Goal: Task Accomplishment & Management: Complete application form

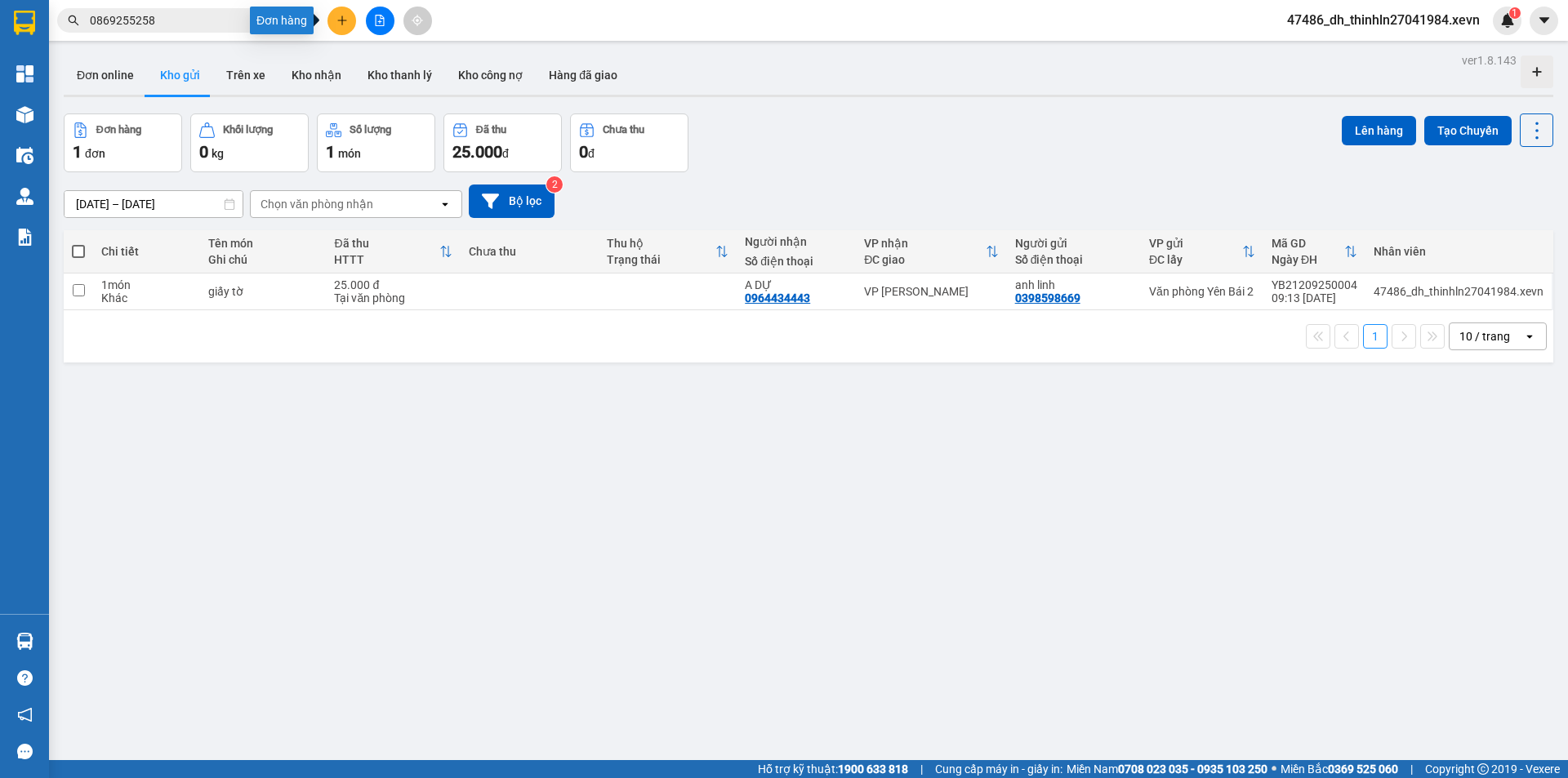
click at [340, 15] on icon "plus" at bounding box center [342, 21] width 11 height 11
click at [368, 55] on div "Tạo đơn hàng" at bounding box center [398, 61] width 122 height 31
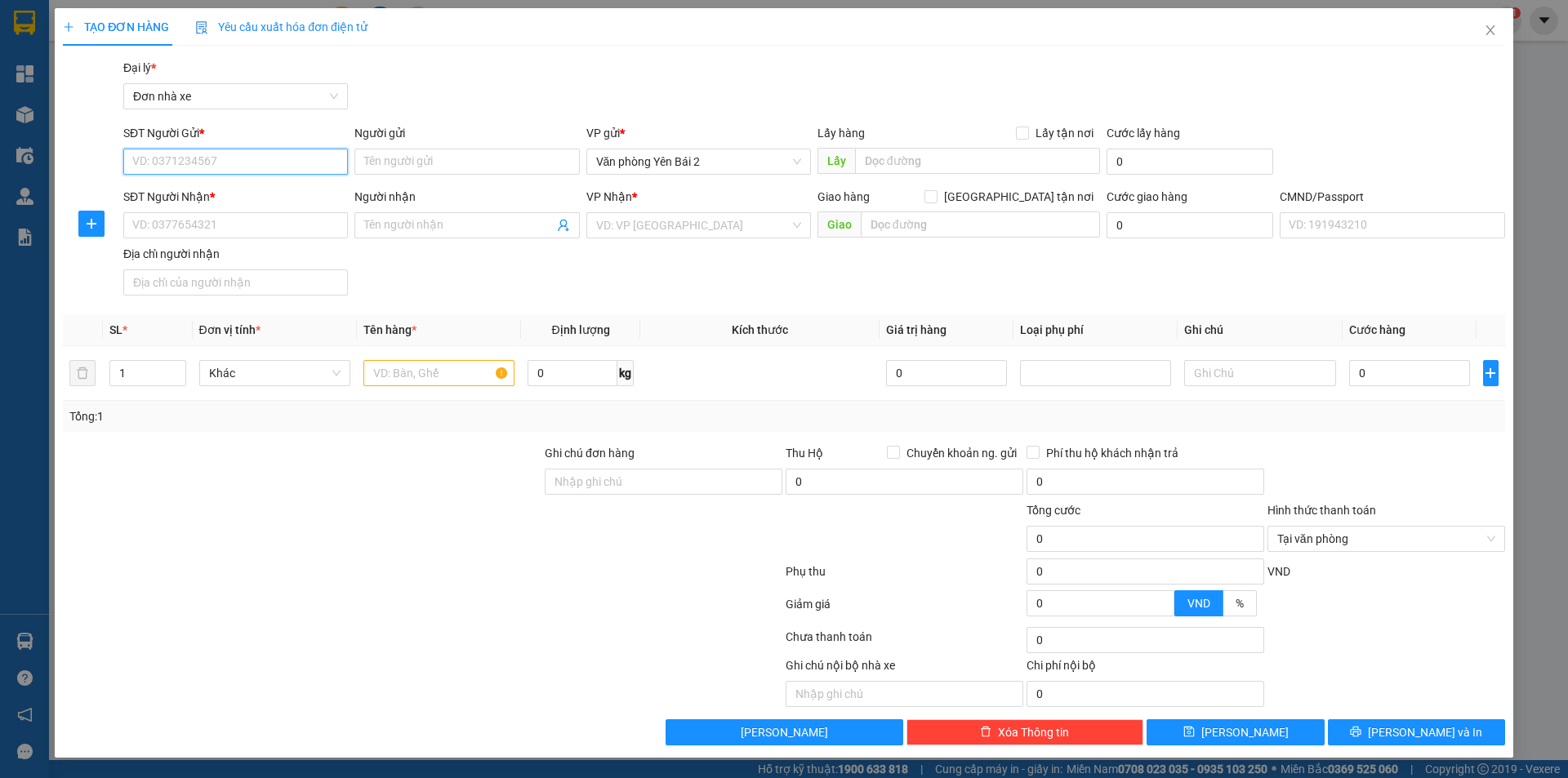
click at [255, 160] on input "SĐT Người Gửi *" at bounding box center [235, 161] width 224 height 26
type input "0968639667"
click at [223, 191] on div "0968639667 - THANH" at bounding box center [236, 193] width 205 height 18
type input "THANH"
type input "0978769287"
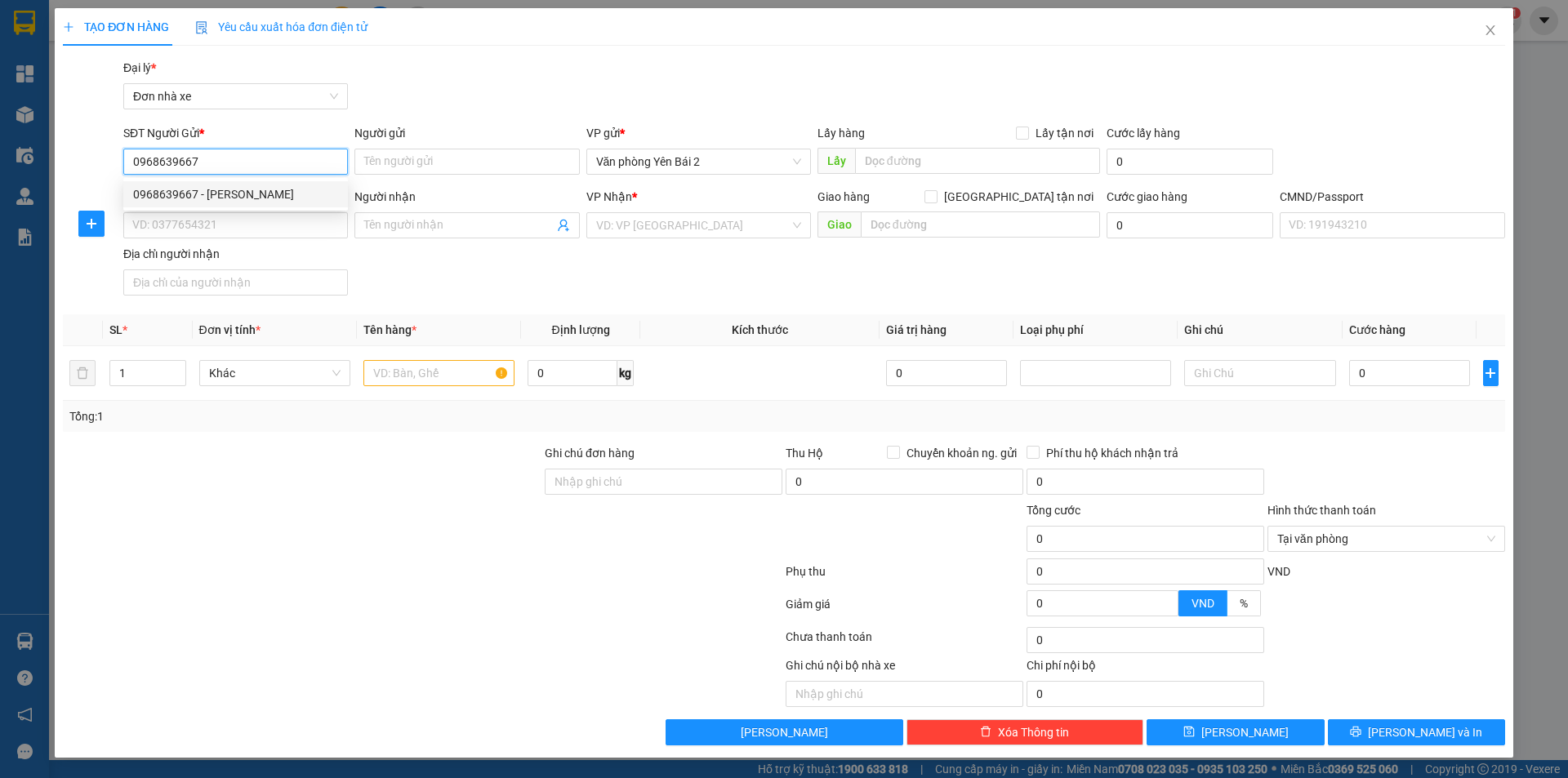
type input "thuỷ"
type input "001305004282 thuỷ"
type input "0968639667"
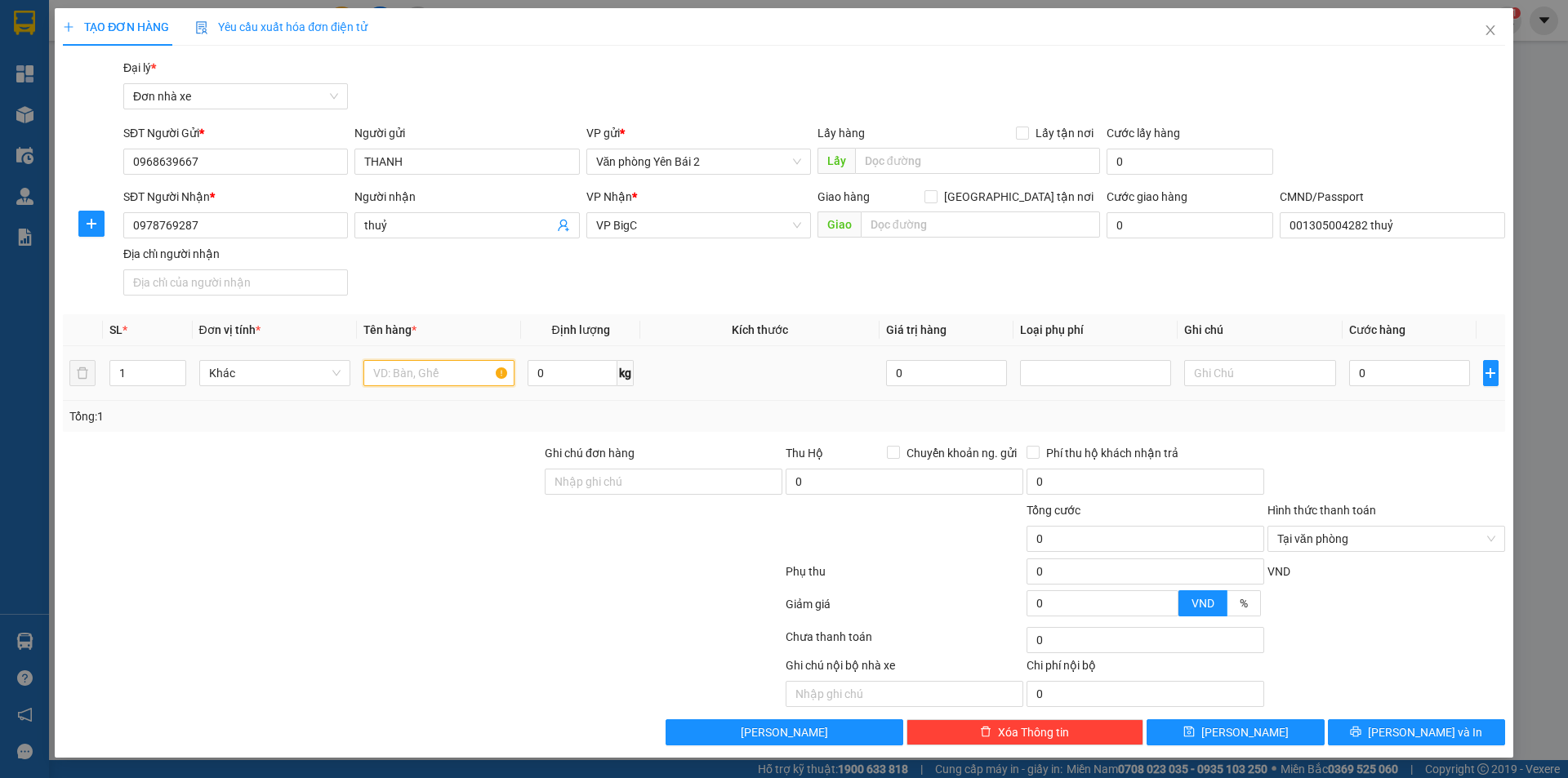
click at [392, 375] on input "text" at bounding box center [438, 373] width 151 height 26
type input "SỮA TẮM"
click at [575, 372] on input "0" at bounding box center [573, 373] width 90 height 26
type input "1"
click at [1379, 373] on input "0" at bounding box center [1410, 373] width 122 height 26
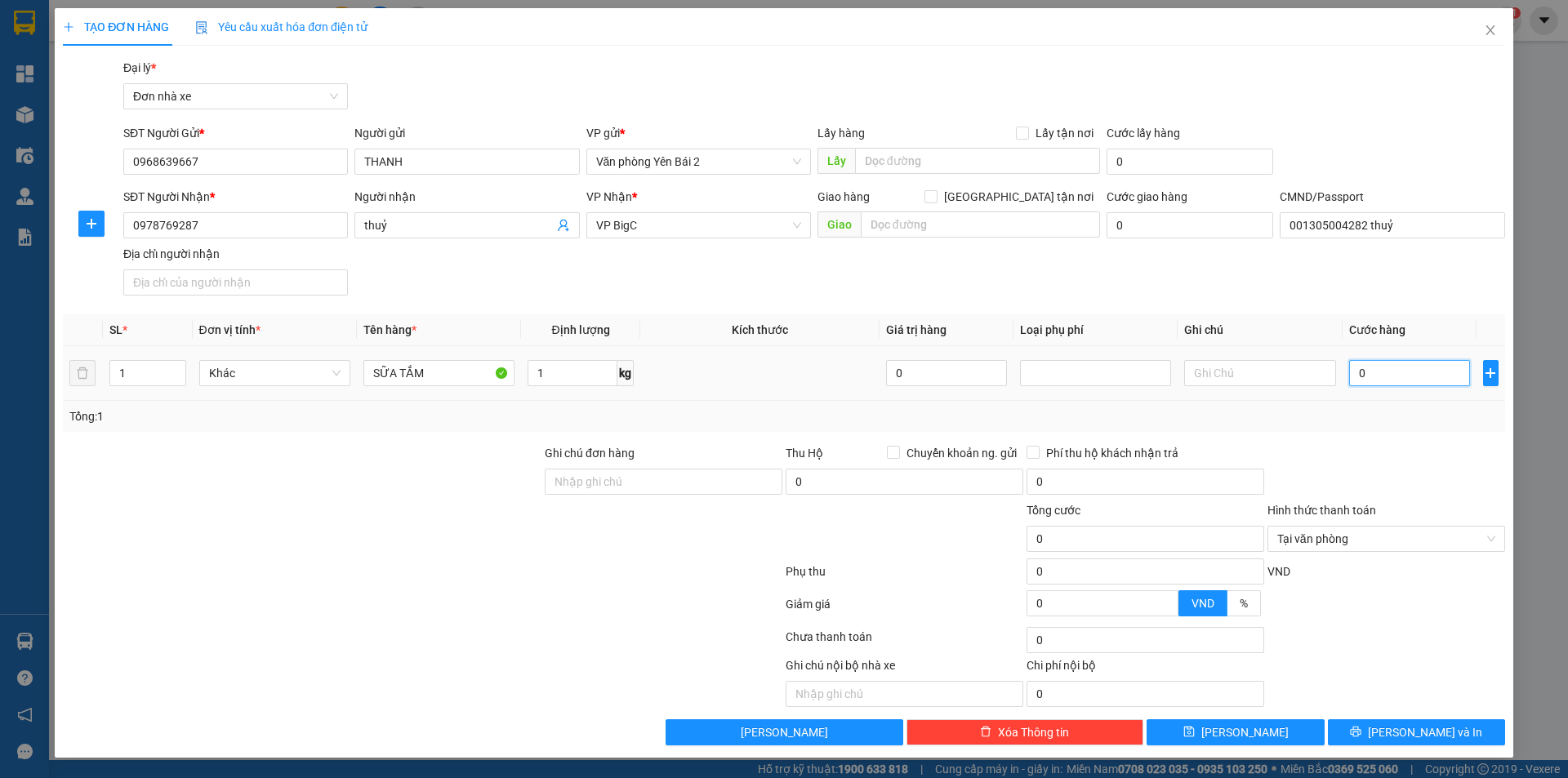
type input "3"
type input "30"
type input "300"
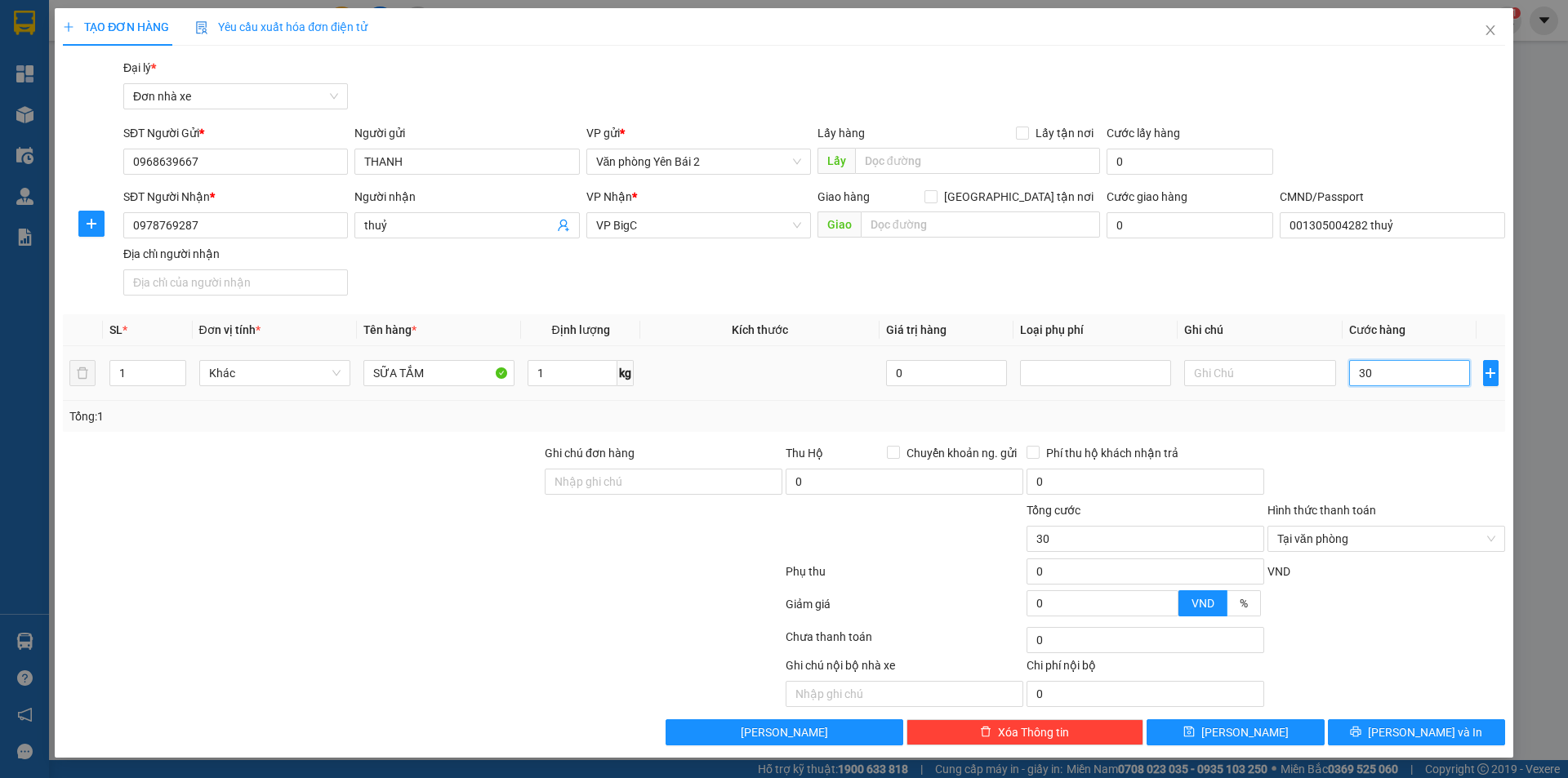
type input "300"
type input "3.000"
type input "30.000"
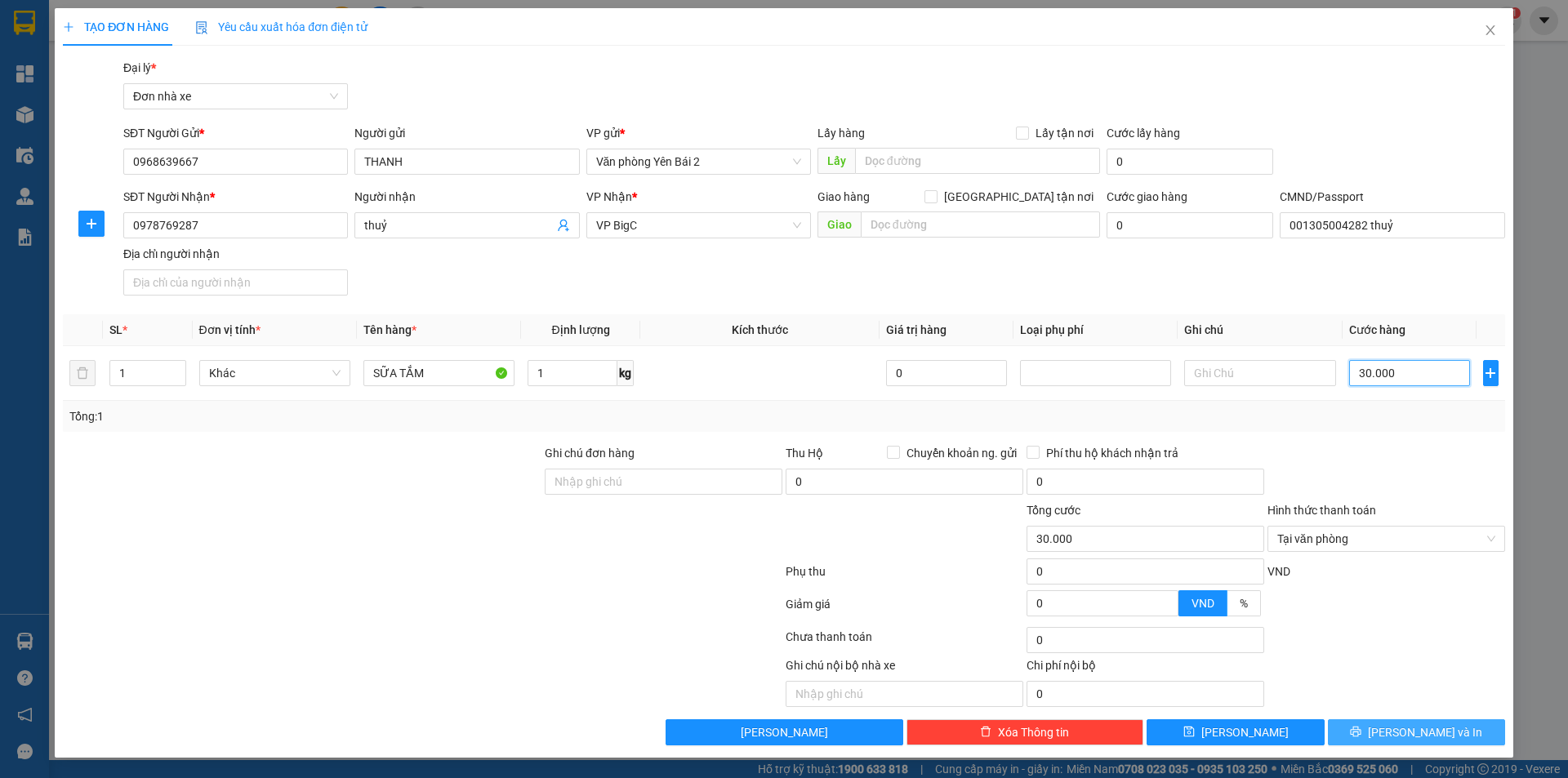
type input "30.000"
click at [1442, 729] on span "[PERSON_NAME] và In" at bounding box center [1425, 731] width 115 height 18
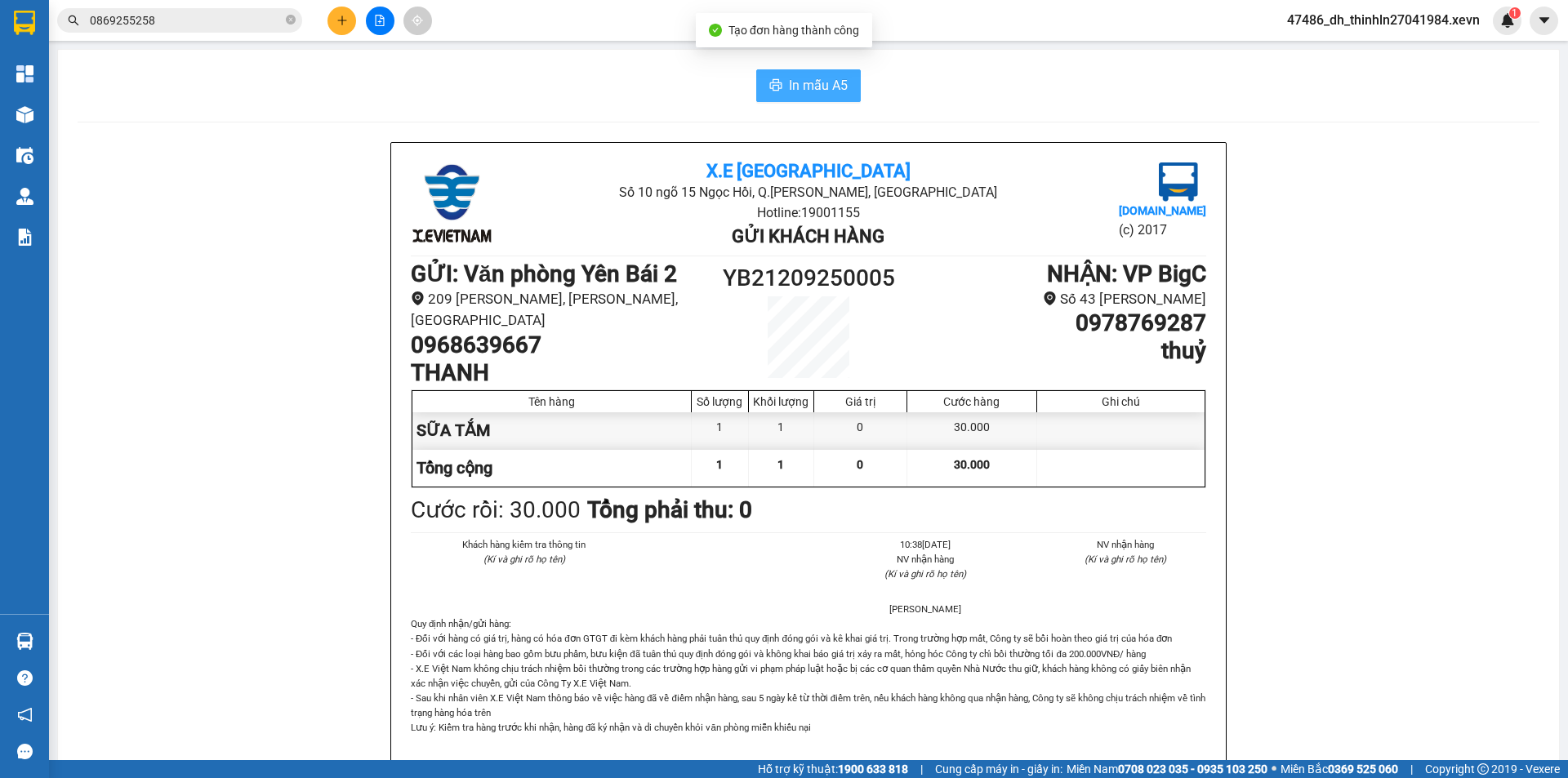
click at [807, 84] on span "In mẫu A5" at bounding box center [818, 85] width 59 height 21
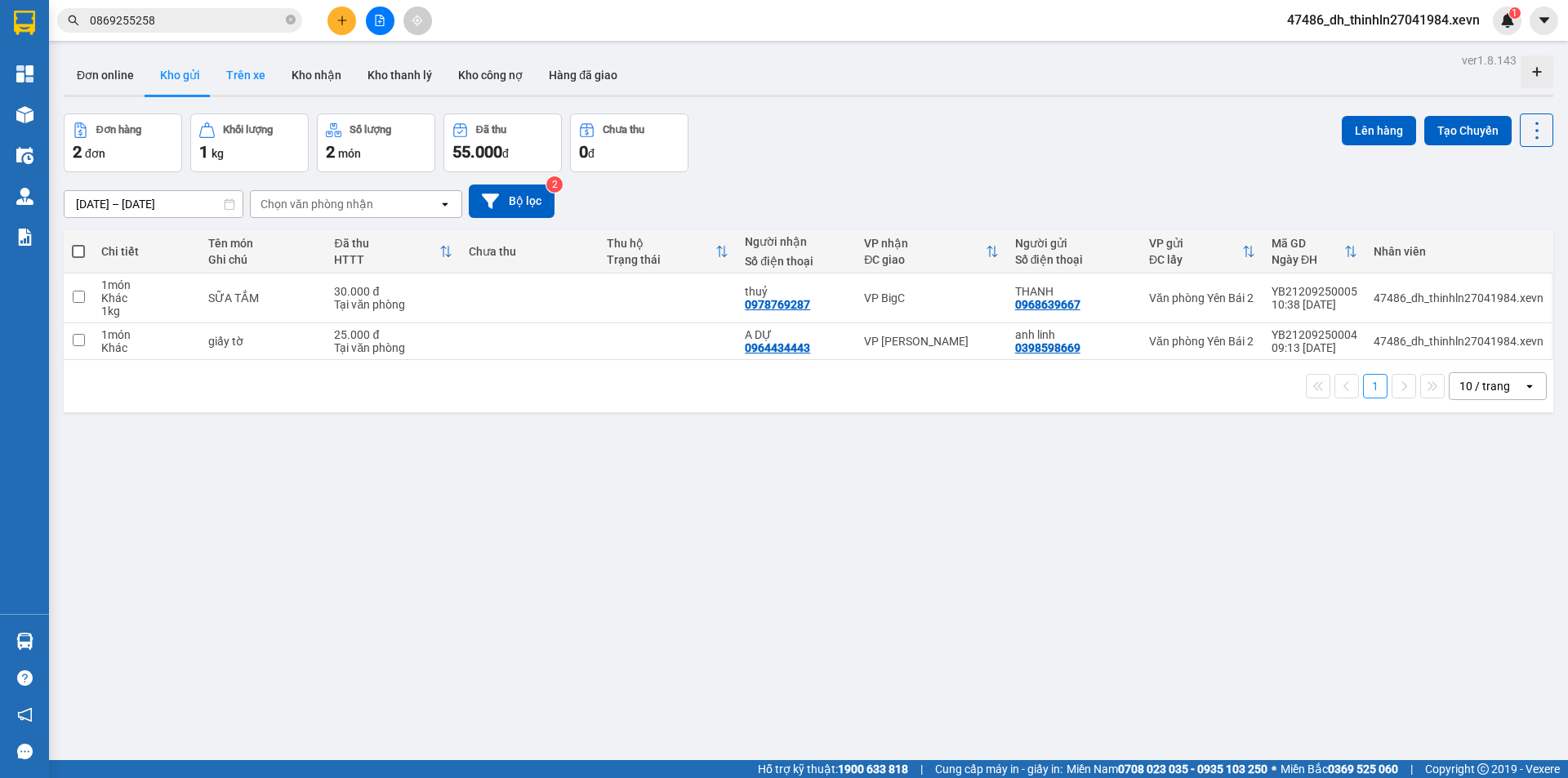
click at [241, 74] on button "Trên xe" at bounding box center [246, 75] width 66 height 39
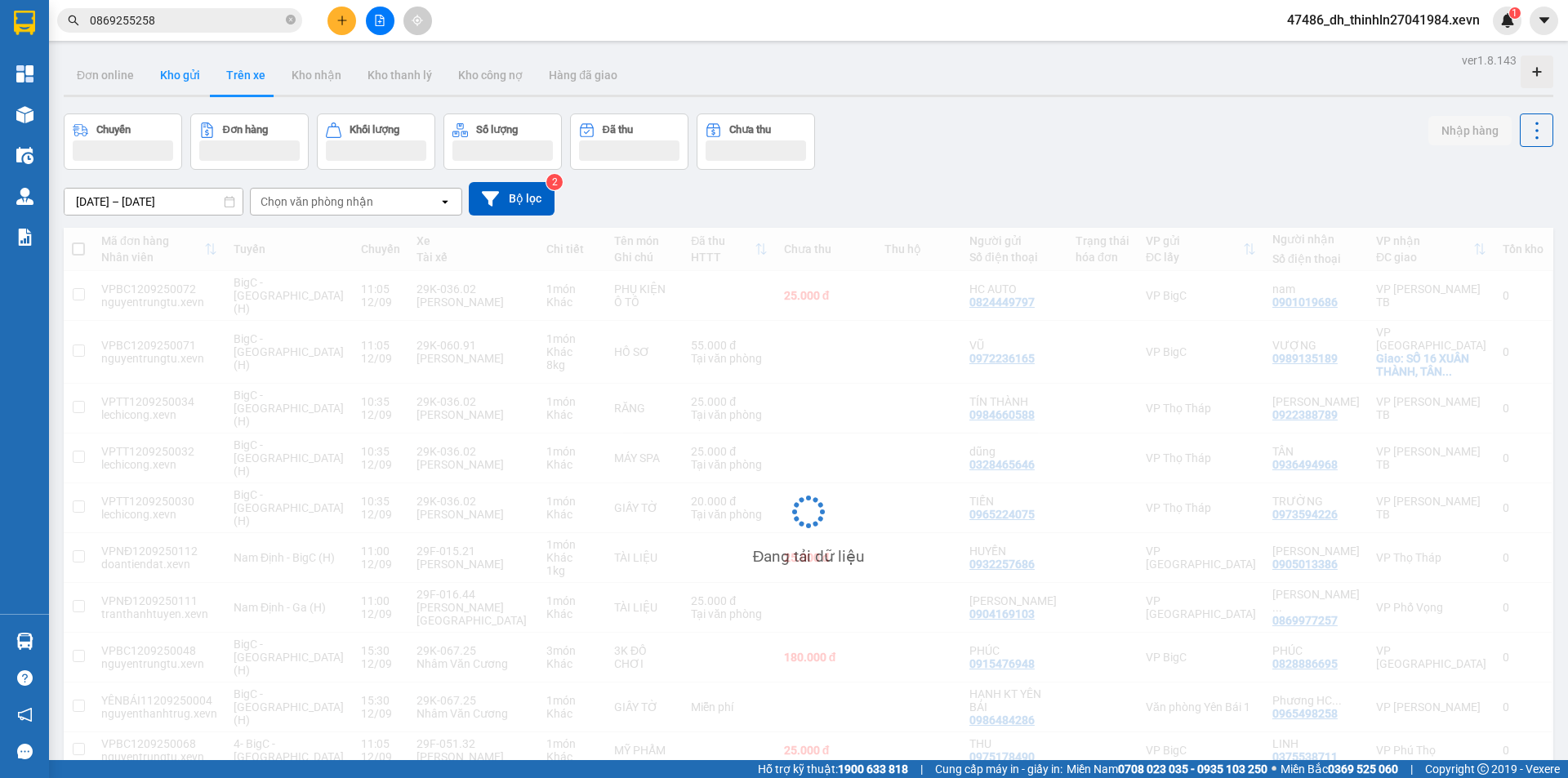
click at [191, 77] on button "Kho gửi" at bounding box center [180, 75] width 66 height 39
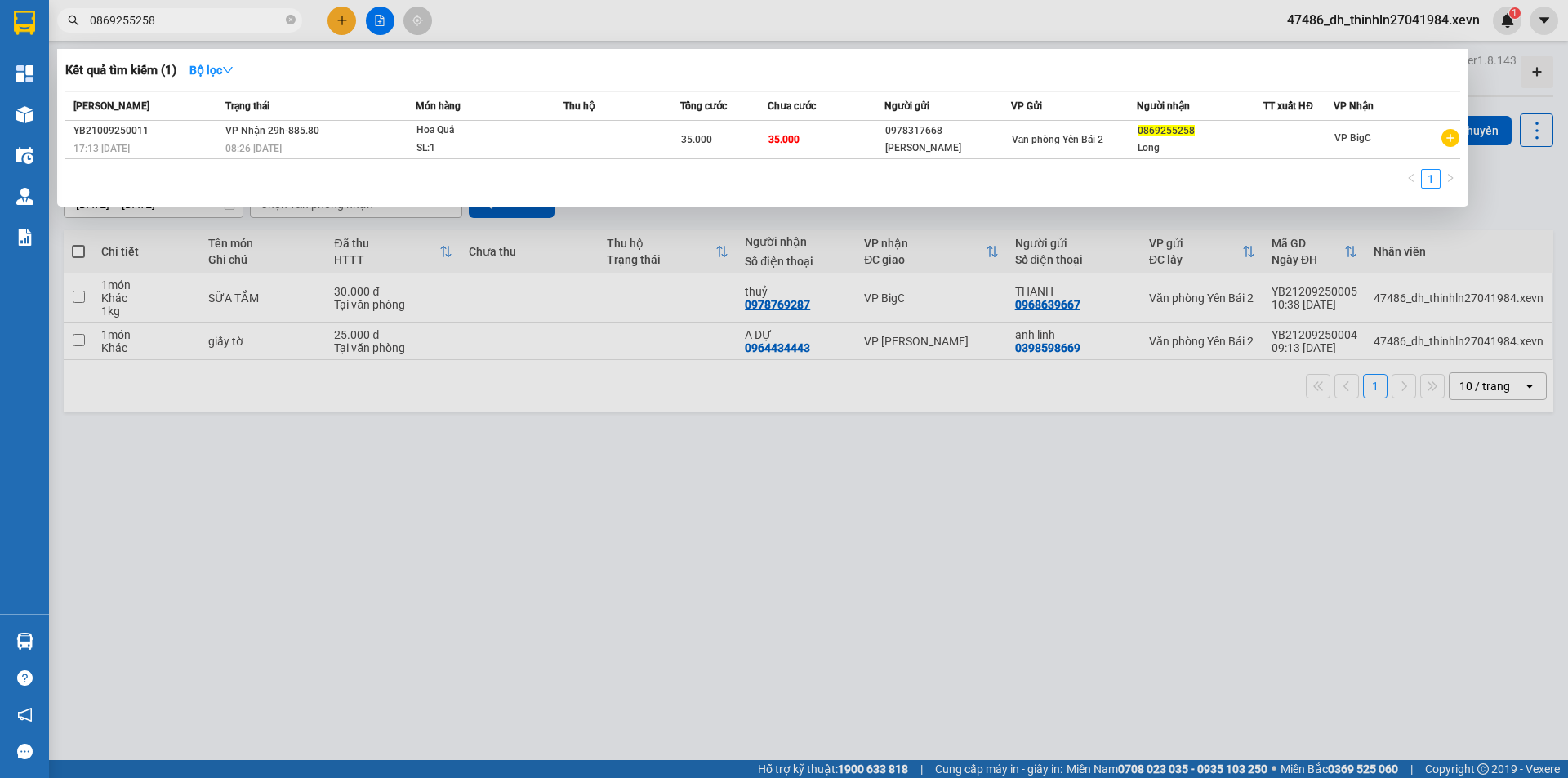
drag, startPoint x: 222, startPoint y: 22, endPoint x: 73, endPoint y: 21, distance: 149.0
click at [73, 21] on div "0869255258" at bounding box center [159, 21] width 318 height 24
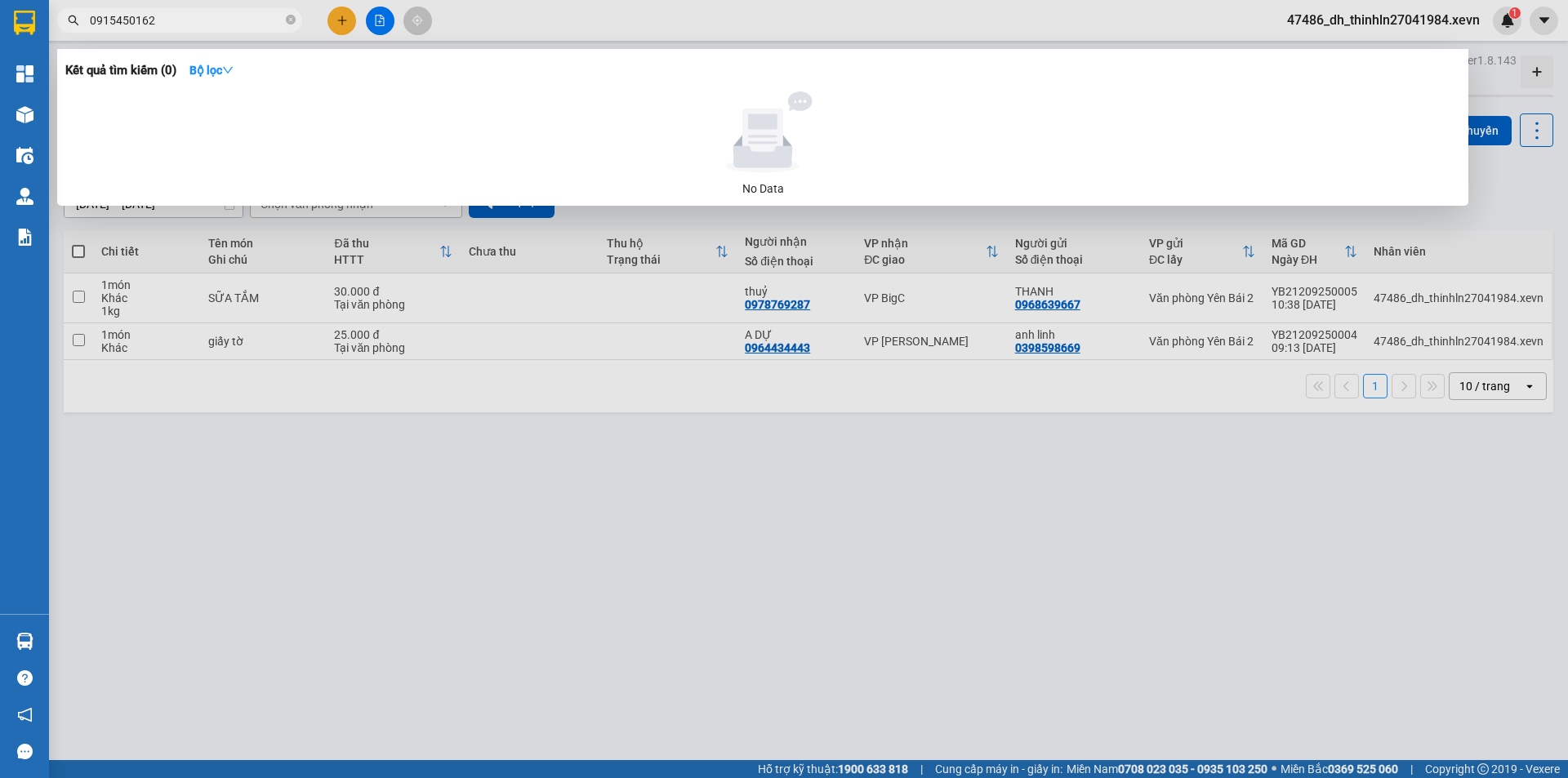
click at [467, 510] on div at bounding box center [784, 389] width 1568 height 778
drag, startPoint x: 185, startPoint y: 12, endPoint x: 58, endPoint y: 18, distance: 127.1
click at [57, 16] on span "0915450162" at bounding box center [179, 21] width 245 height 24
click at [392, 579] on div at bounding box center [784, 389] width 1568 height 778
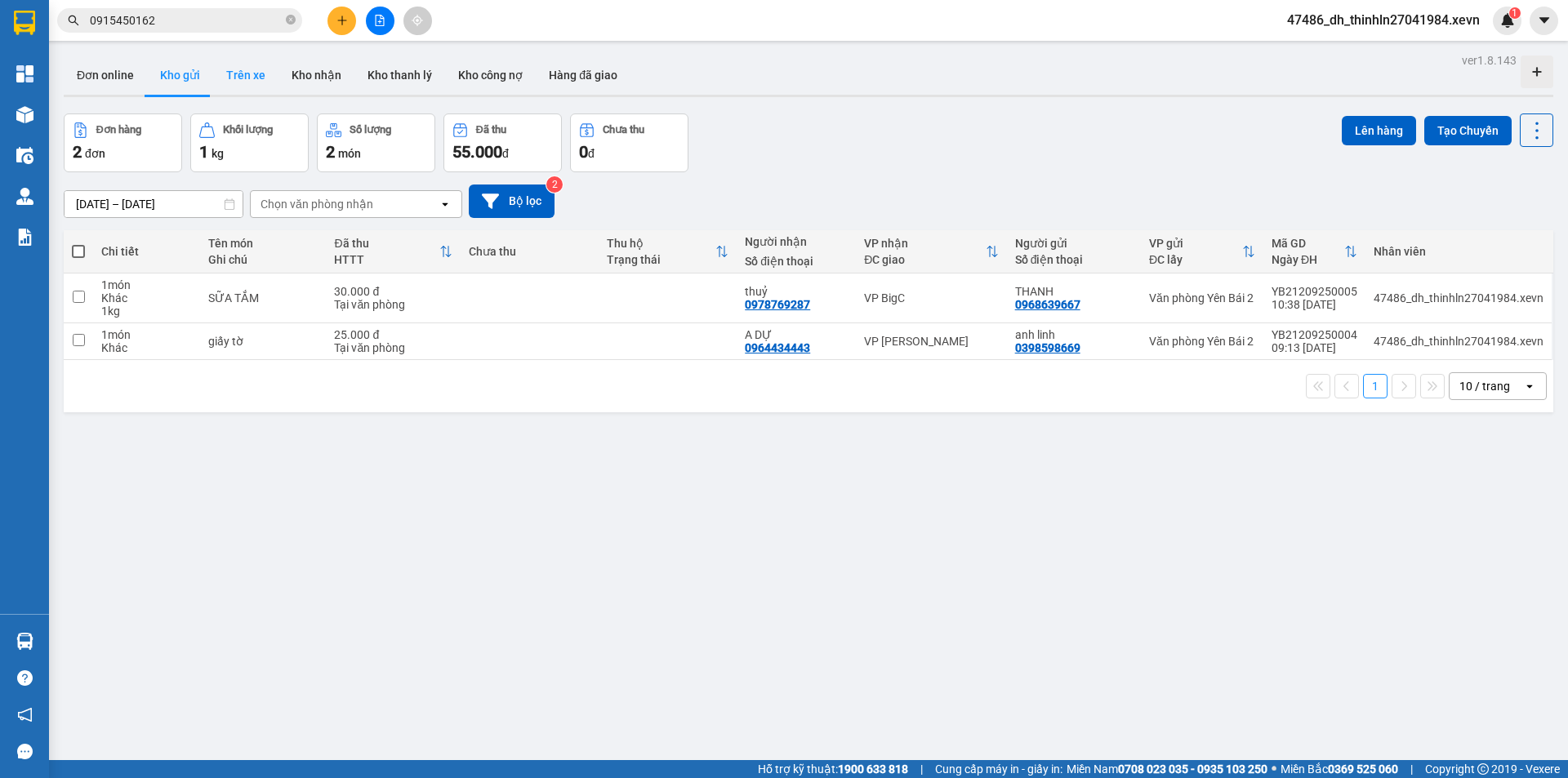
click at [247, 76] on button "Trên xe" at bounding box center [246, 75] width 66 height 39
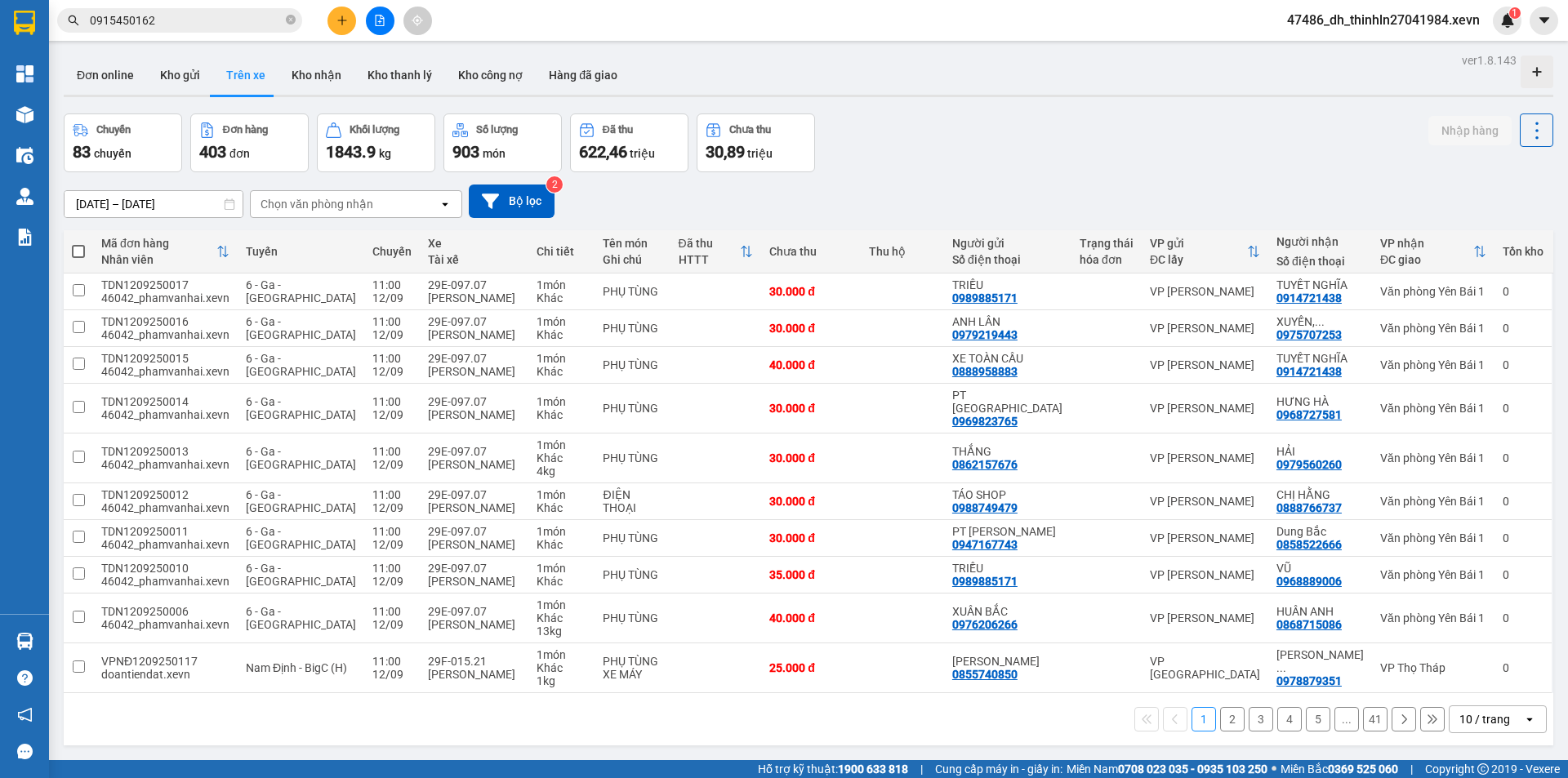
click at [247, 23] on input "0915450162" at bounding box center [186, 20] width 192 height 18
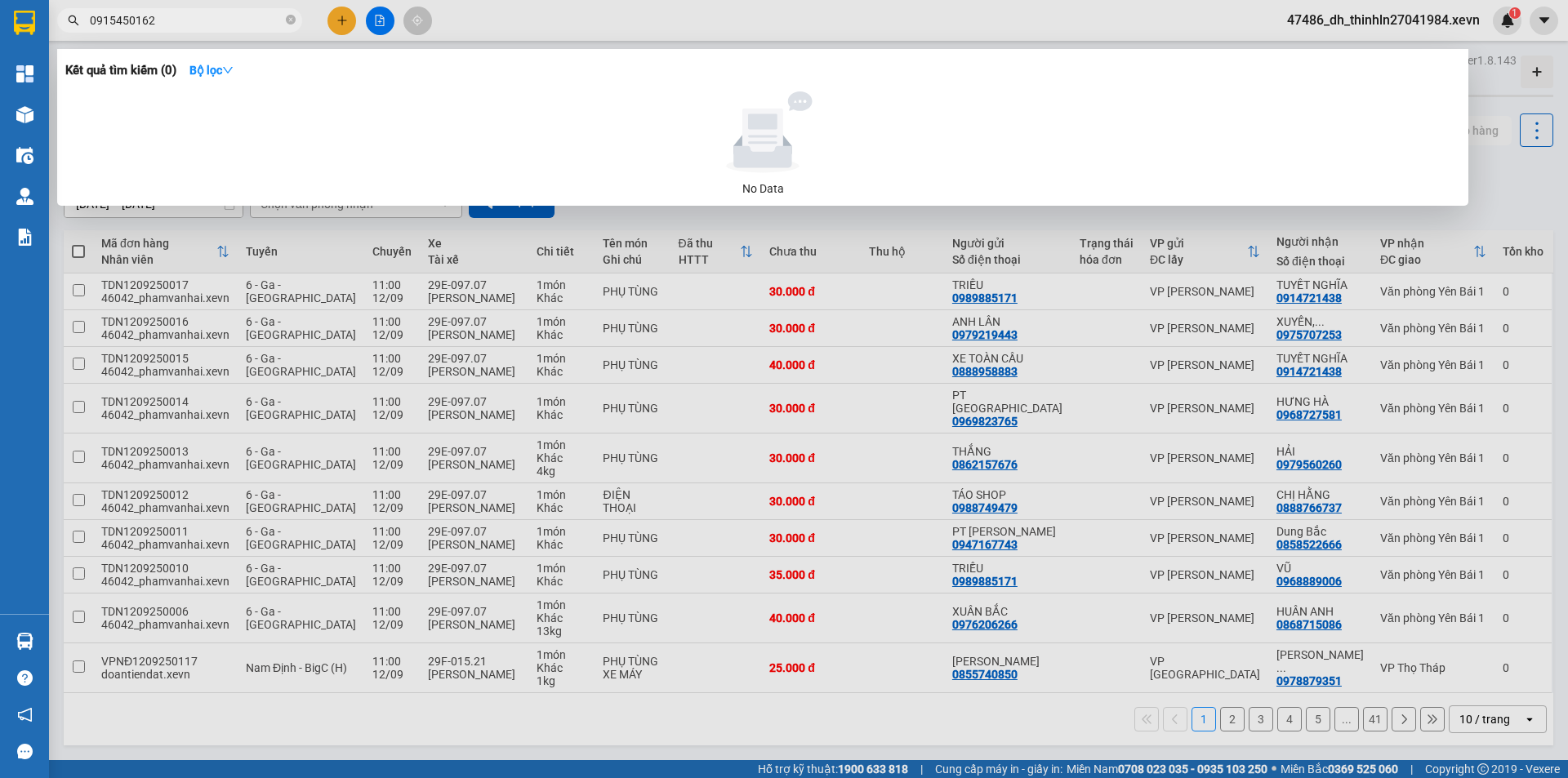
click at [247, 23] on input "0915450162" at bounding box center [186, 20] width 192 height 18
click at [223, 15] on input "0915450162" at bounding box center [186, 20] width 192 height 18
drag, startPoint x: 170, startPoint y: 23, endPoint x: 78, endPoint y: 29, distance: 92.2
click at [79, 29] on span "0915450162" at bounding box center [179, 21] width 245 height 24
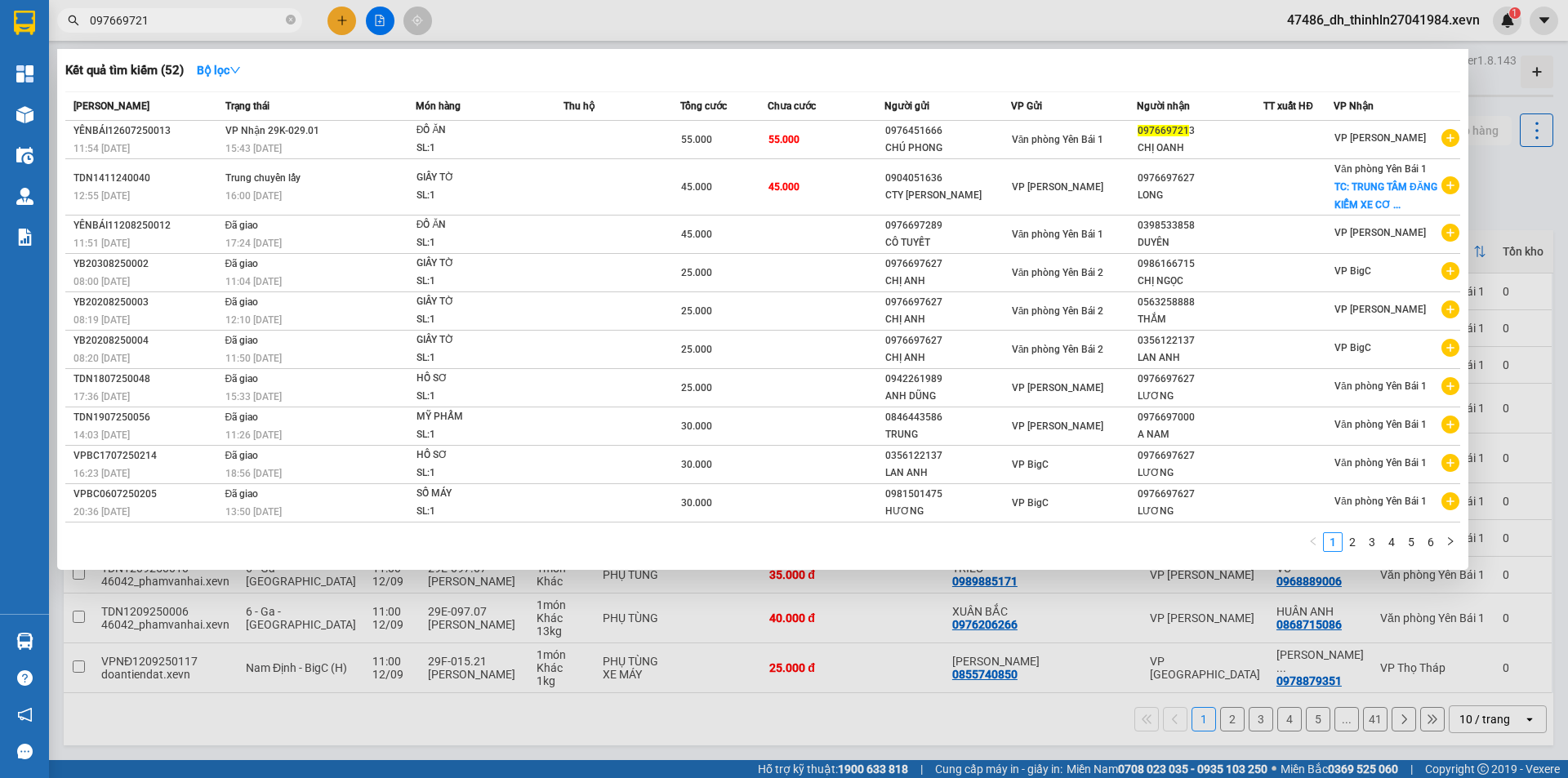
type input "0976697213"
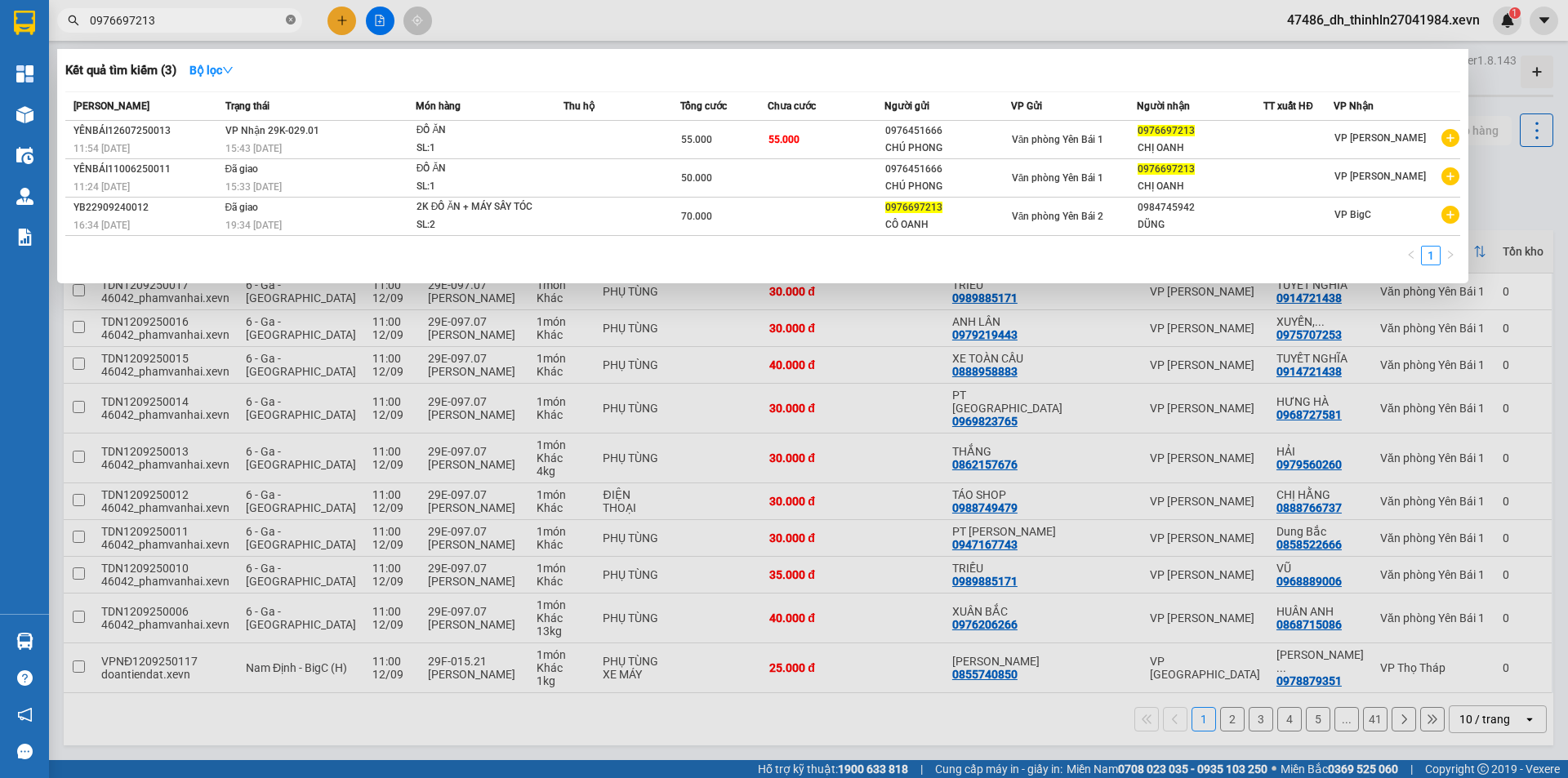
click at [290, 22] on icon "close-circle" at bounding box center [290, 20] width 9 height 9
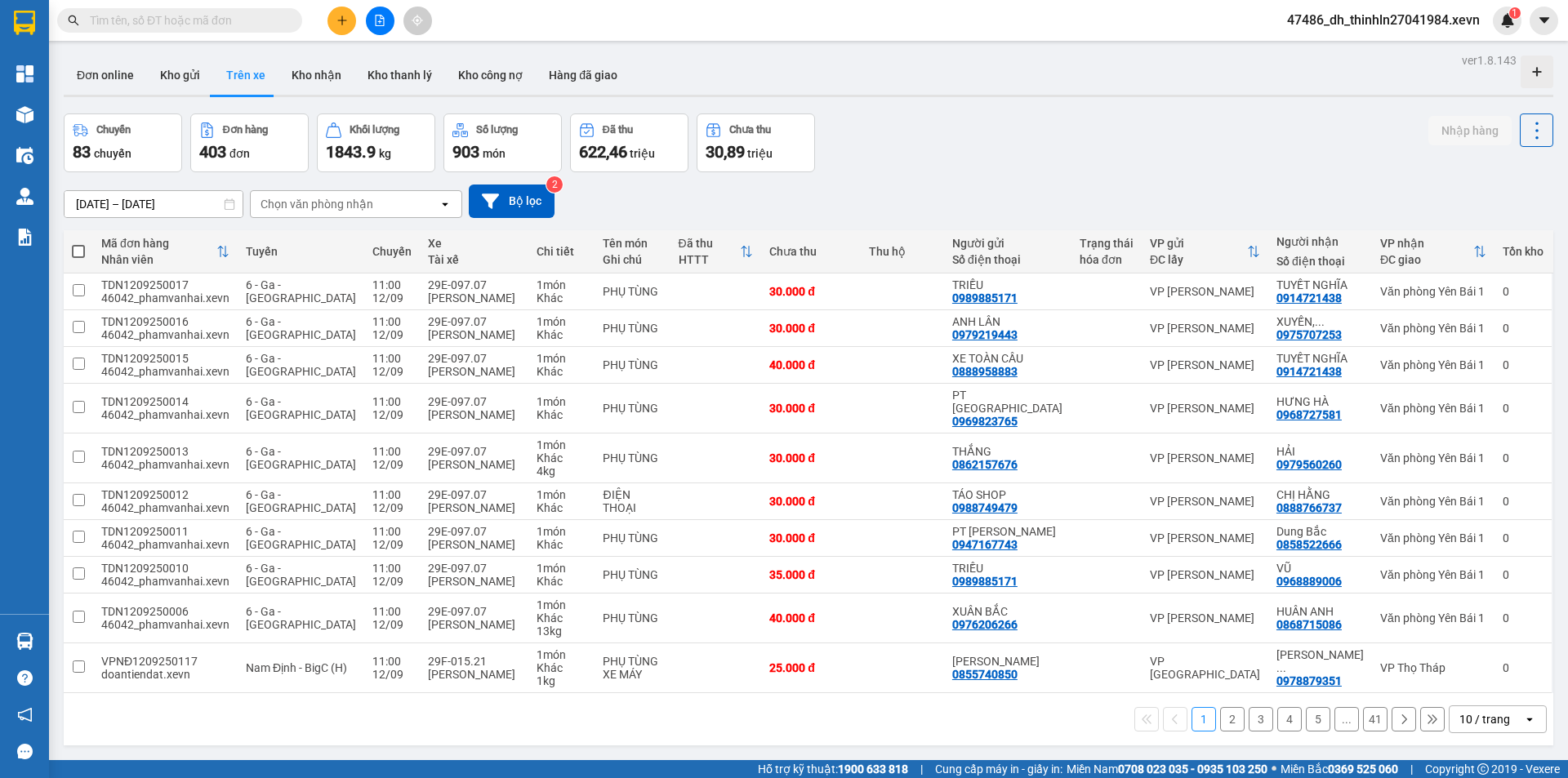
click at [229, 20] on input "text" at bounding box center [186, 20] width 192 height 18
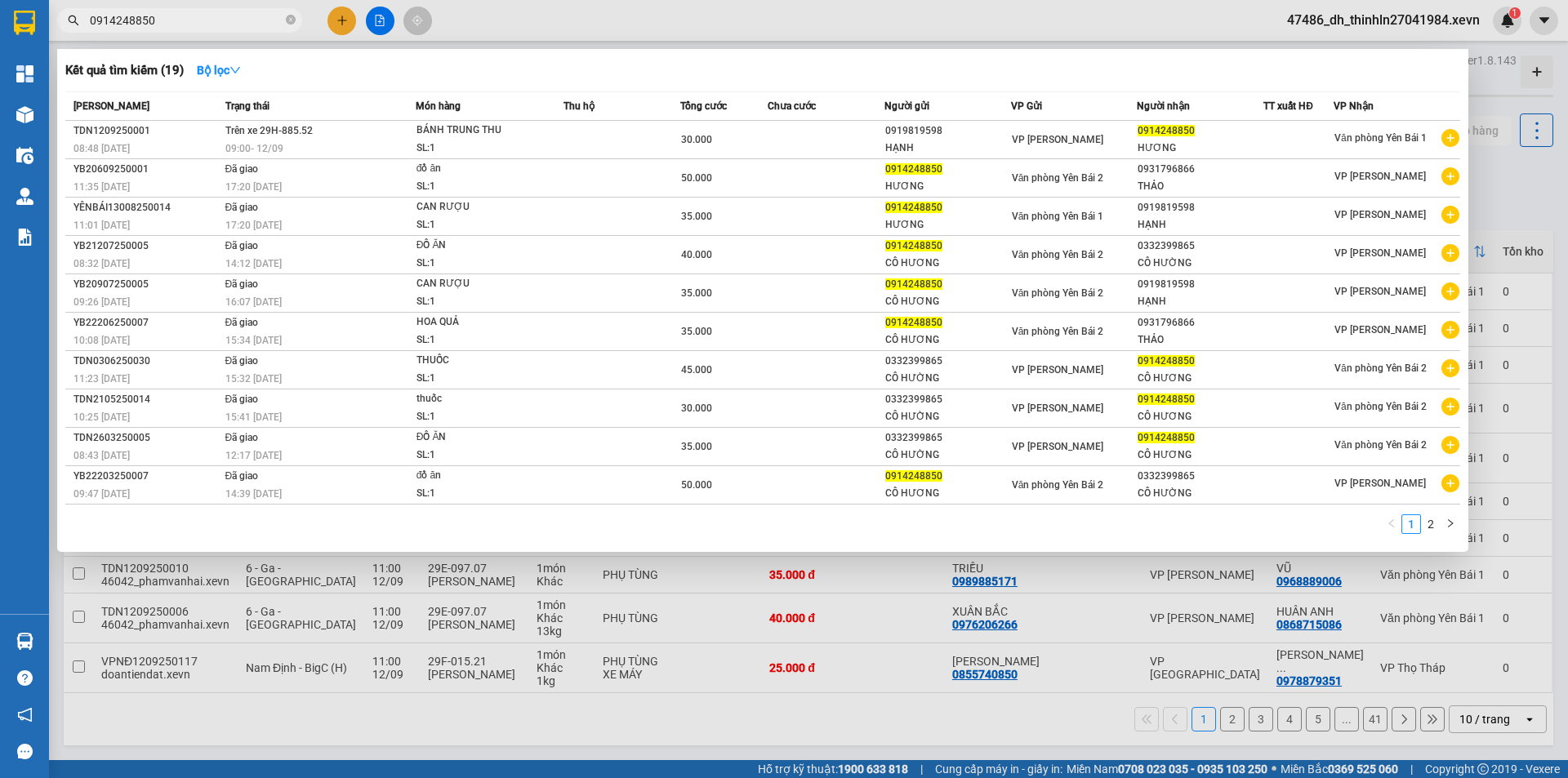
type input "0914248850"
drag, startPoint x: 181, startPoint y: 17, endPoint x: 88, endPoint y: 22, distance: 93.1
click at [88, 22] on span "0914248850" at bounding box center [179, 21] width 245 height 24
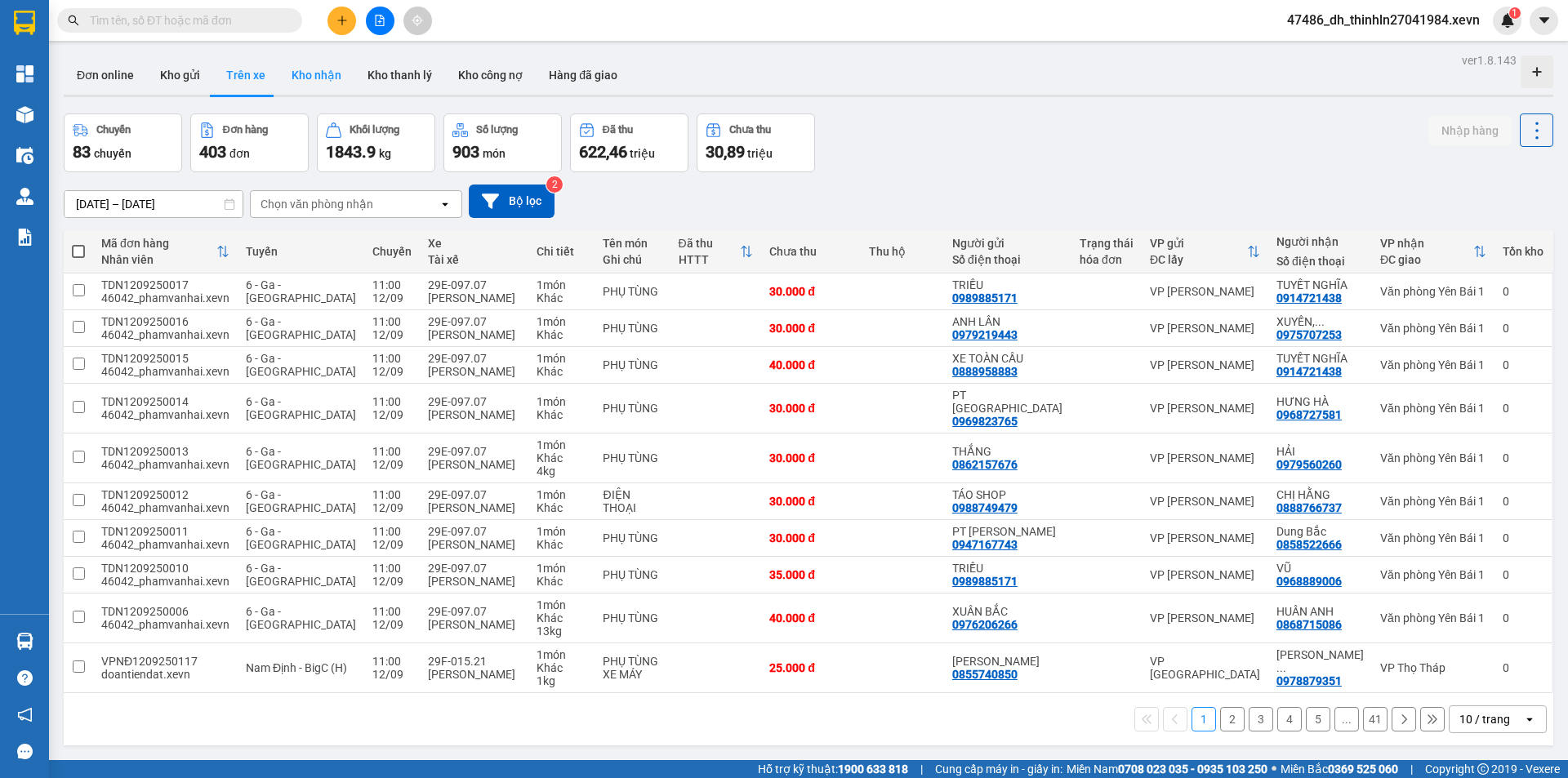
click at [322, 76] on button "Kho nhận" at bounding box center [316, 75] width 76 height 39
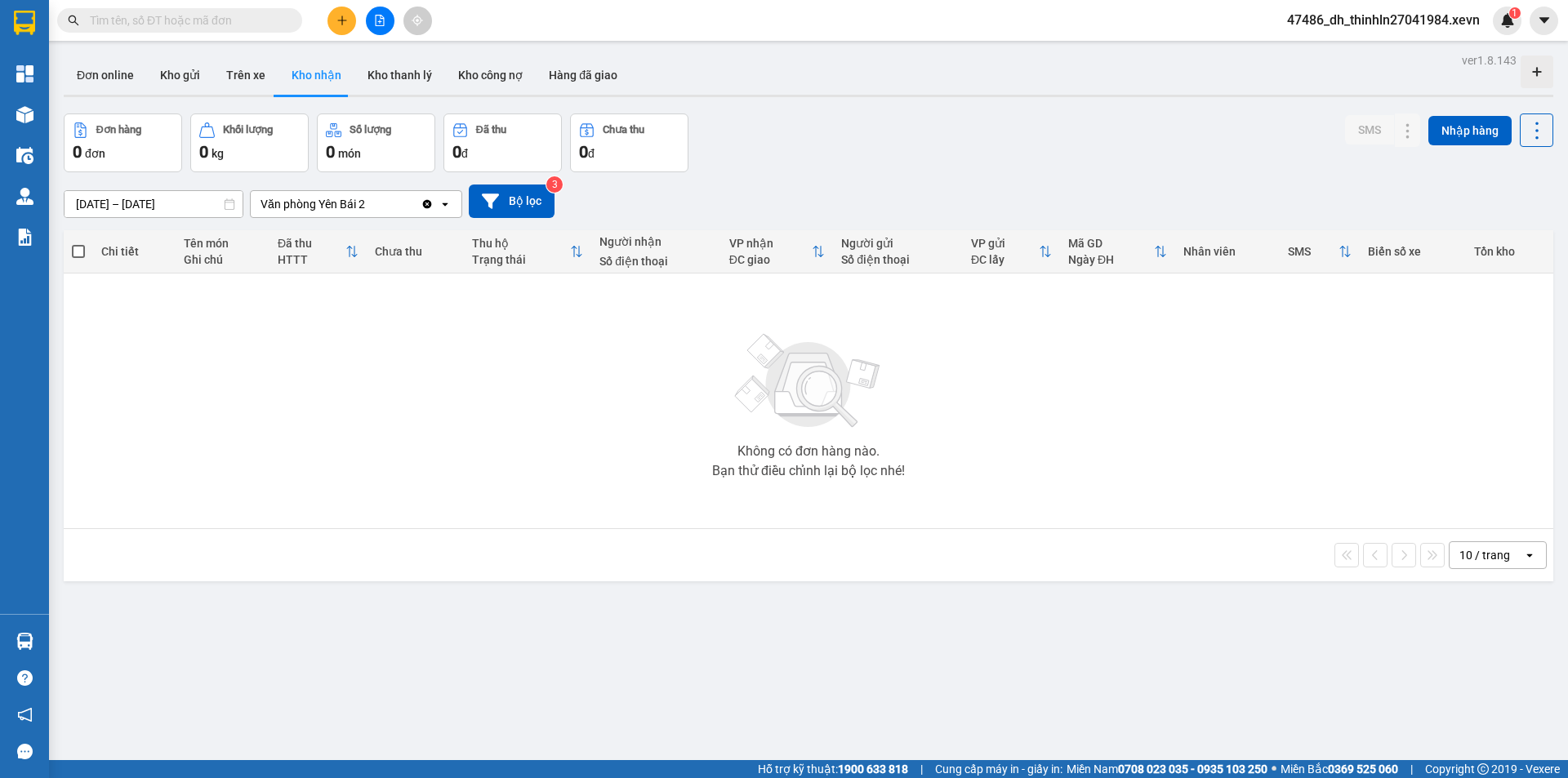
click at [425, 205] on icon "Clear value" at bounding box center [427, 204] width 9 height 9
click at [366, 204] on div "Chọn văn phòng nhận" at bounding box center [316, 204] width 113 height 16
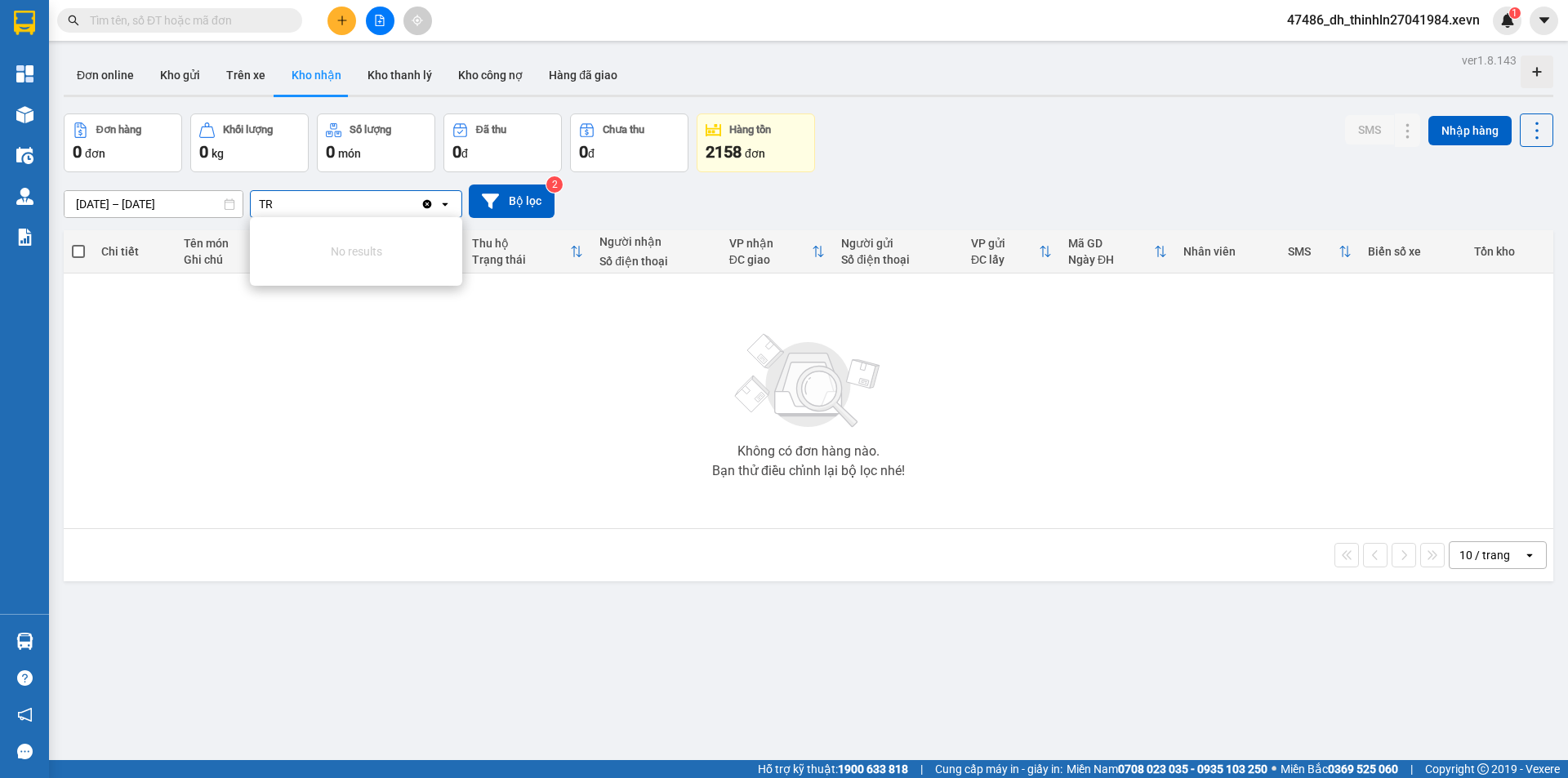
type input "T"
click at [180, 22] on input "text" at bounding box center [186, 20] width 192 height 18
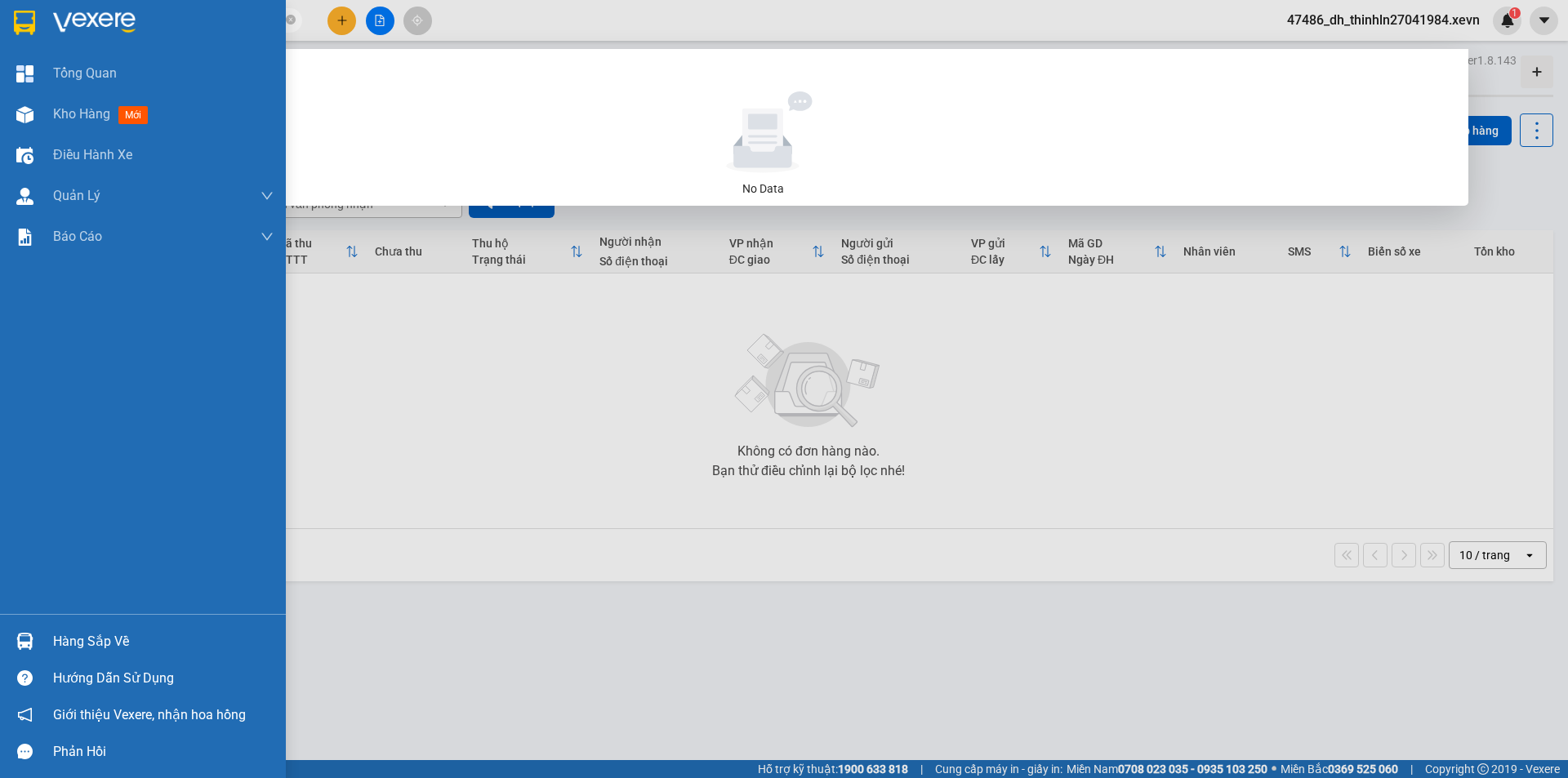
drag, startPoint x: 168, startPoint y: 15, endPoint x: 40, endPoint y: 24, distance: 128.3
click at [44, 25] on section "Kết quả tìm kiếm ( 0 ) Bộ lọc No Data 0915450162 47486_dh_thinhln27041984.xevn …" at bounding box center [784, 389] width 1568 height 778
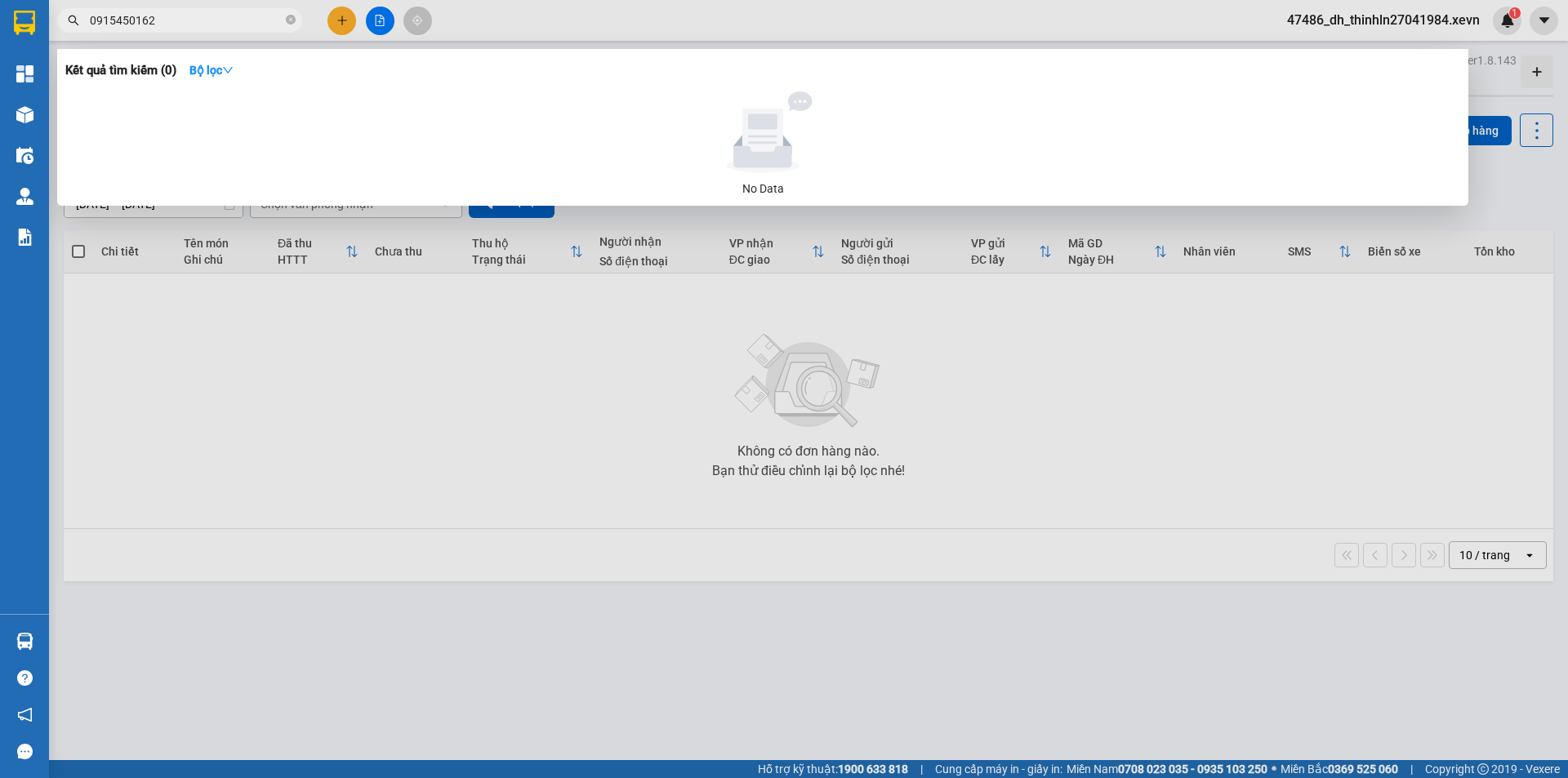
type input "0915450162"
click at [529, 426] on div at bounding box center [784, 389] width 1568 height 778
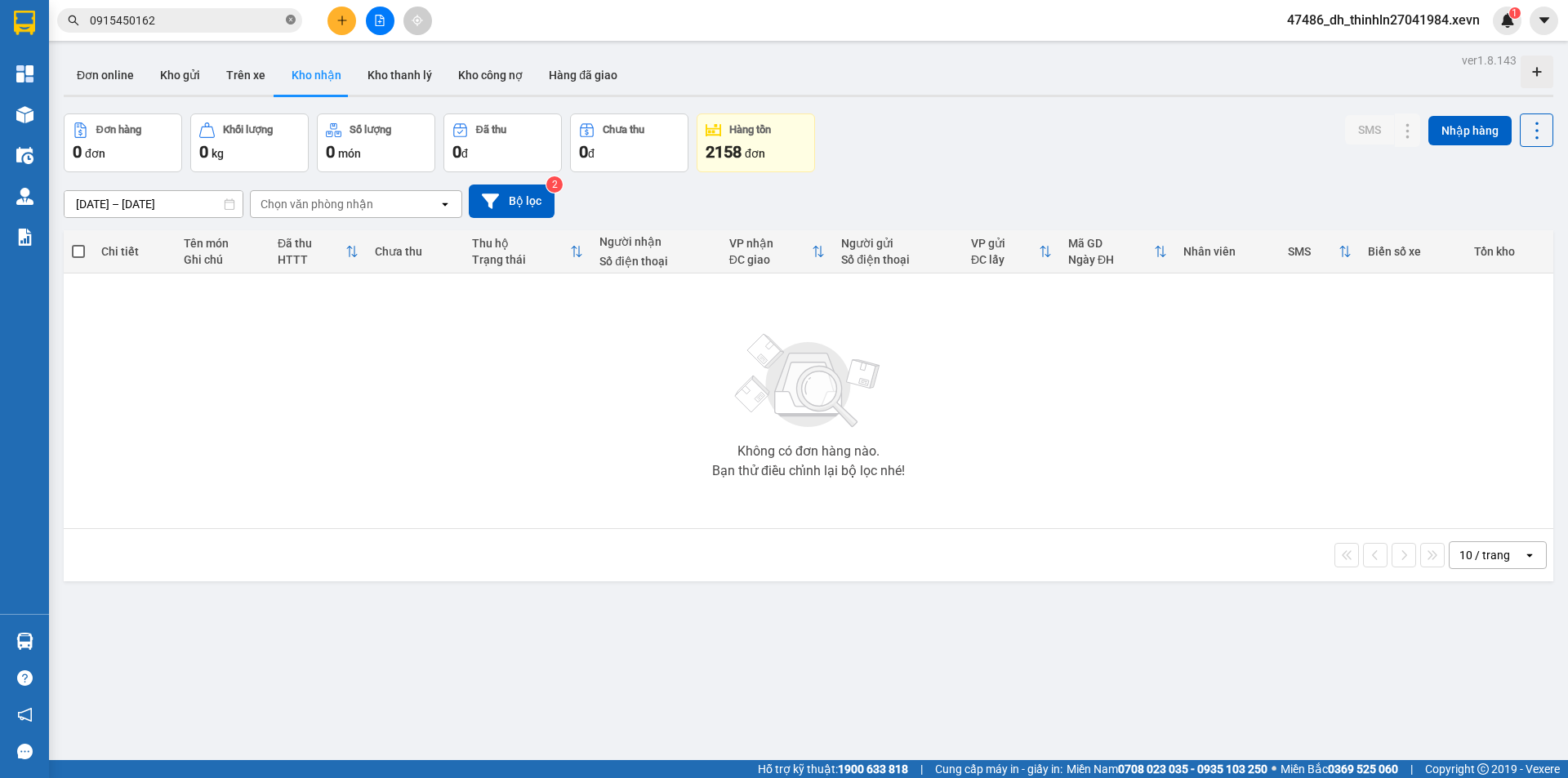
click at [291, 20] on icon "close-circle" at bounding box center [290, 20] width 9 height 9
click at [568, 78] on button "Hàng đã giao" at bounding box center [582, 75] width 95 height 39
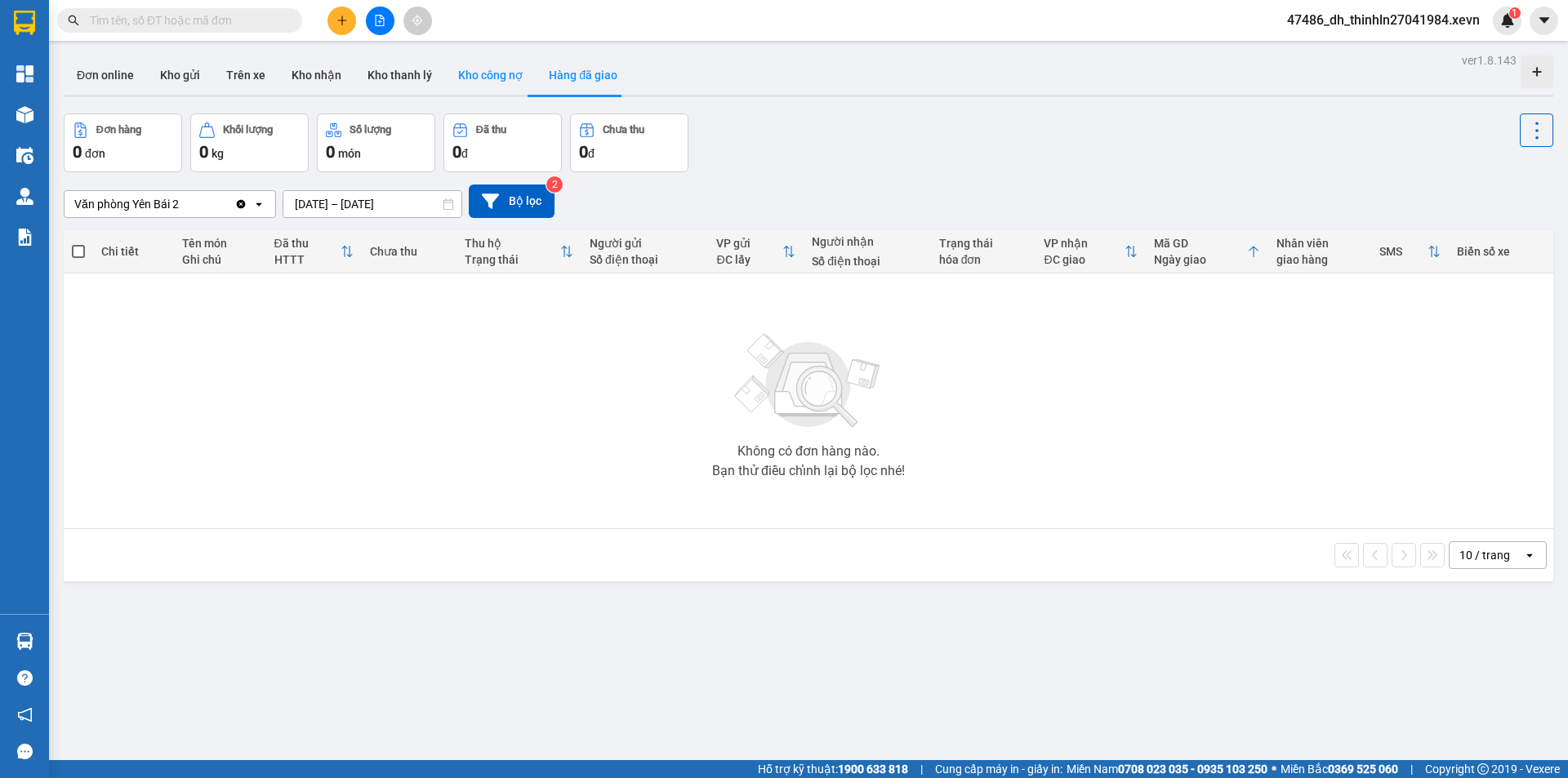
click at [484, 73] on button "Kho công nợ" at bounding box center [490, 75] width 91 height 39
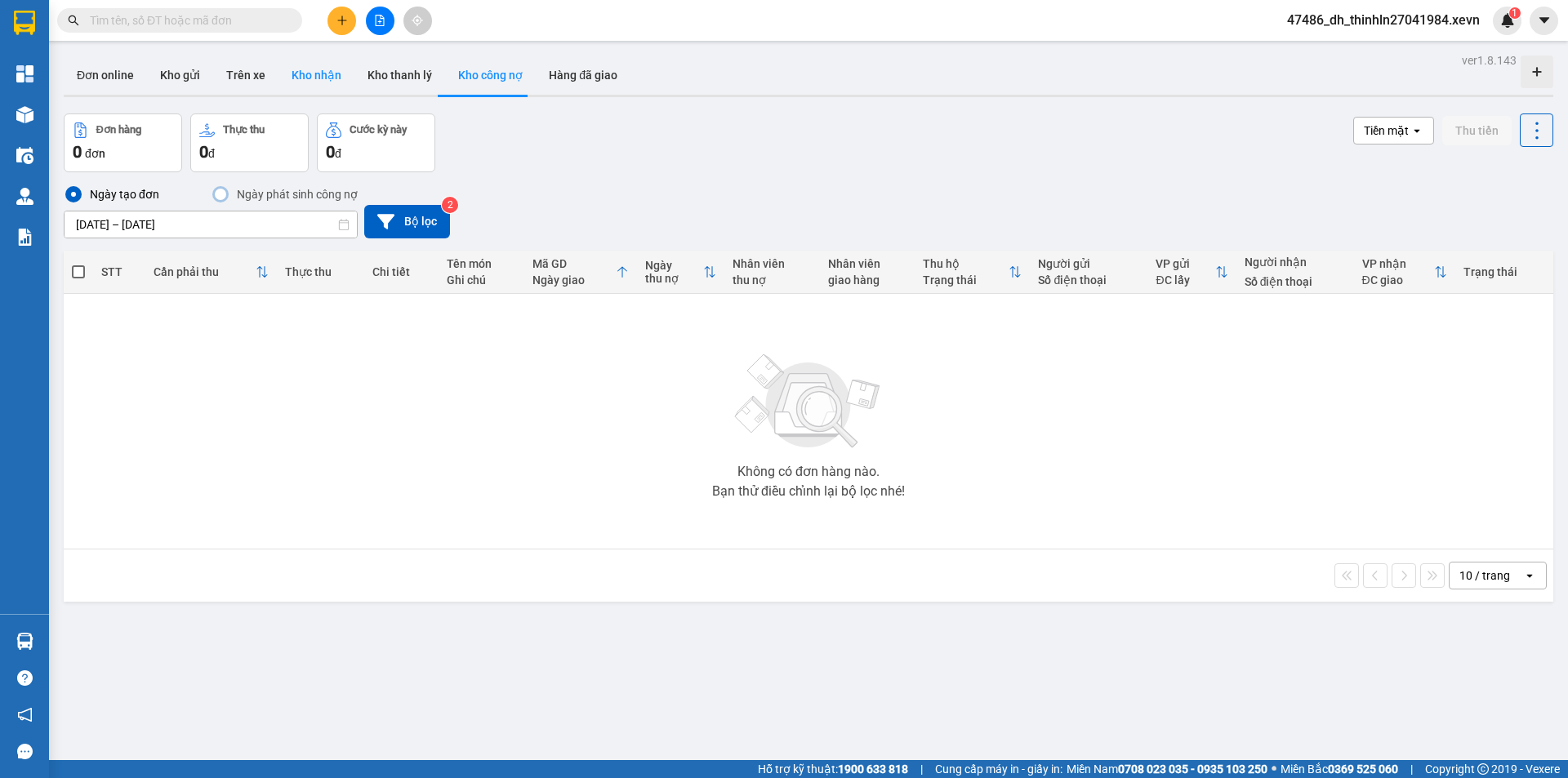
click at [303, 72] on button "Kho nhận" at bounding box center [316, 75] width 76 height 39
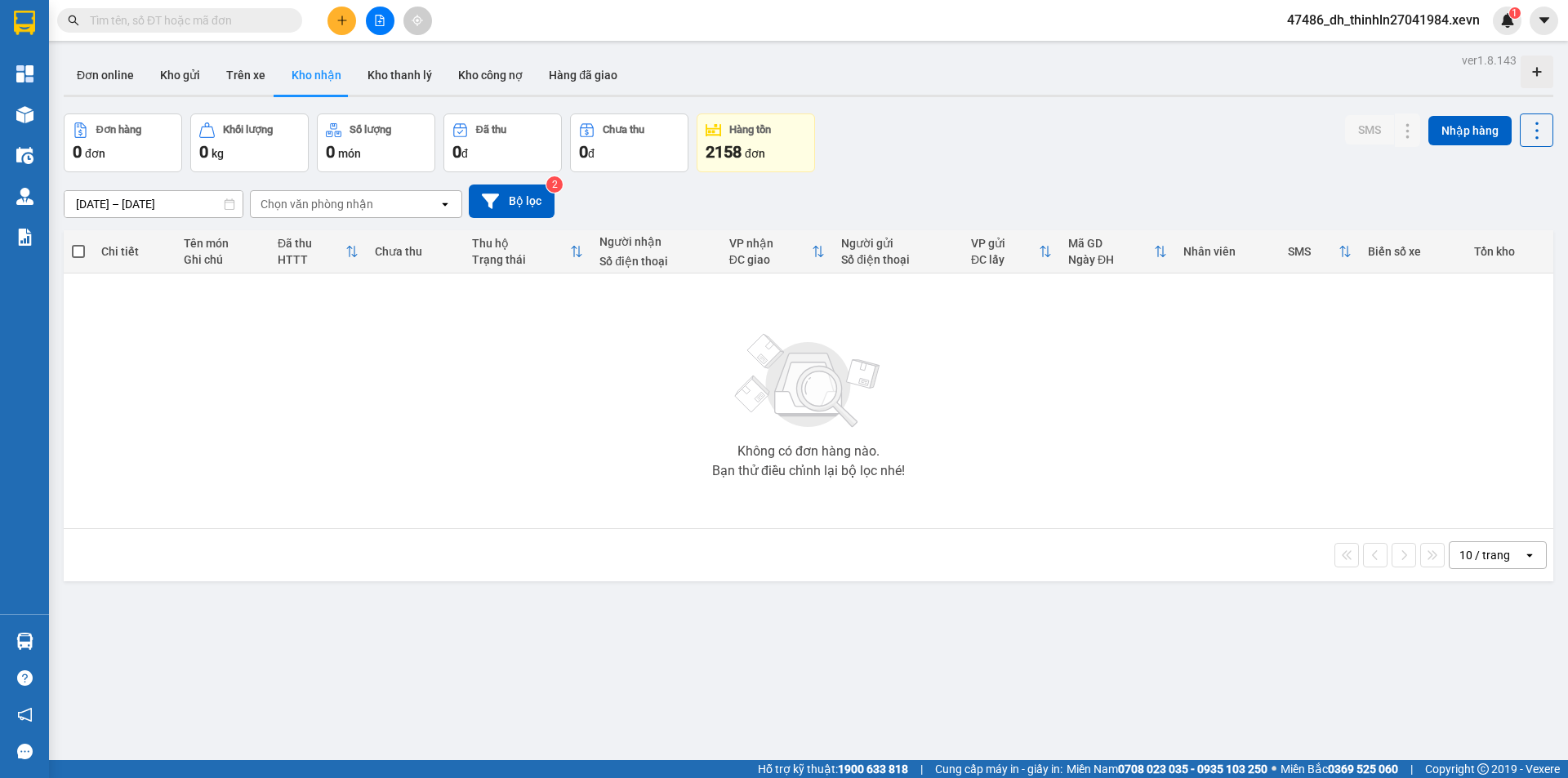
click at [449, 200] on icon "open" at bounding box center [445, 204] width 13 height 13
click at [177, 72] on button "Kho gửi" at bounding box center [180, 75] width 66 height 39
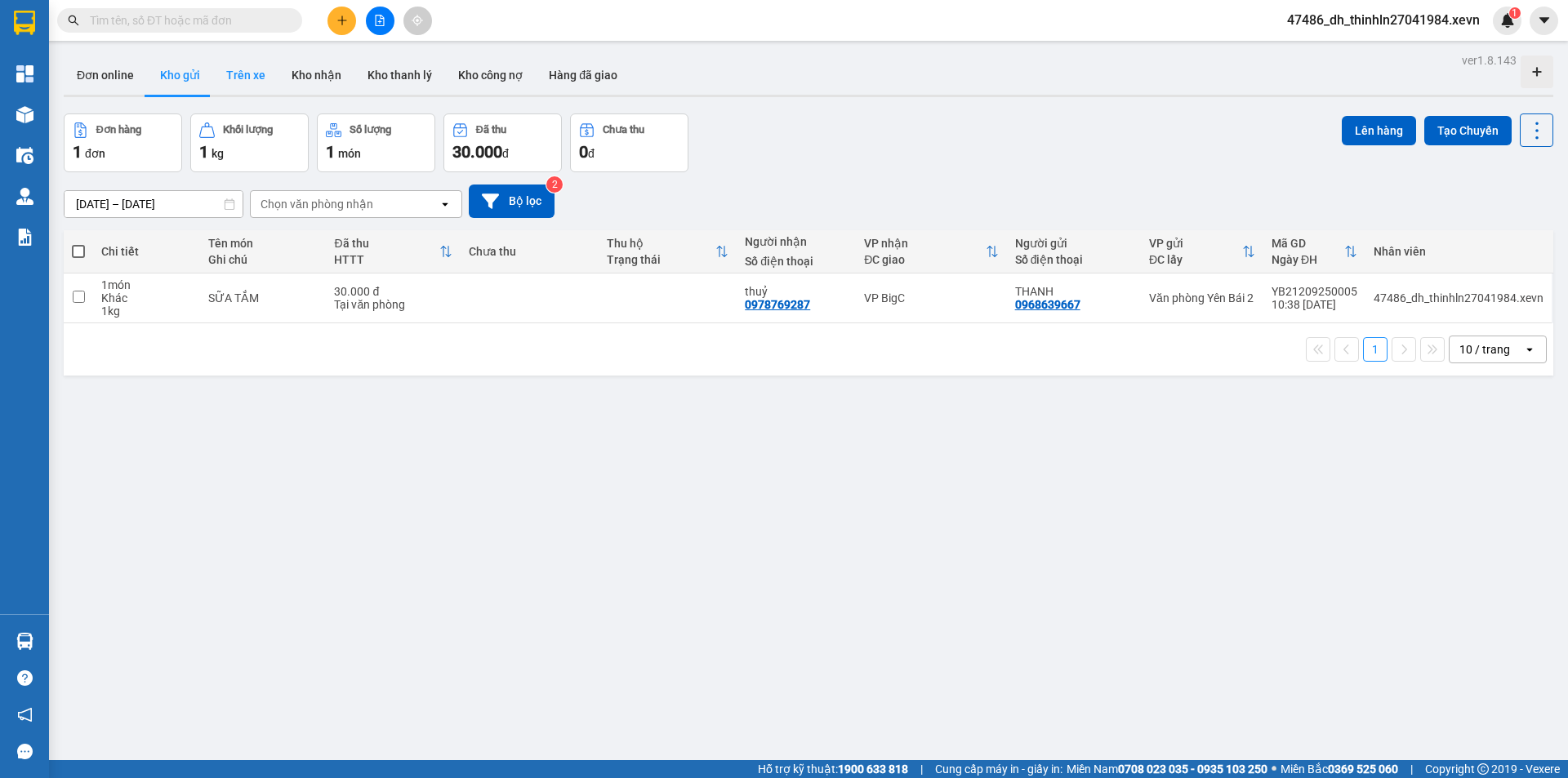
click at [244, 73] on button "Trên xe" at bounding box center [246, 75] width 66 height 39
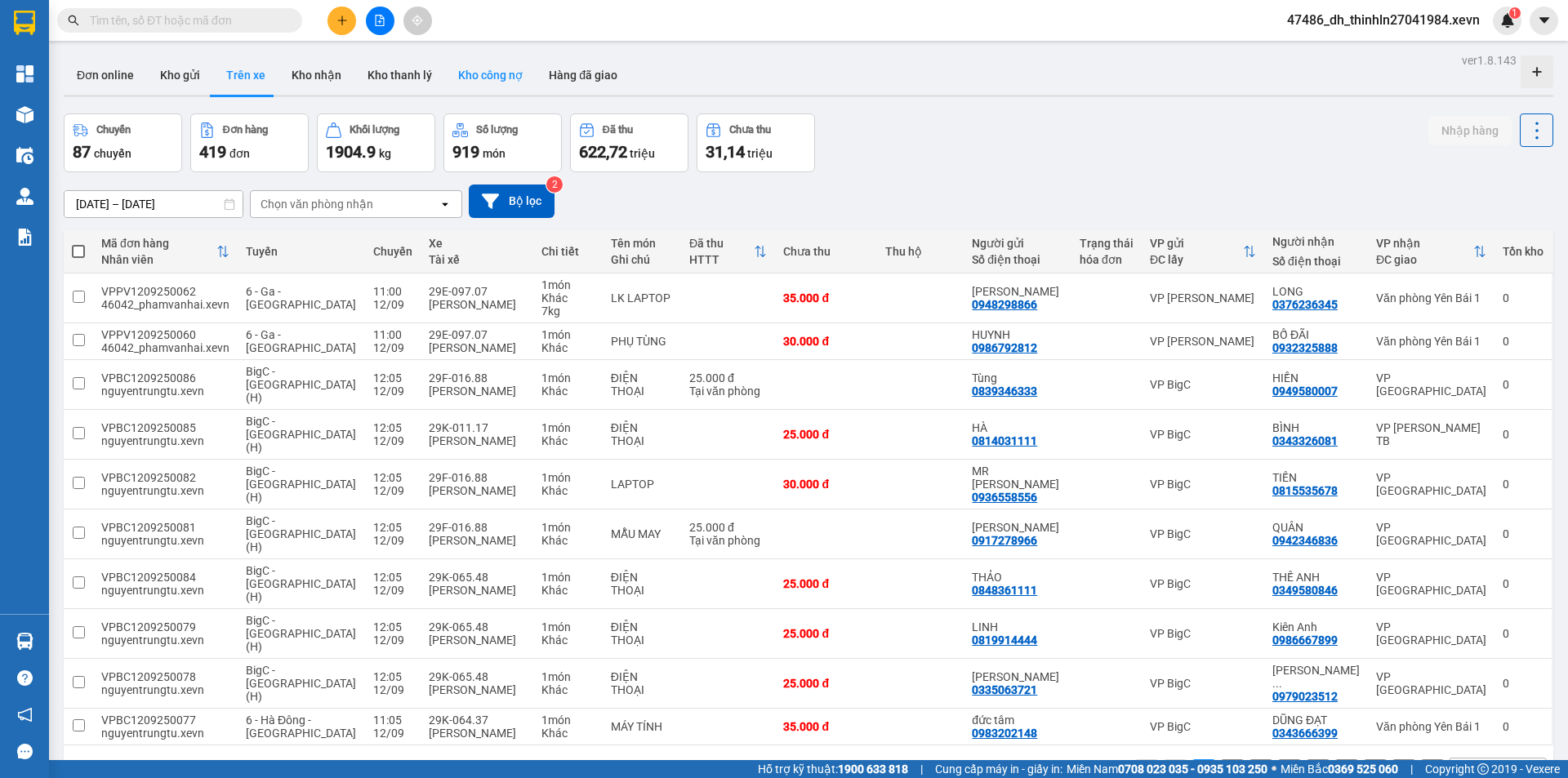
click at [485, 77] on button "Kho công nợ" at bounding box center [490, 75] width 91 height 39
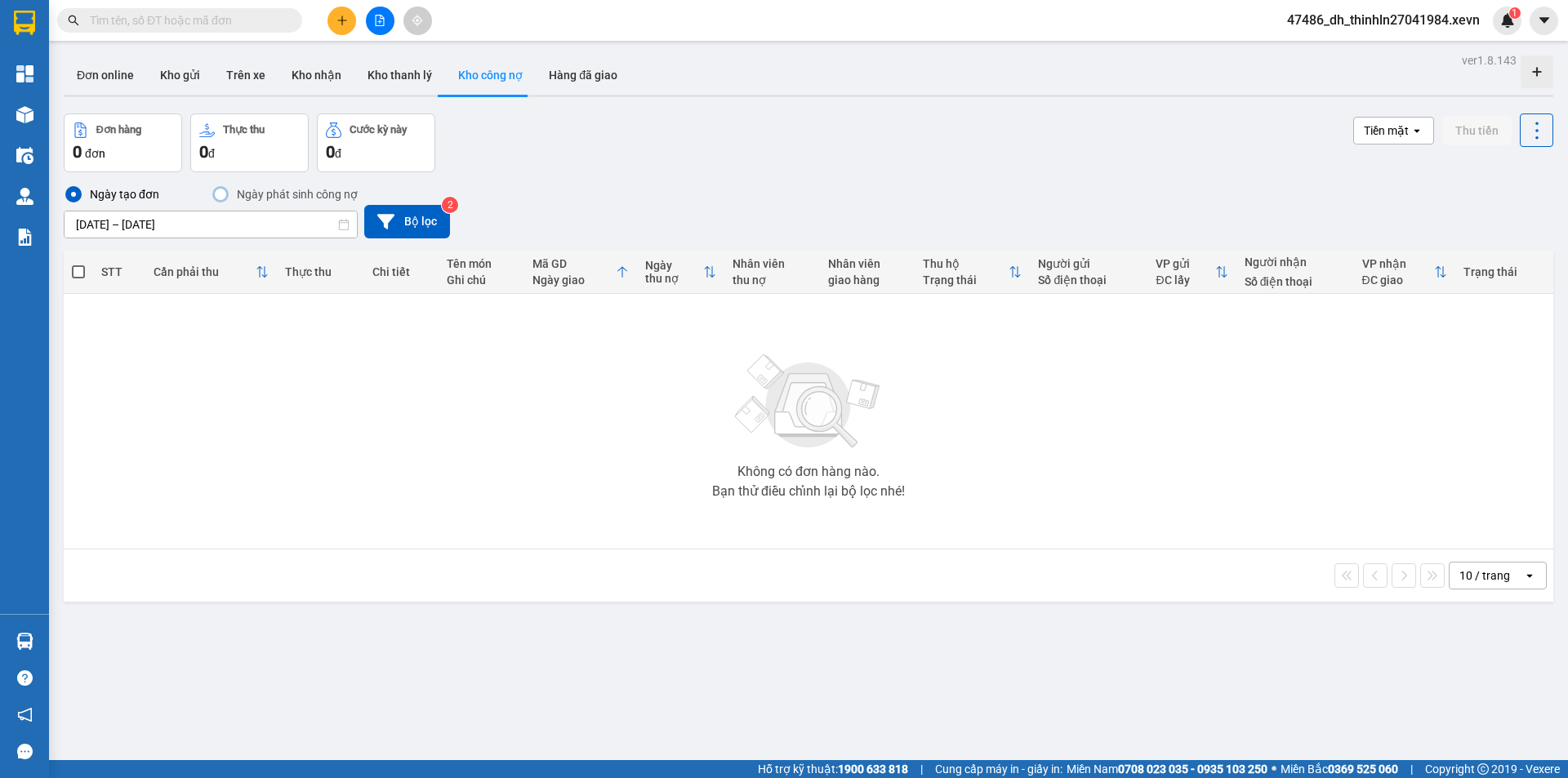
click at [207, 20] on input "text" at bounding box center [186, 20] width 192 height 18
paste input "0915450162"
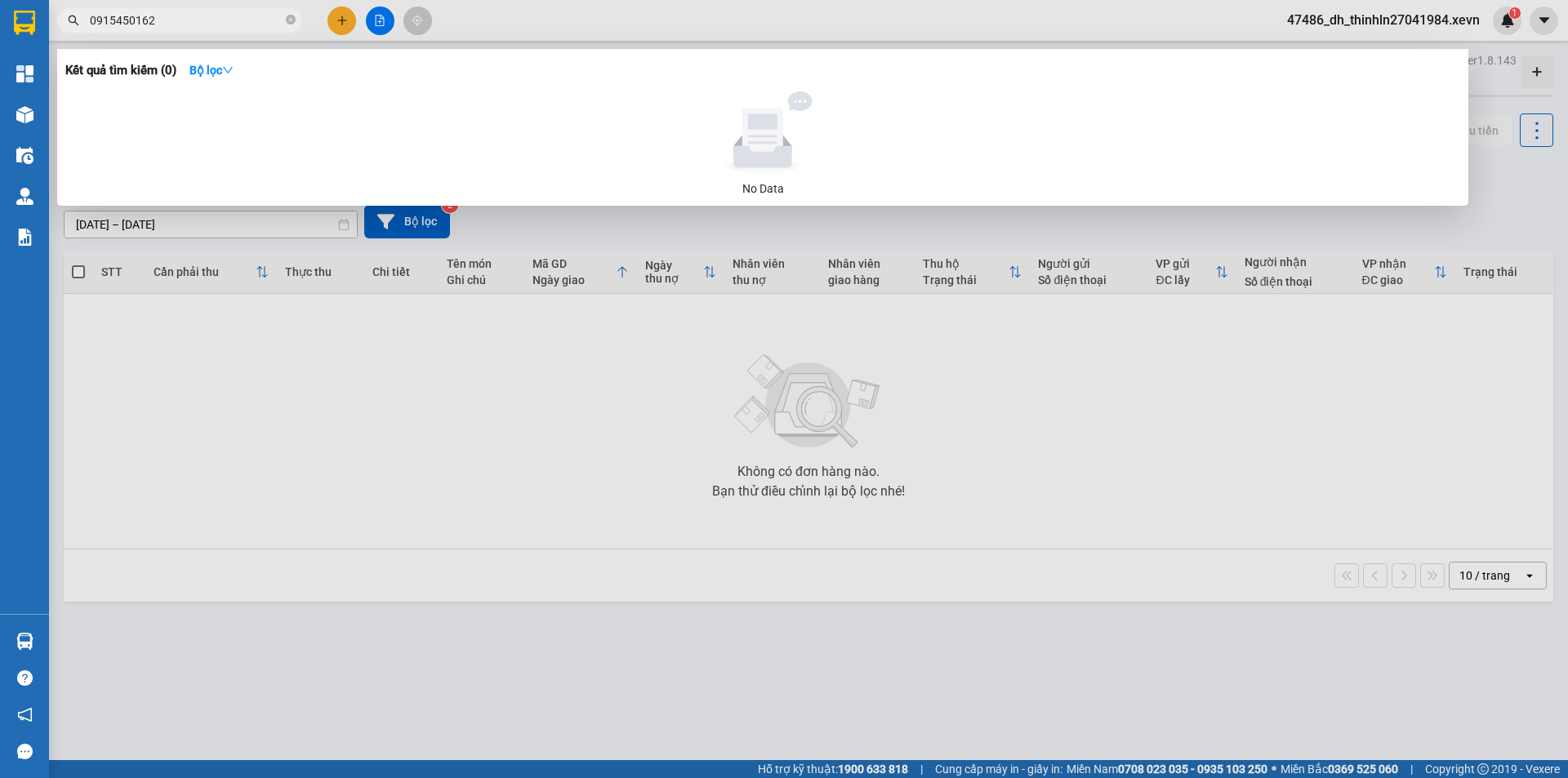
type input "0915450162"
click at [288, 21] on icon "close-circle" at bounding box center [290, 20] width 9 height 9
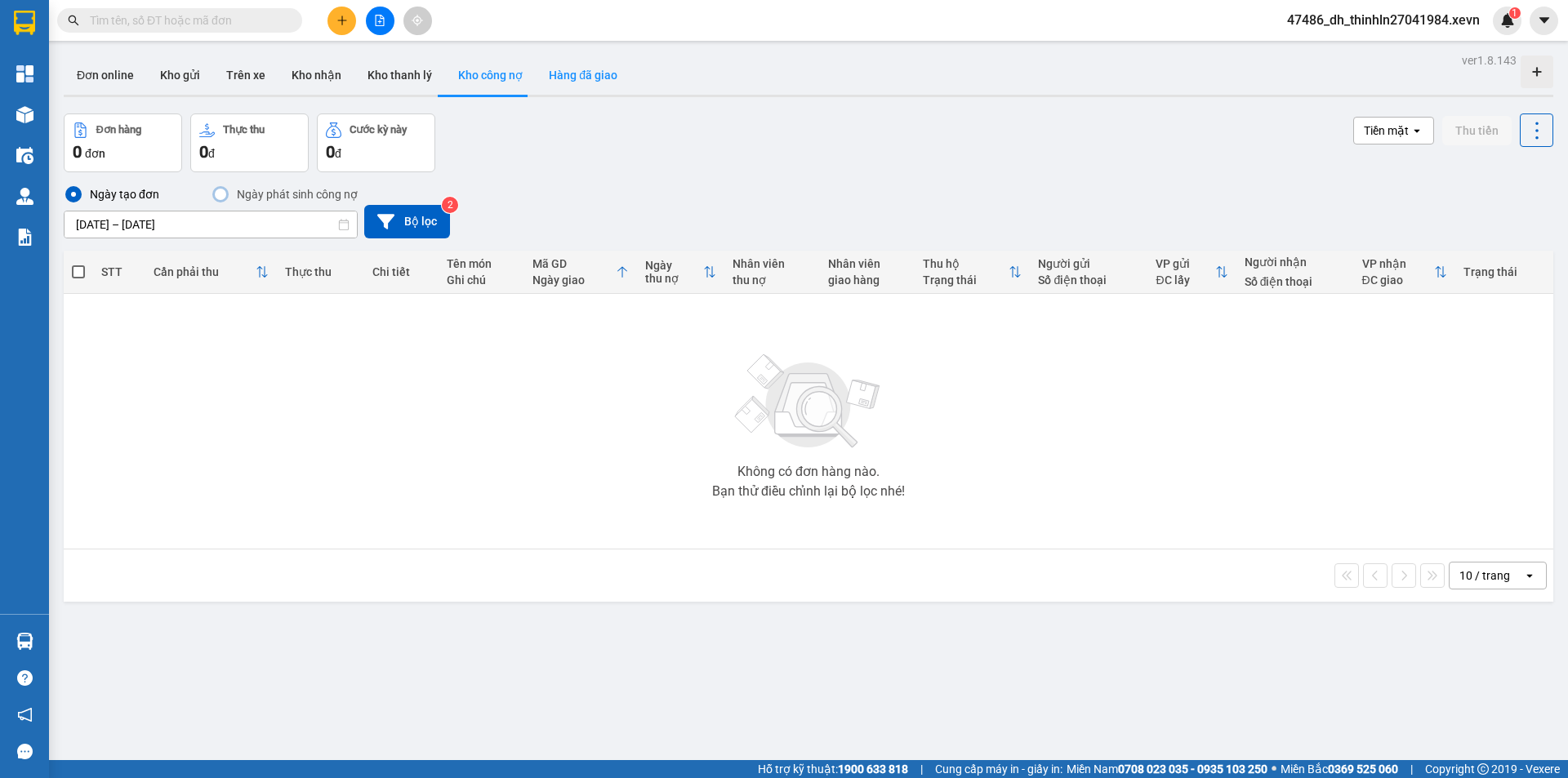
click at [568, 78] on button "Hàng đã giao" at bounding box center [582, 75] width 95 height 39
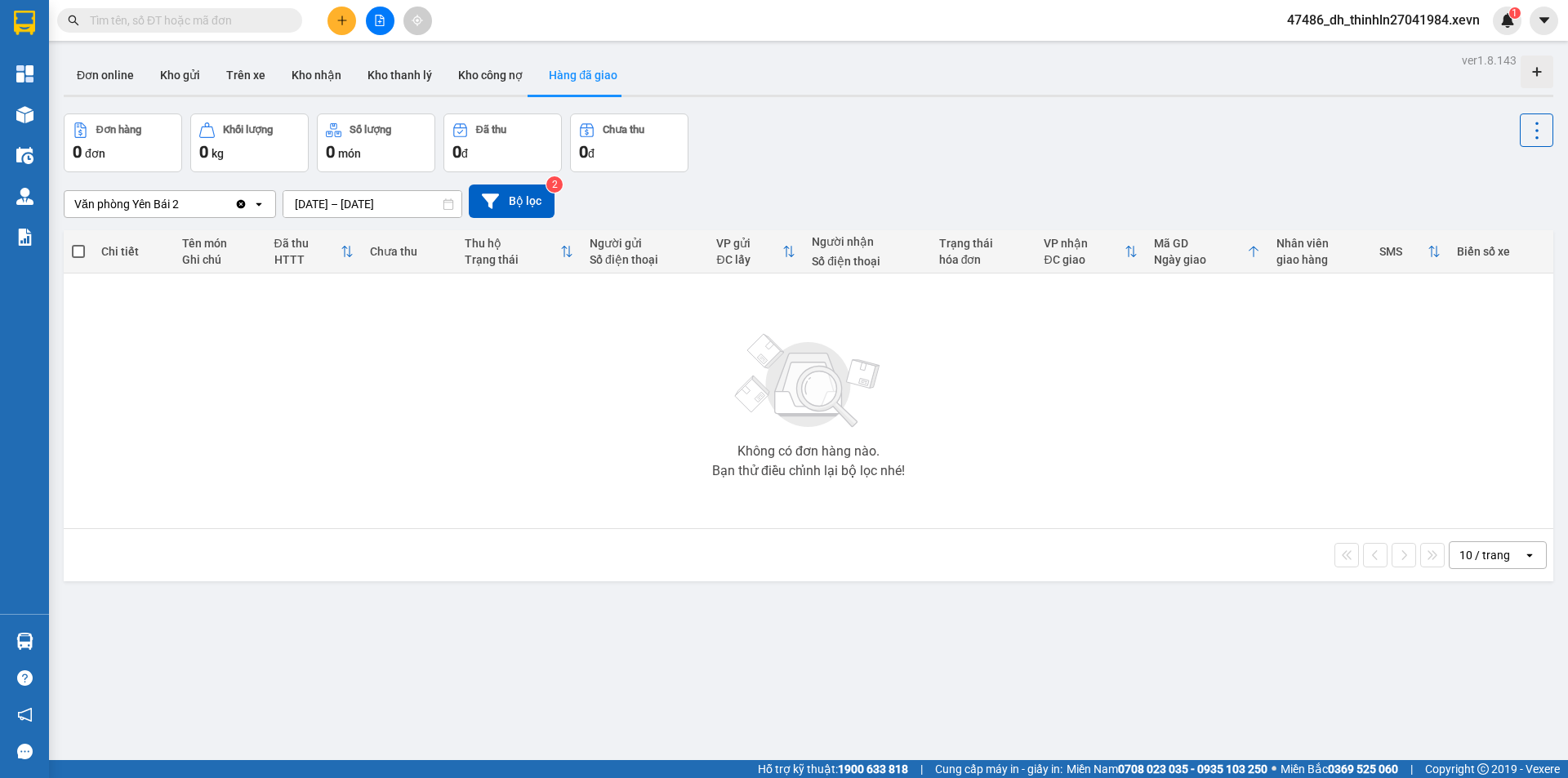
click at [240, 204] on icon "Clear value" at bounding box center [241, 204] width 13 height 13
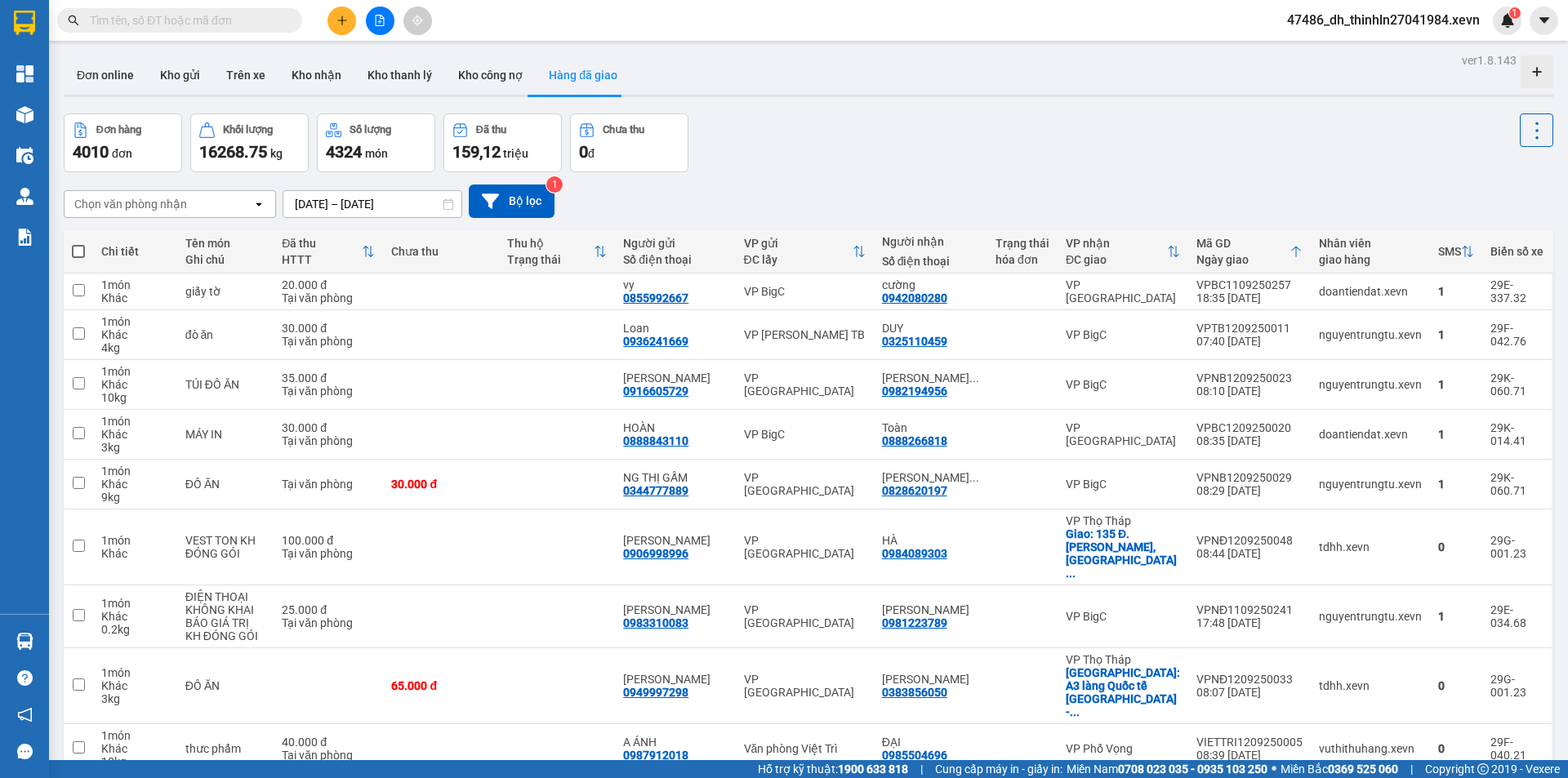
click at [254, 208] on icon "open" at bounding box center [259, 204] width 13 height 13
click at [200, 204] on div "Chọn văn phòng nhận" at bounding box center [159, 204] width 188 height 26
click at [327, 74] on button "Kho nhận" at bounding box center [316, 75] width 76 height 39
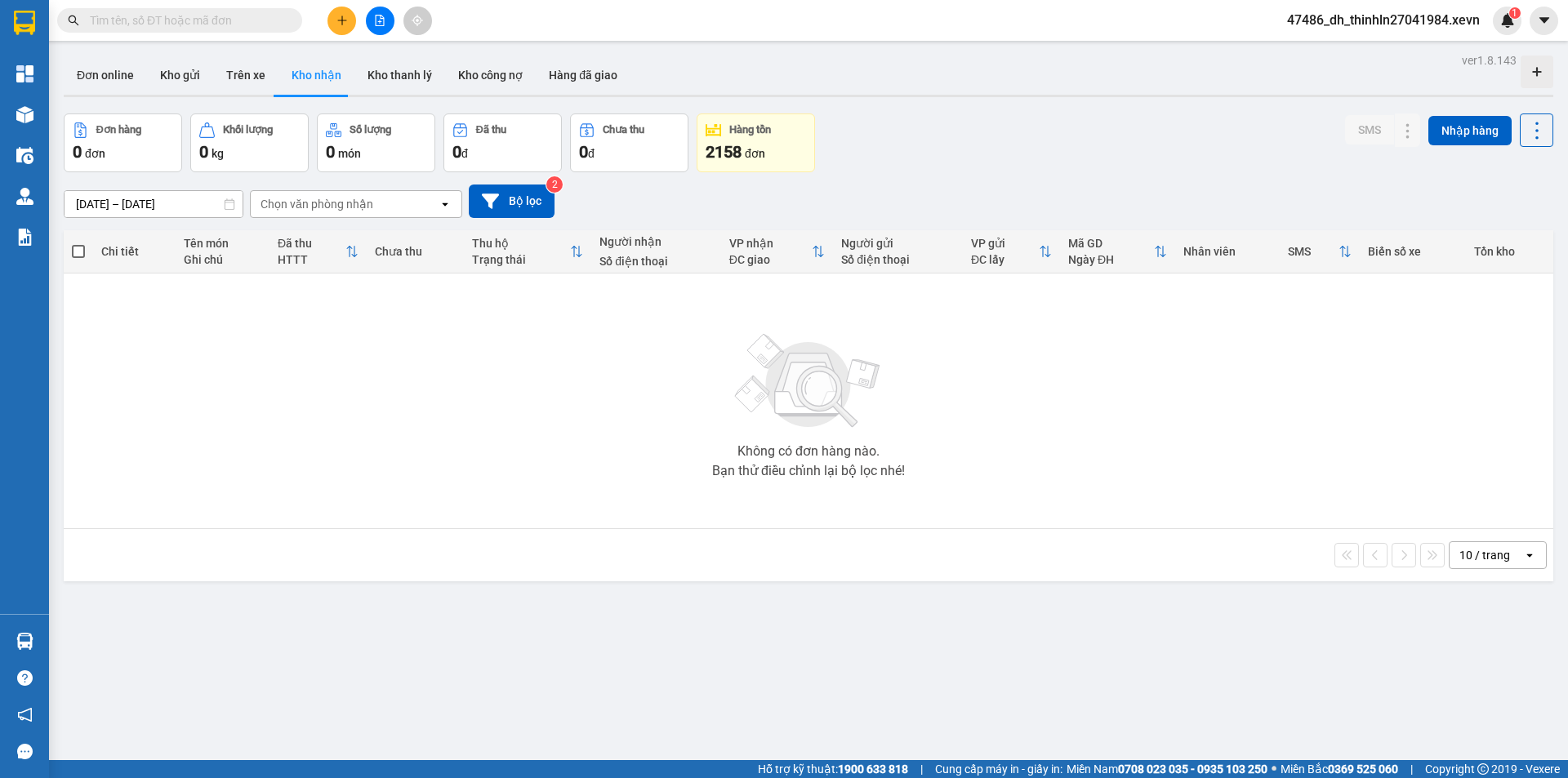
click at [228, 207] on icon at bounding box center [229, 204] width 11 height 11
click at [183, 206] on input "[DATE] – [DATE]" at bounding box center [154, 204] width 178 height 26
click at [333, 203] on div "Chọn văn phòng nhận" at bounding box center [316, 204] width 113 height 16
click at [404, 204] on div "Chọn văn phòng nhận" at bounding box center [345, 204] width 188 height 26
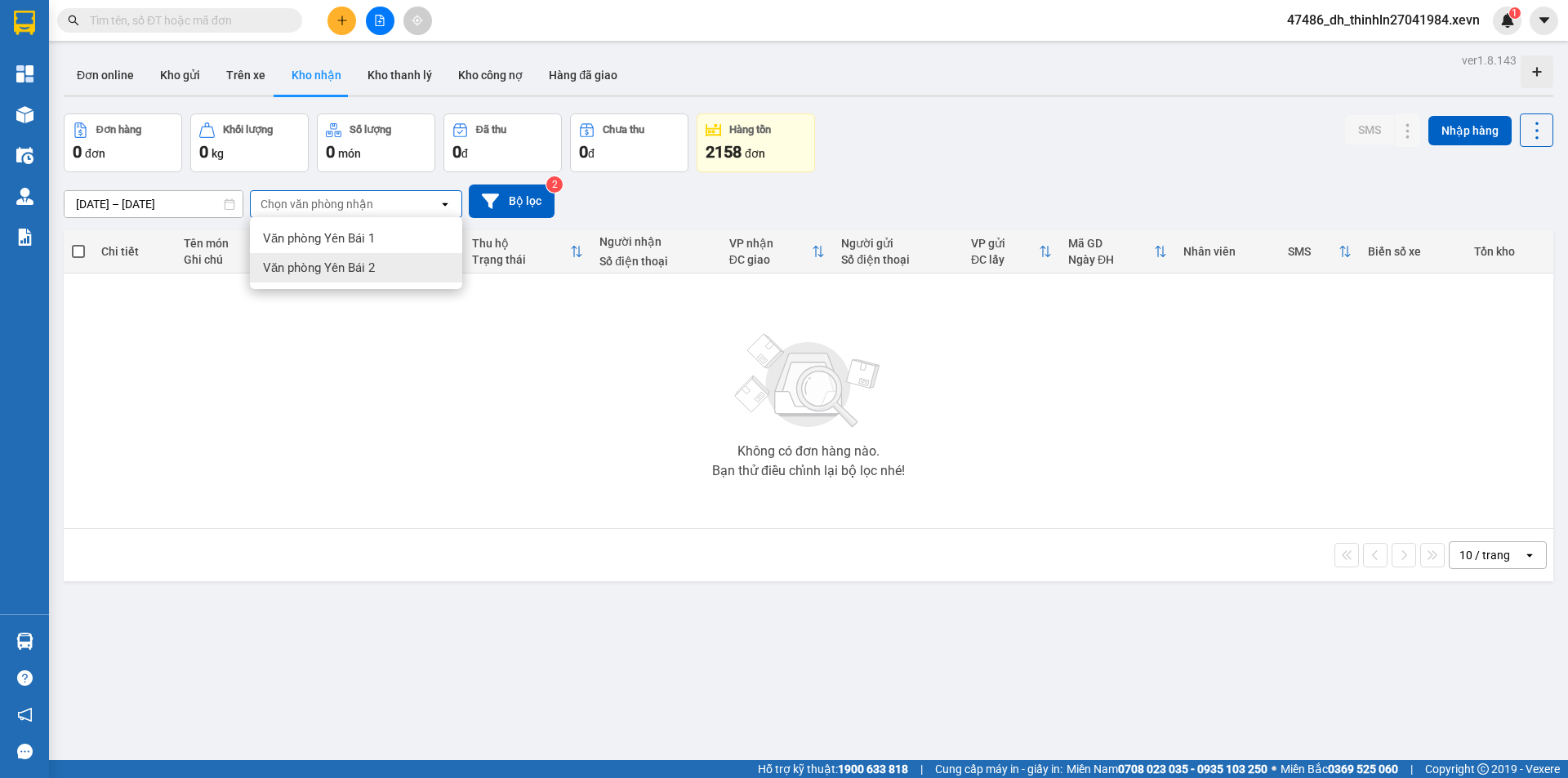
click at [463, 404] on div "Không có đơn hàng nào. Bạn thử điều chỉnh lại bộ lọc nhé!" at bounding box center [808, 401] width 1473 height 245
click at [238, 72] on button "Trên xe" at bounding box center [246, 75] width 66 height 39
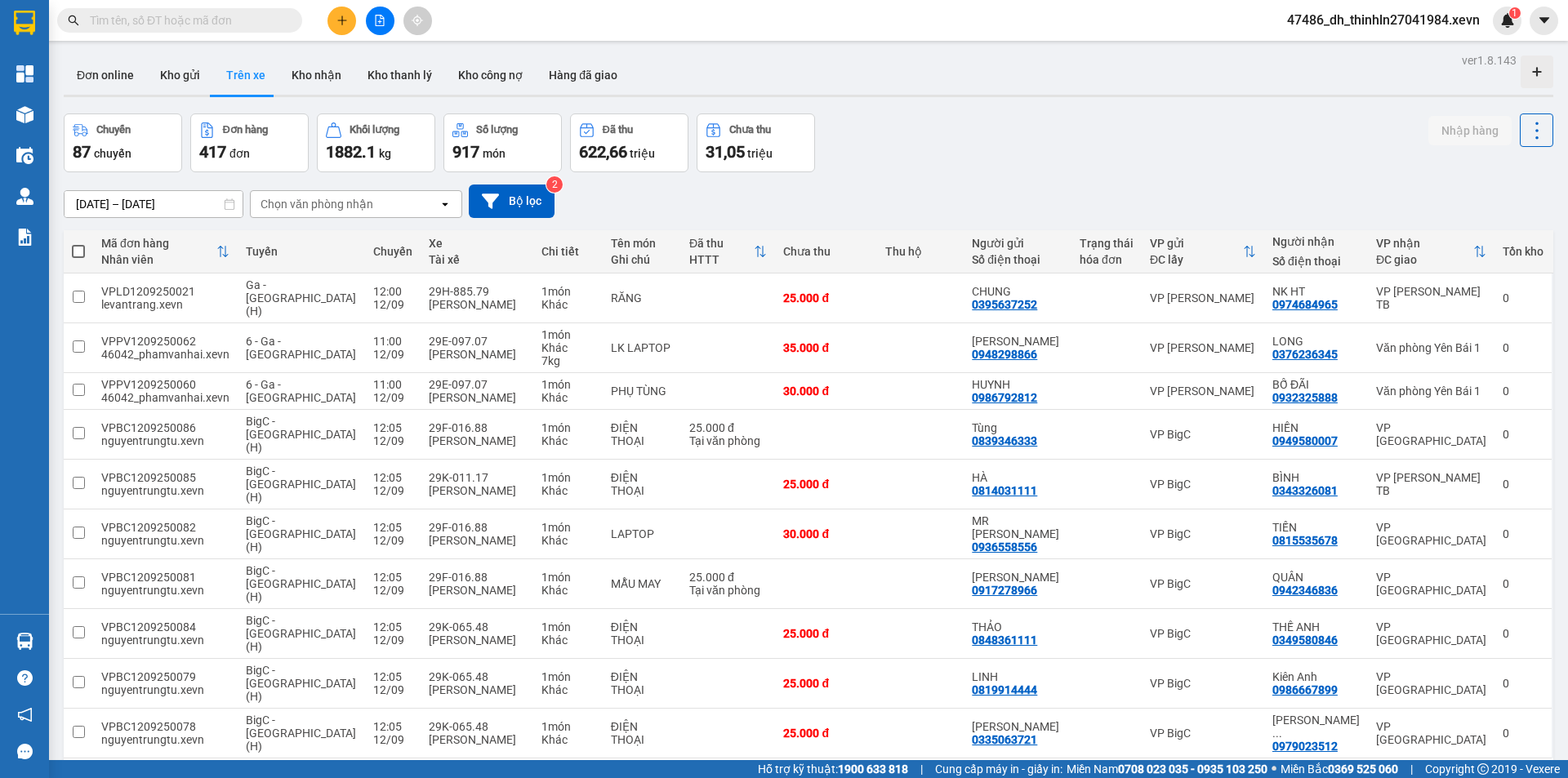
click at [333, 202] on div "Chọn văn phòng nhận" at bounding box center [316, 204] width 113 height 16
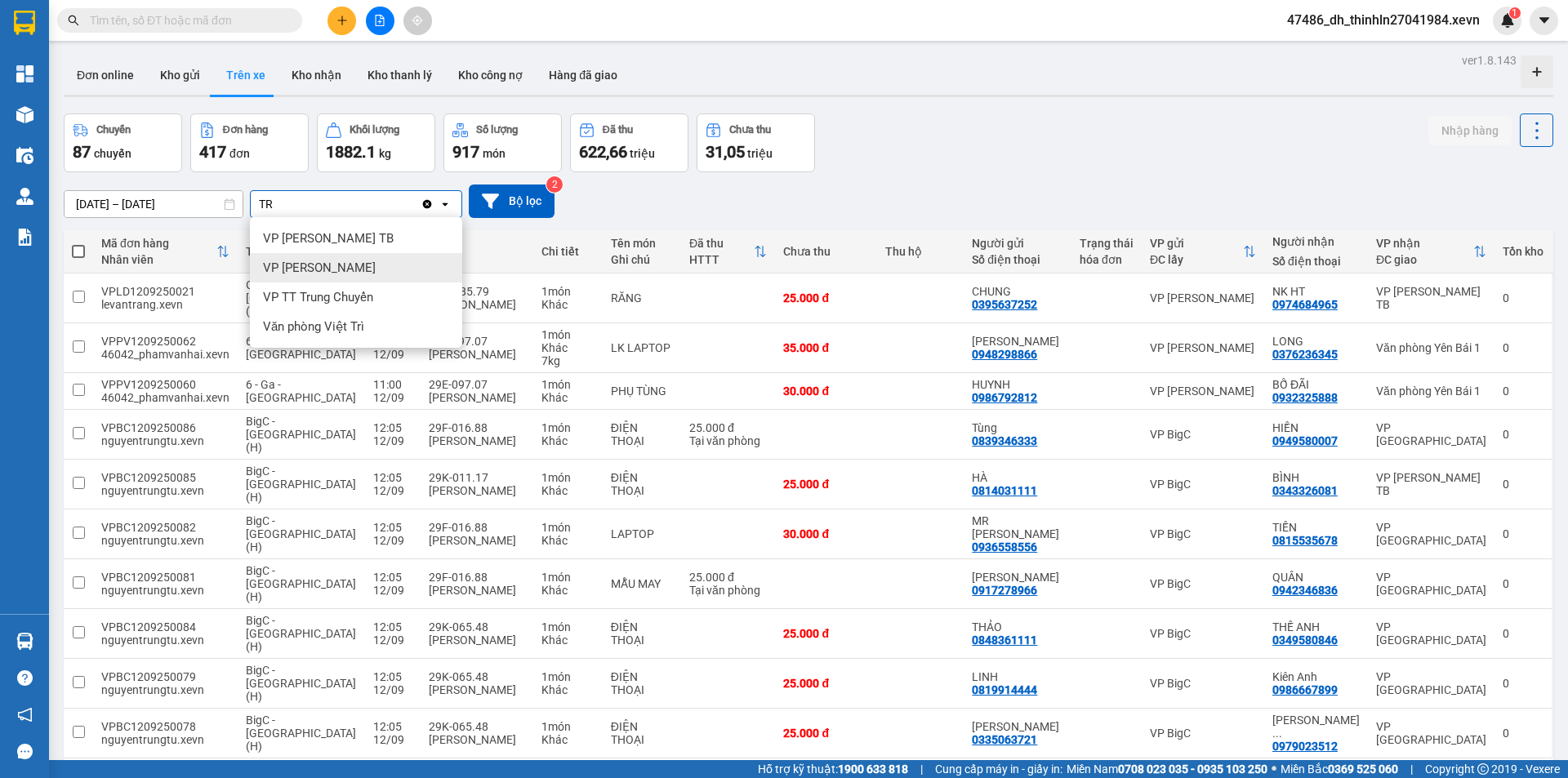
click at [363, 274] on div "VP [PERSON_NAME]" at bounding box center [356, 267] width 212 height 29
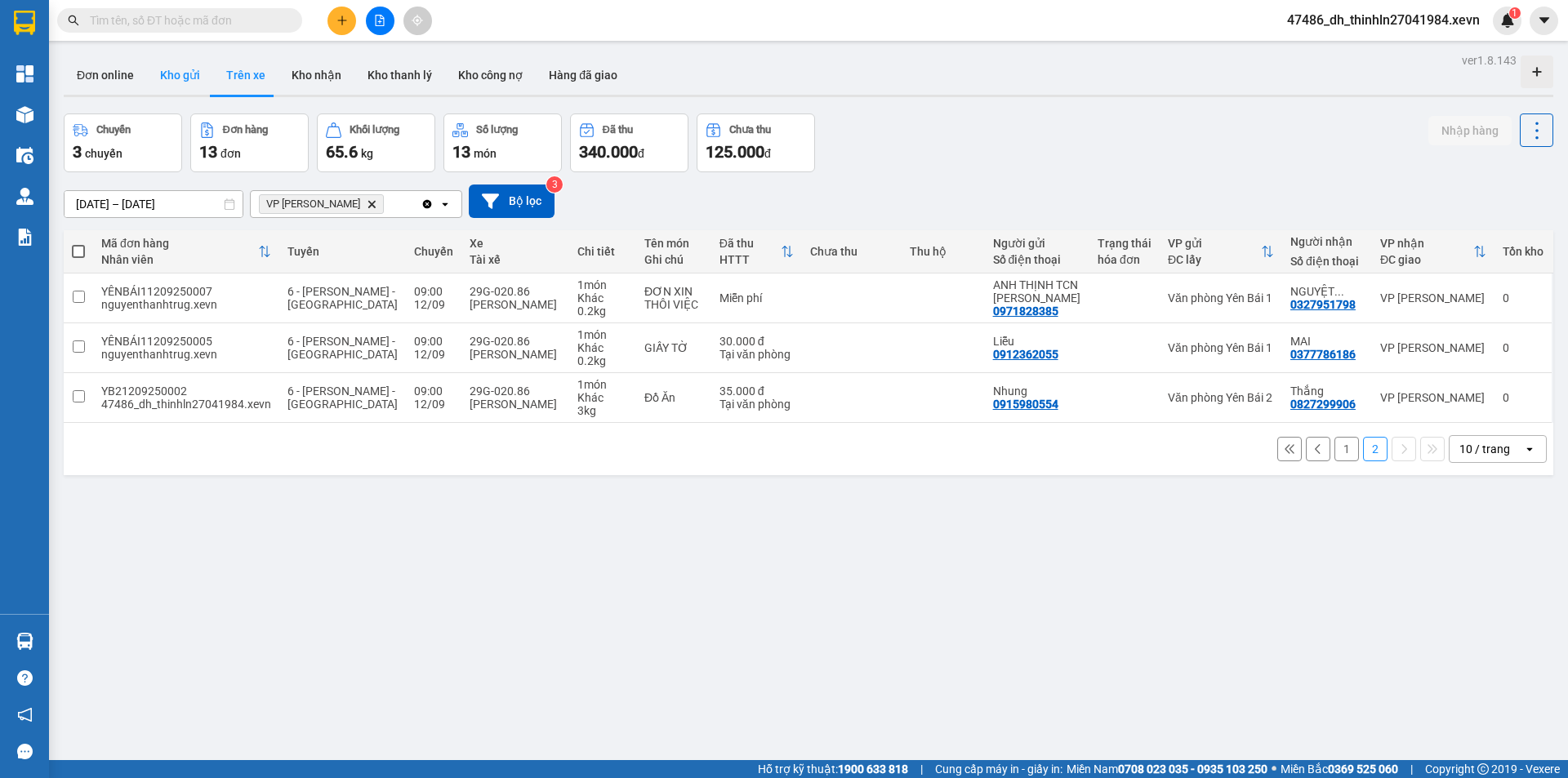
click at [174, 73] on button "Kho gửi" at bounding box center [180, 75] width 66 height 39
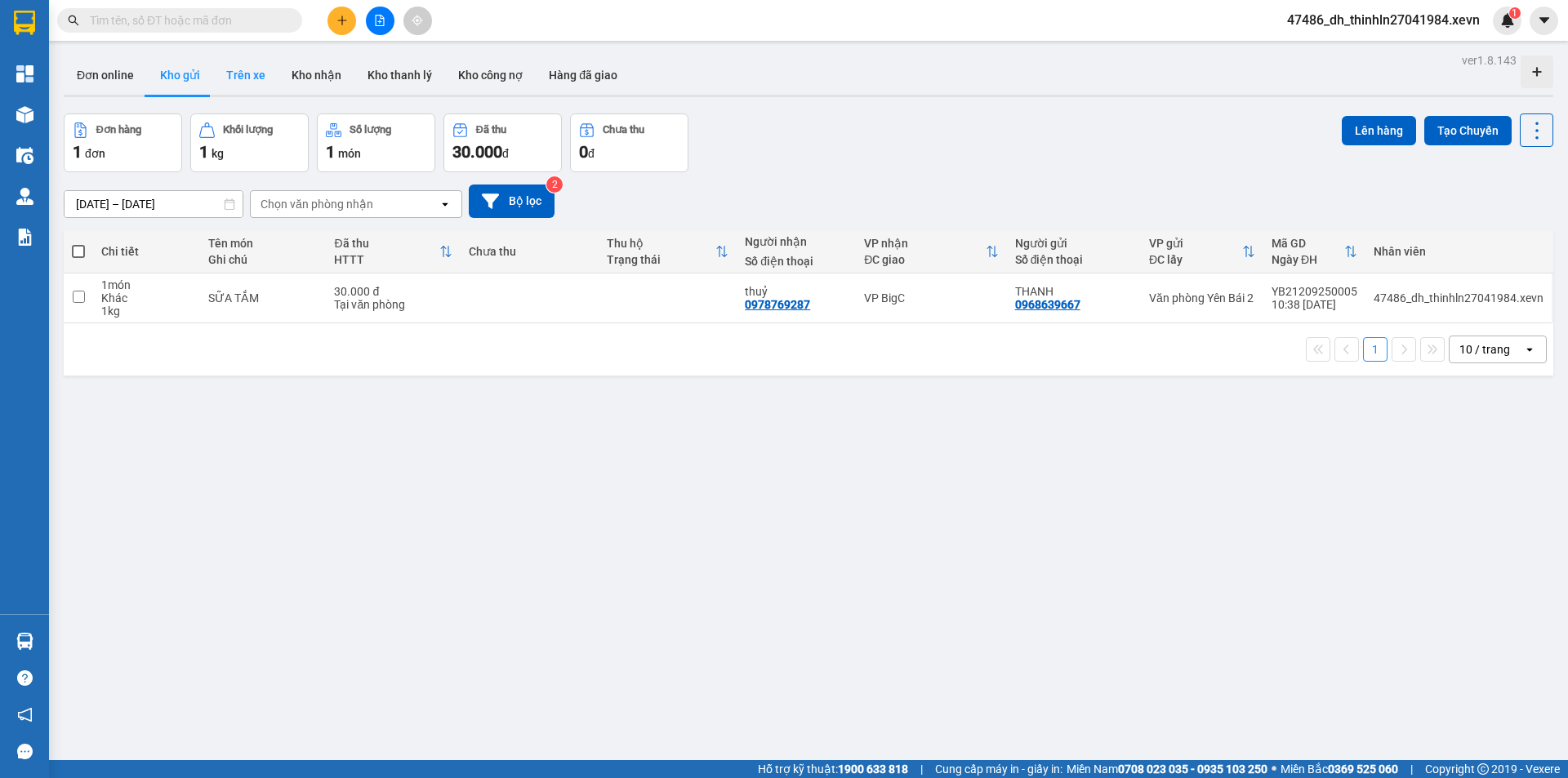
click at [246, 73] on button "Trên xe" at bounding box center [246, 75] width 66 height 39
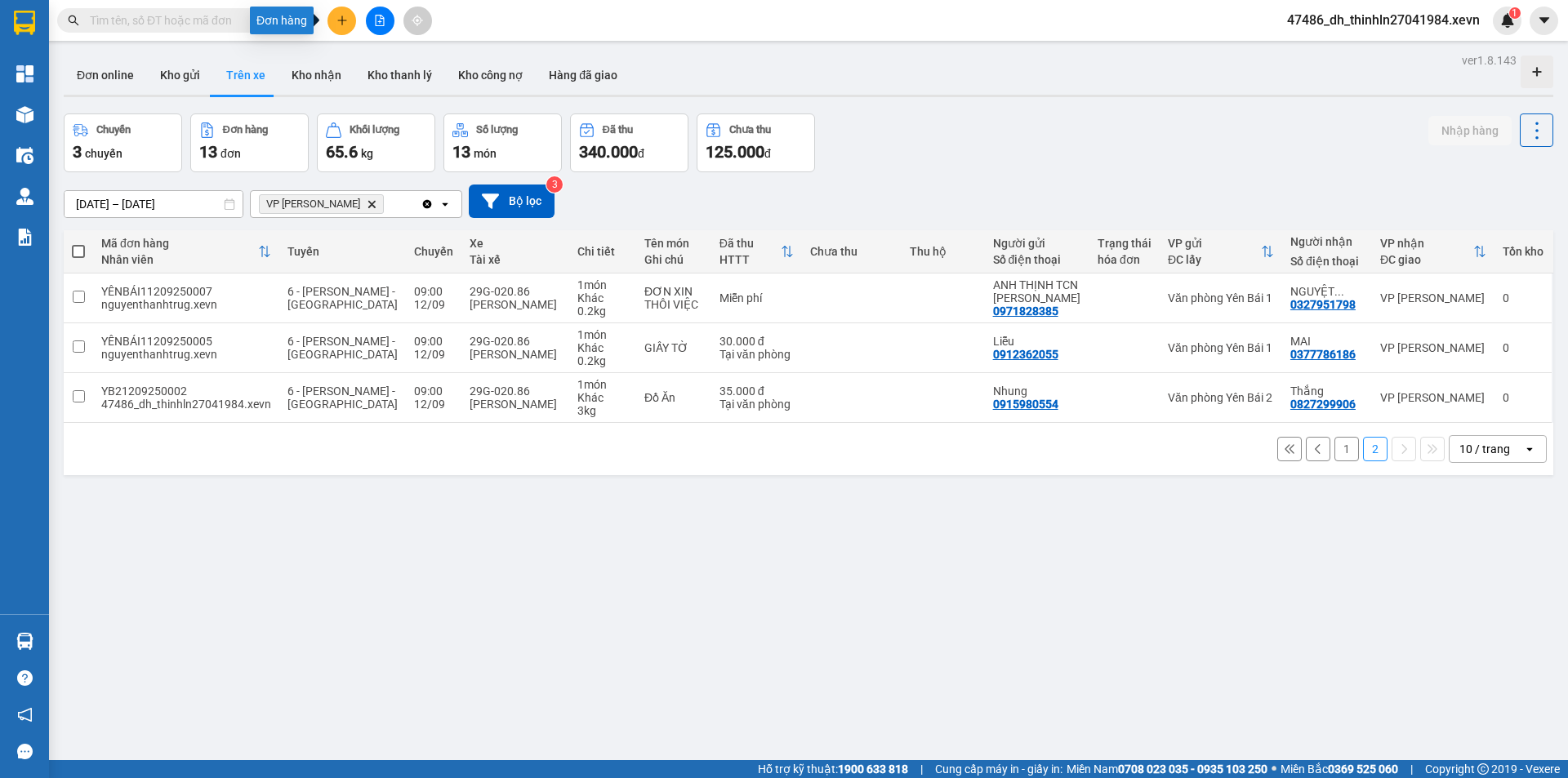
click at [348, 19] on button at bounding box center [342, 21] width 28 height 28
click at [384, 59] on div "Tạo đơn hàng" at bounding box center [407, 61] width 71 height 18
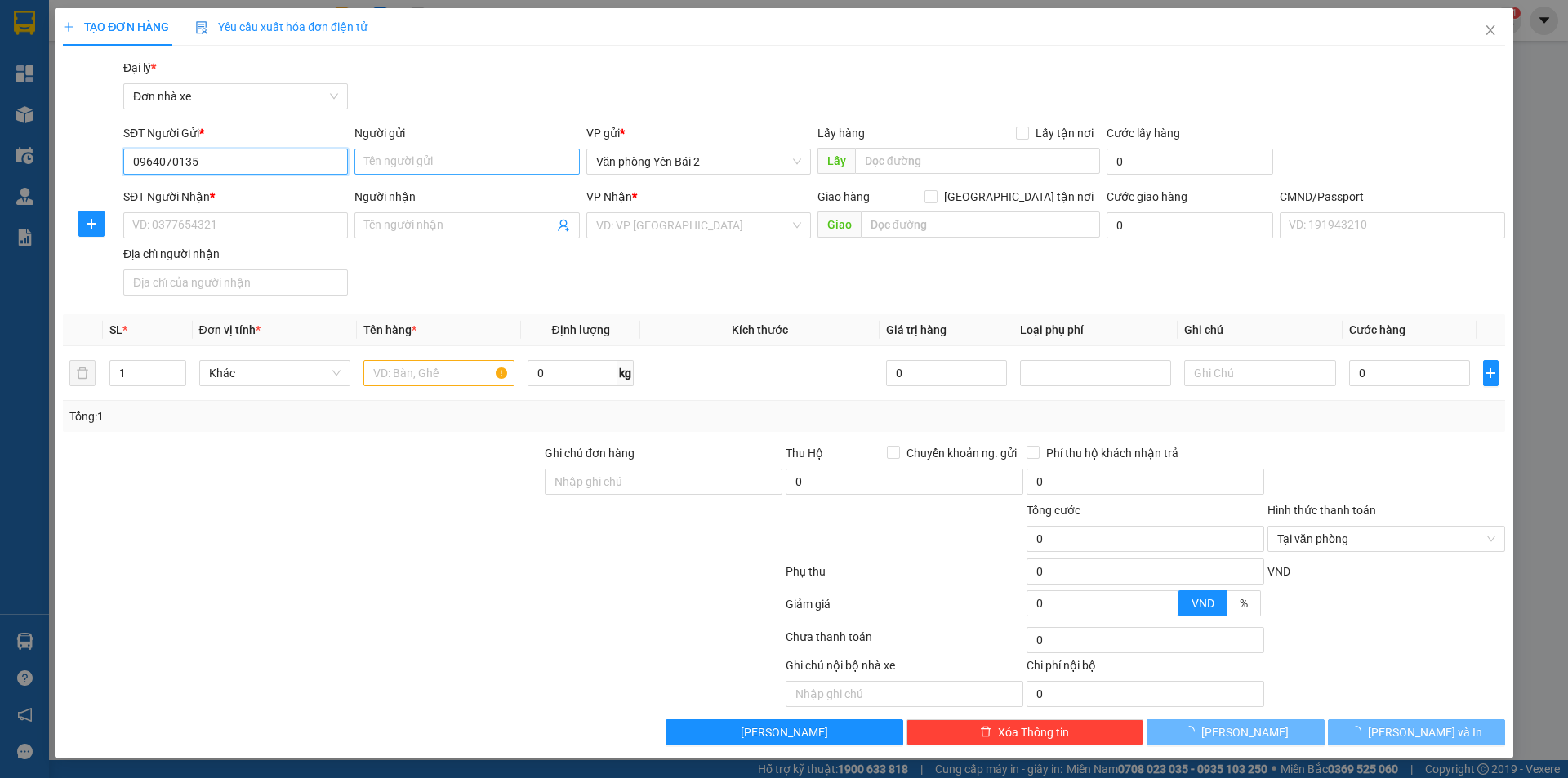
type input "0964070135"
click at [432, 157] on input "Người gửi" at bounding box center [466, 161] width 224 height 26
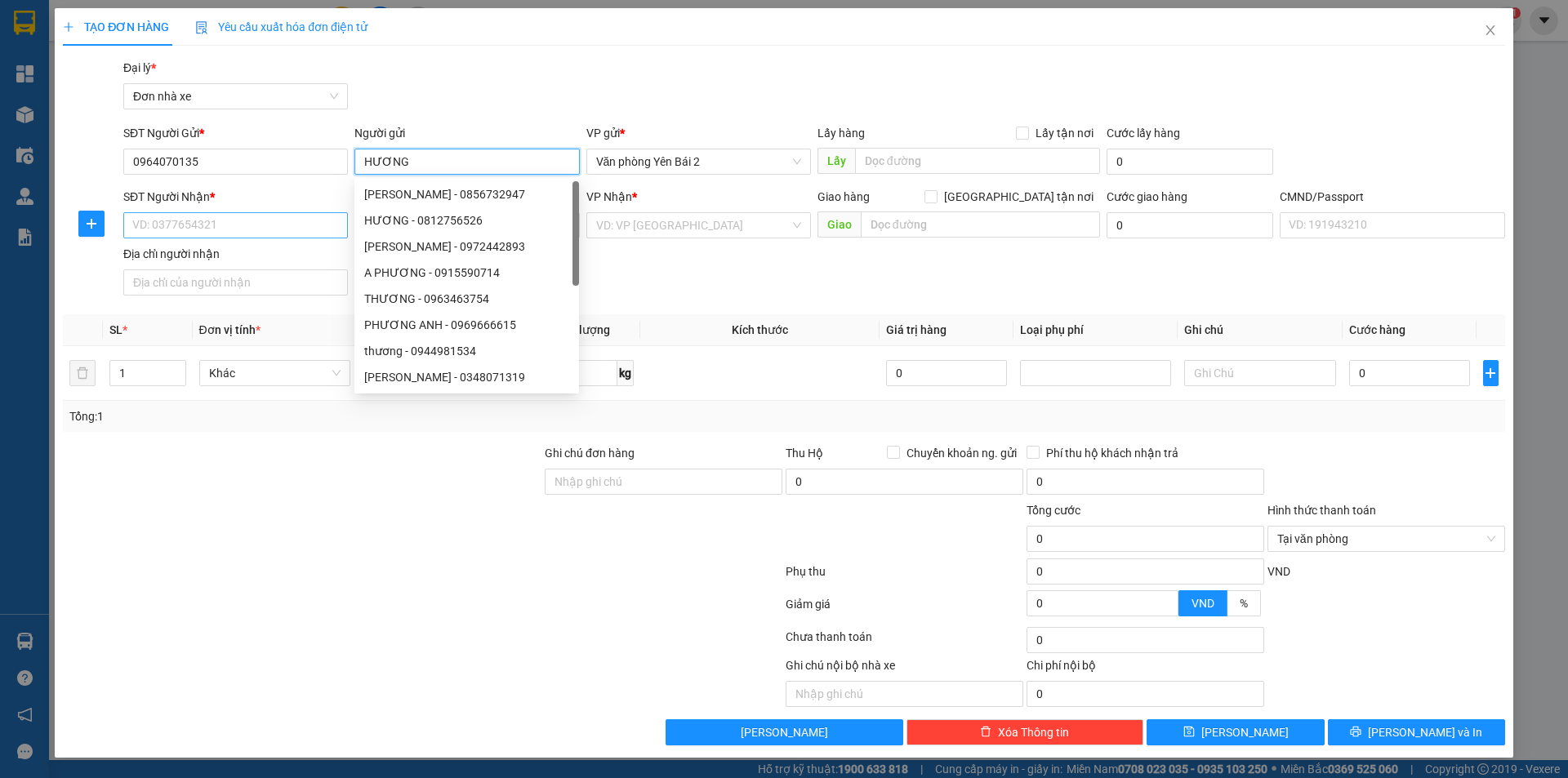
type input "HƯƠNG"
click at [240, 224] on input "SĐT Người Nhận *" at bounding box center [235, 225] width 224 height 26
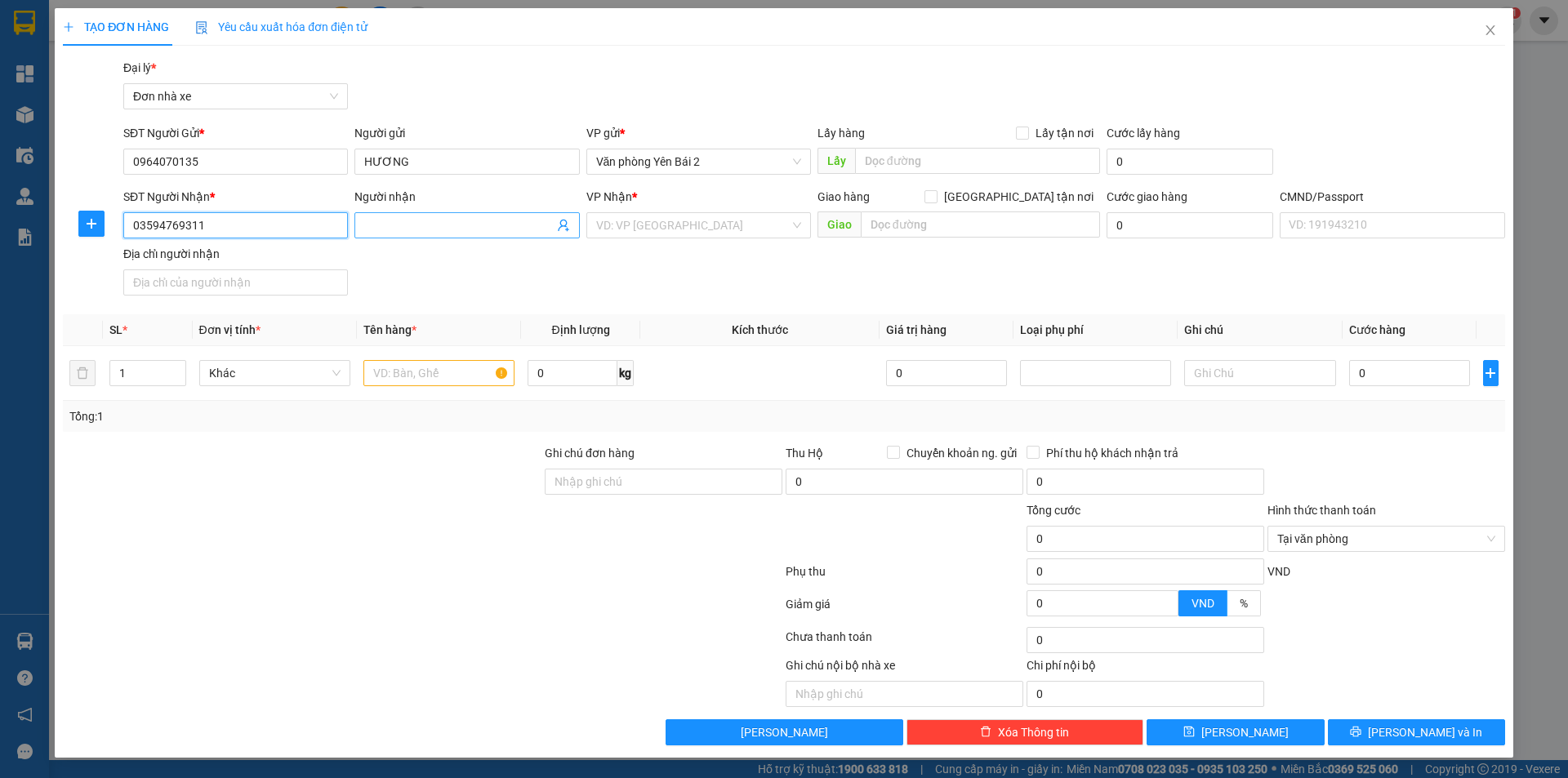
type input "03594769311"
click at [436, 223] on input "Người nhận" at bounding box center [458, 224] width 189 height 18
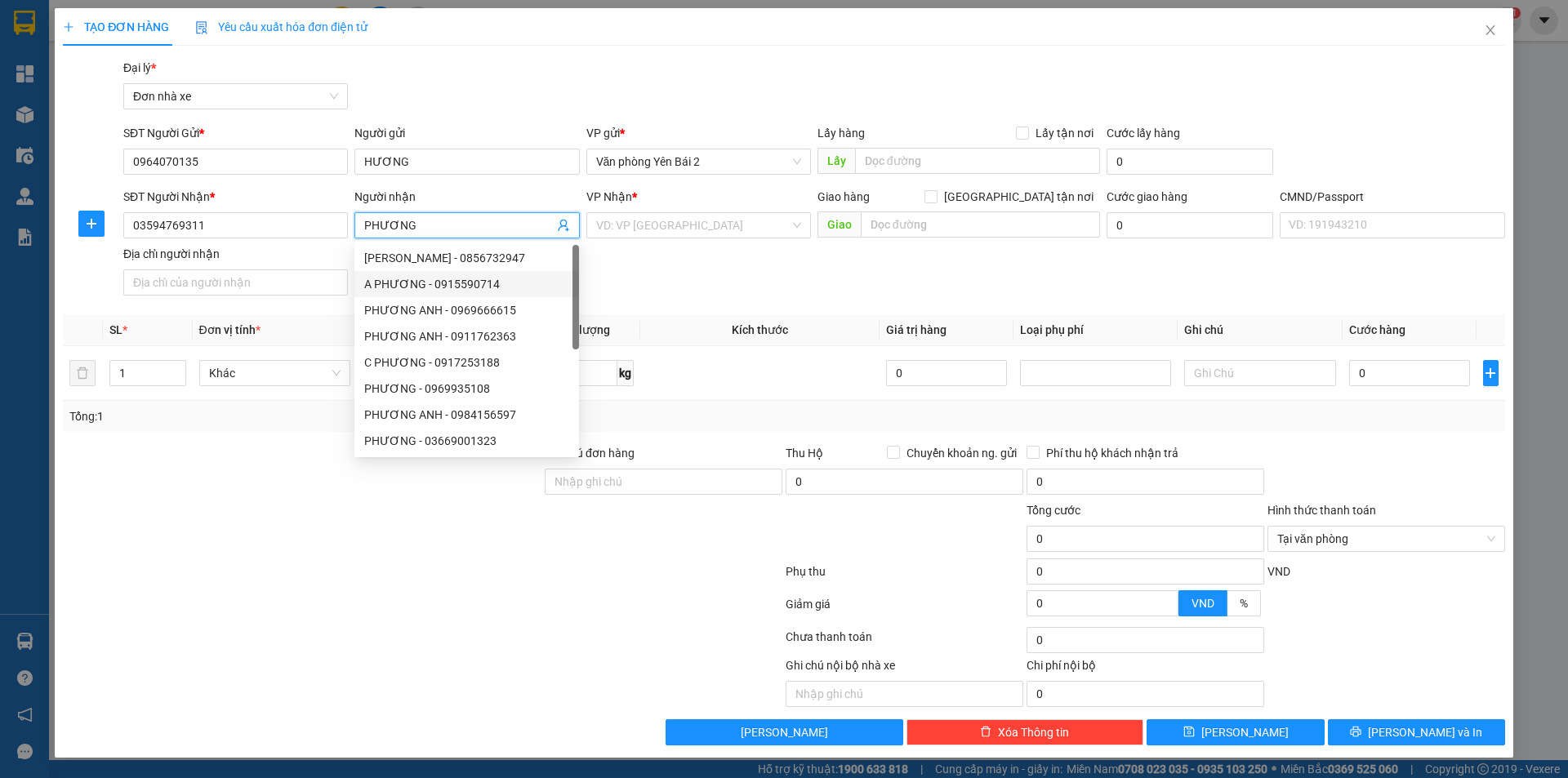
type input "PHƯƠNG"
click at [699, 266] on div "SĐT Người Nhận * 03594769311 Người nhận PHƯƠNG VP Nhận * VD: VP Sài Gòn Giao hà…" at bounding box center [814, 245] width 1388 height 114
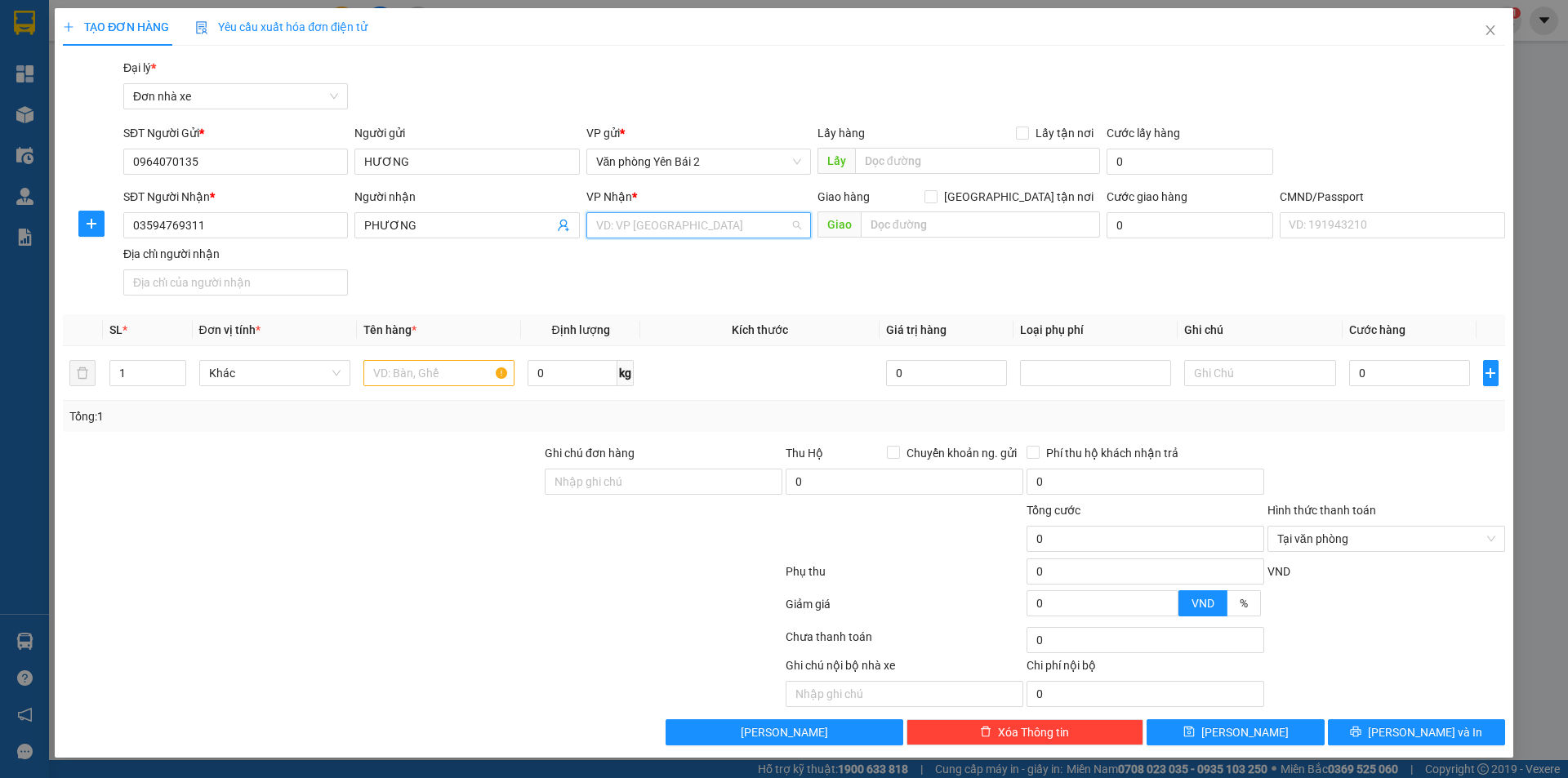
click at [761, 226] on input "search" at bounding box center [693, 225] width 193 height 24
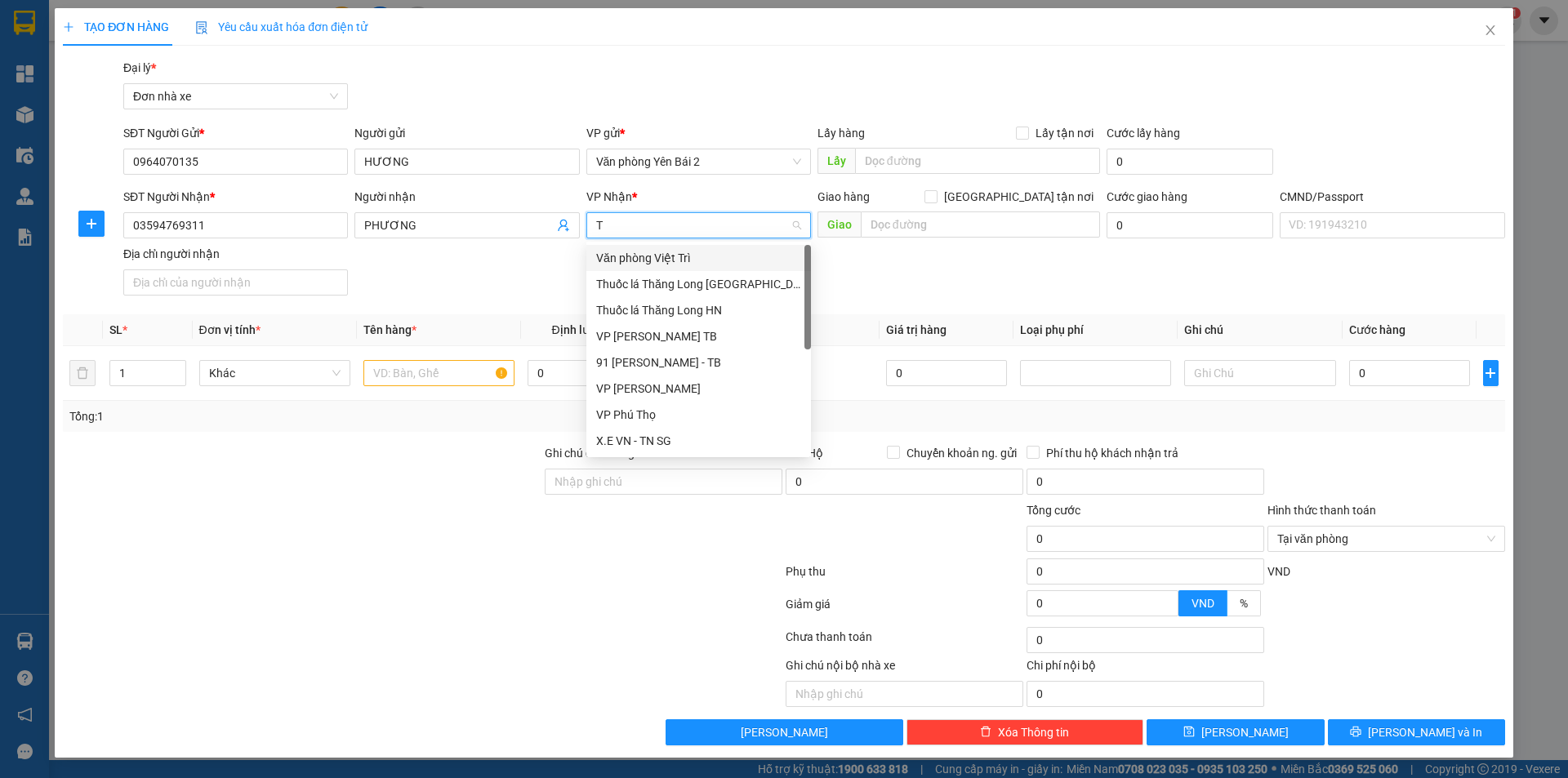
type input "TR"
click at [686, 307] on div "VP [PERSON_NAME]" at bounding box center [699, 310] width 205 height 18
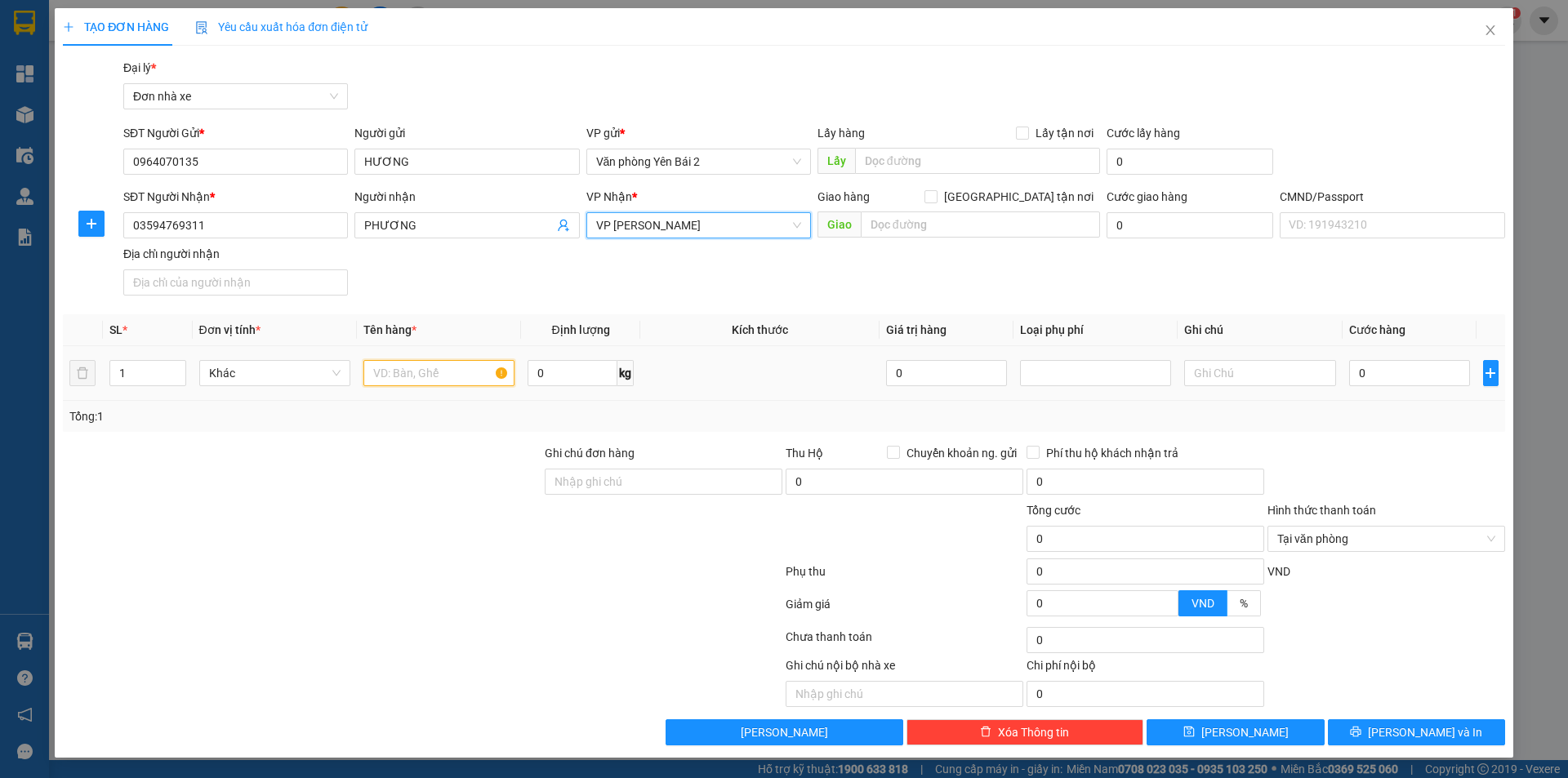
click at [444, 385] on input "text" at bounding box center [438, 373] width 151 height 26
type input "HOA QUẢ"
click at [547, 371] on input "0" at bounding box center [573, 373] width 90 height 26
type input "18"
click at [1381, 366] on input "0" at bounding box center [1410, 373] width 122 height 26
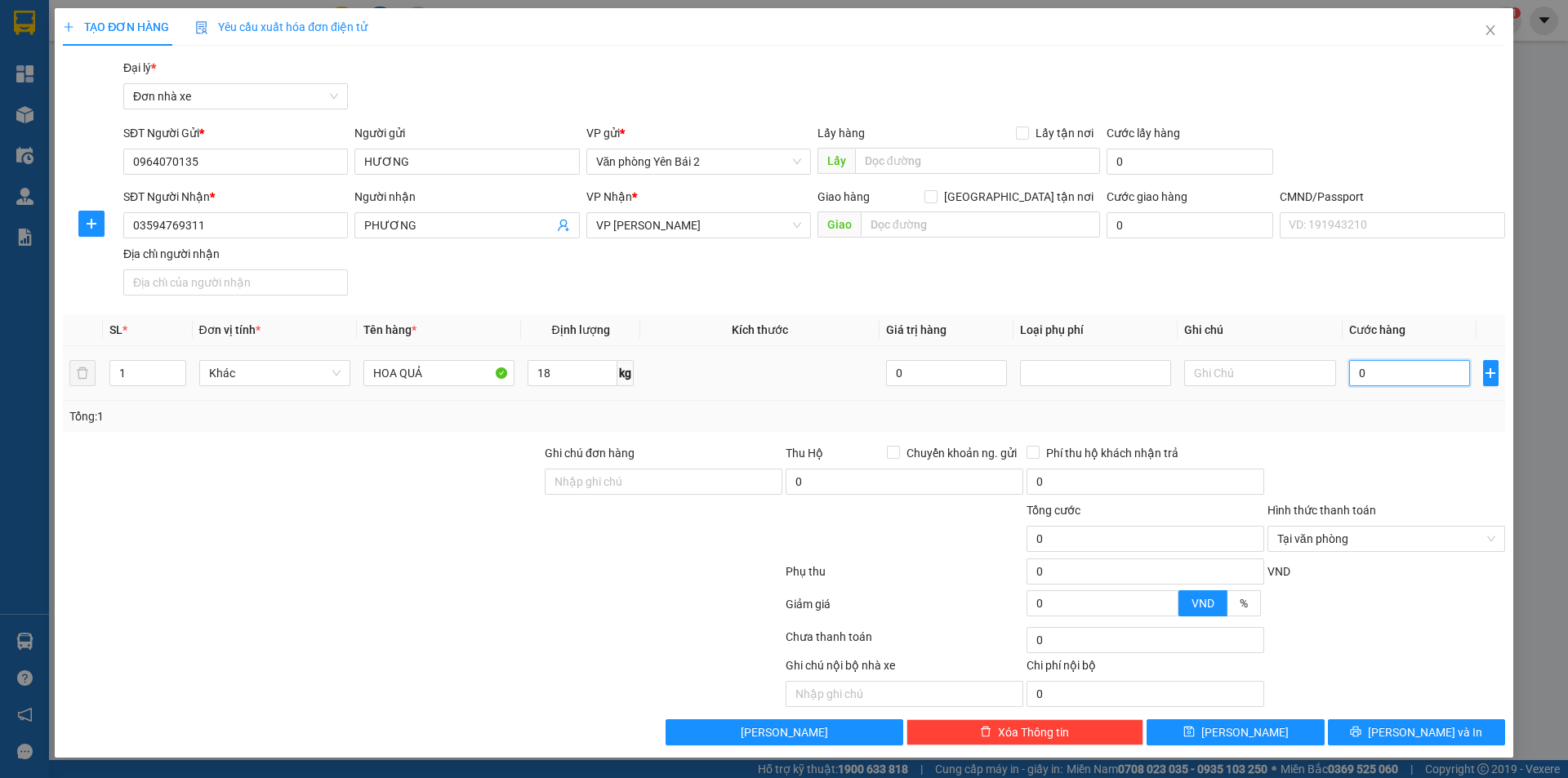
type input "4"
type input "45"
type input "450"
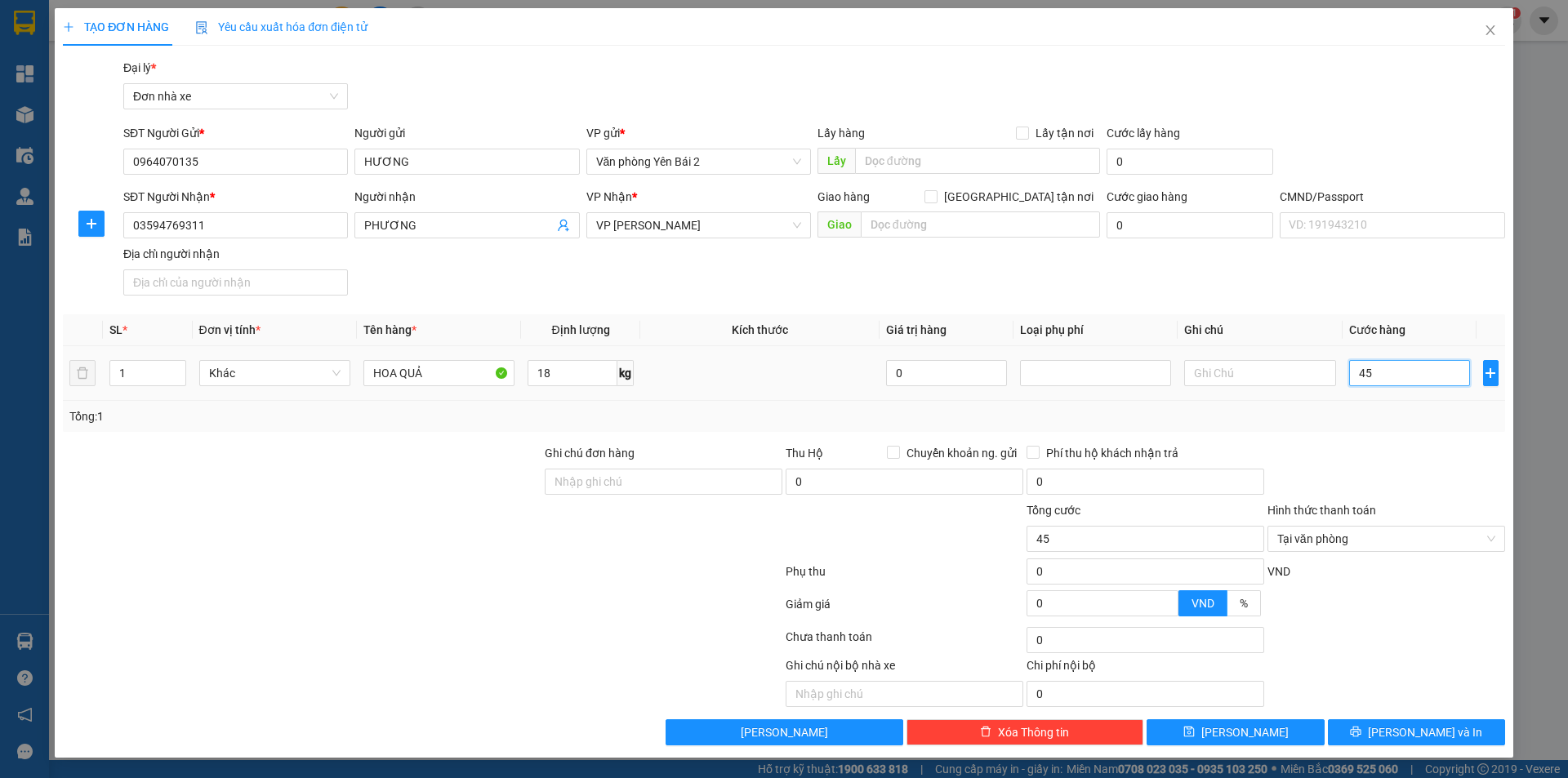
type input "450"
type input "4.500"
type input "45.000"
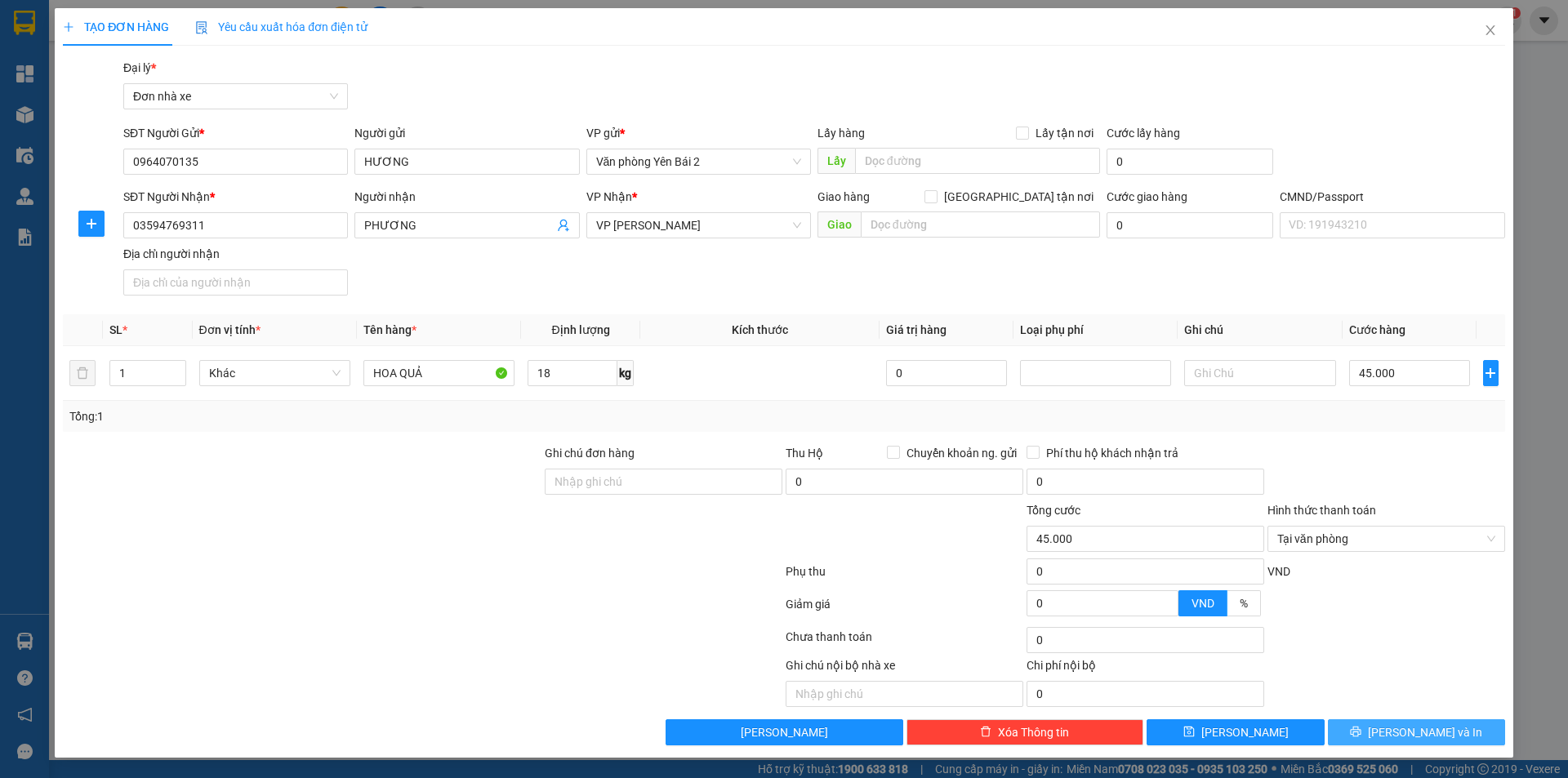
click at [1426, 725] on span "Lưu và In" at bounding box center [1425, 731] width 115 height 18
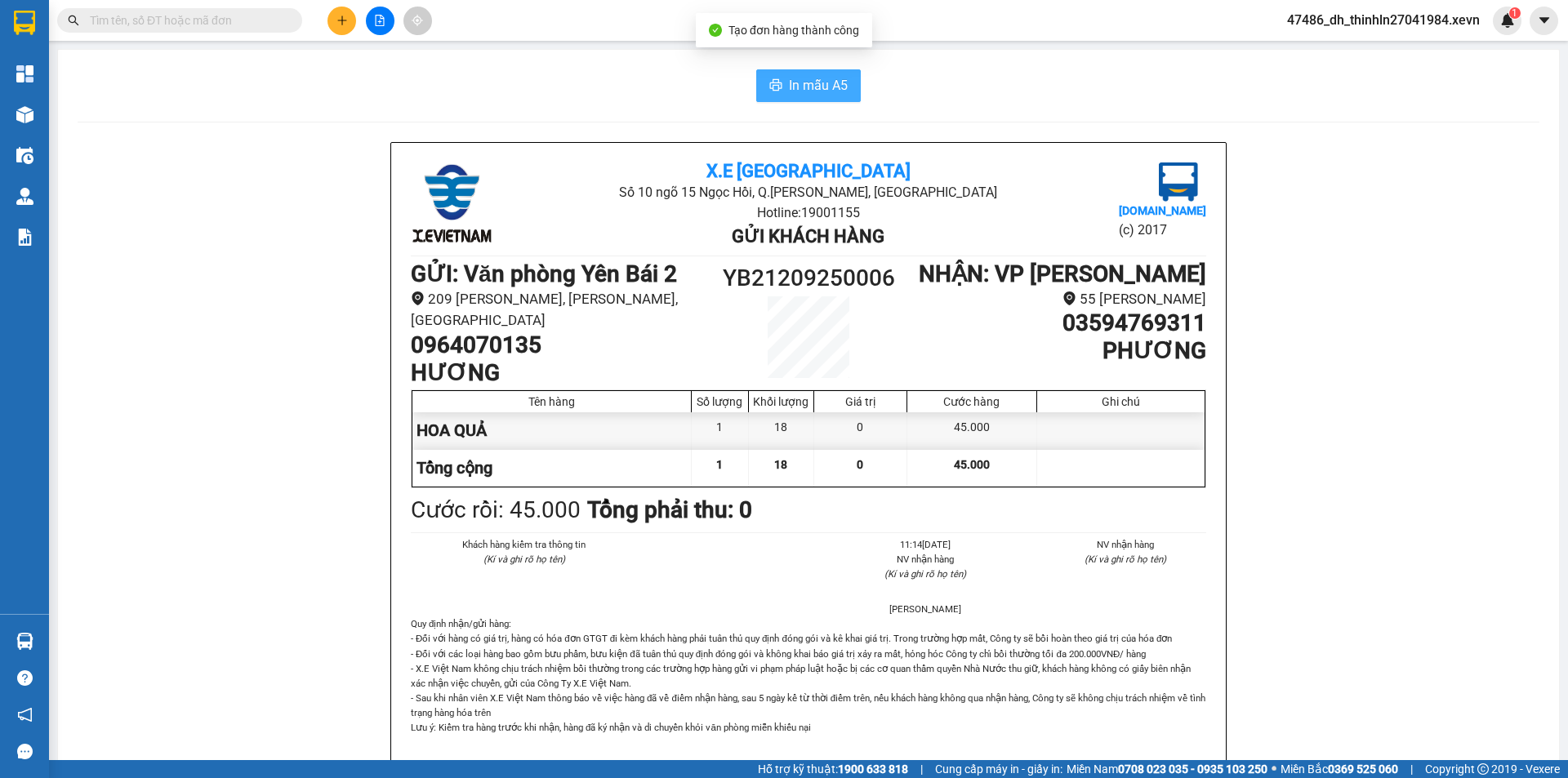
click at [816, 84] on span "In mẫu A5" at bounding box center [818, 85] width 59 height 21
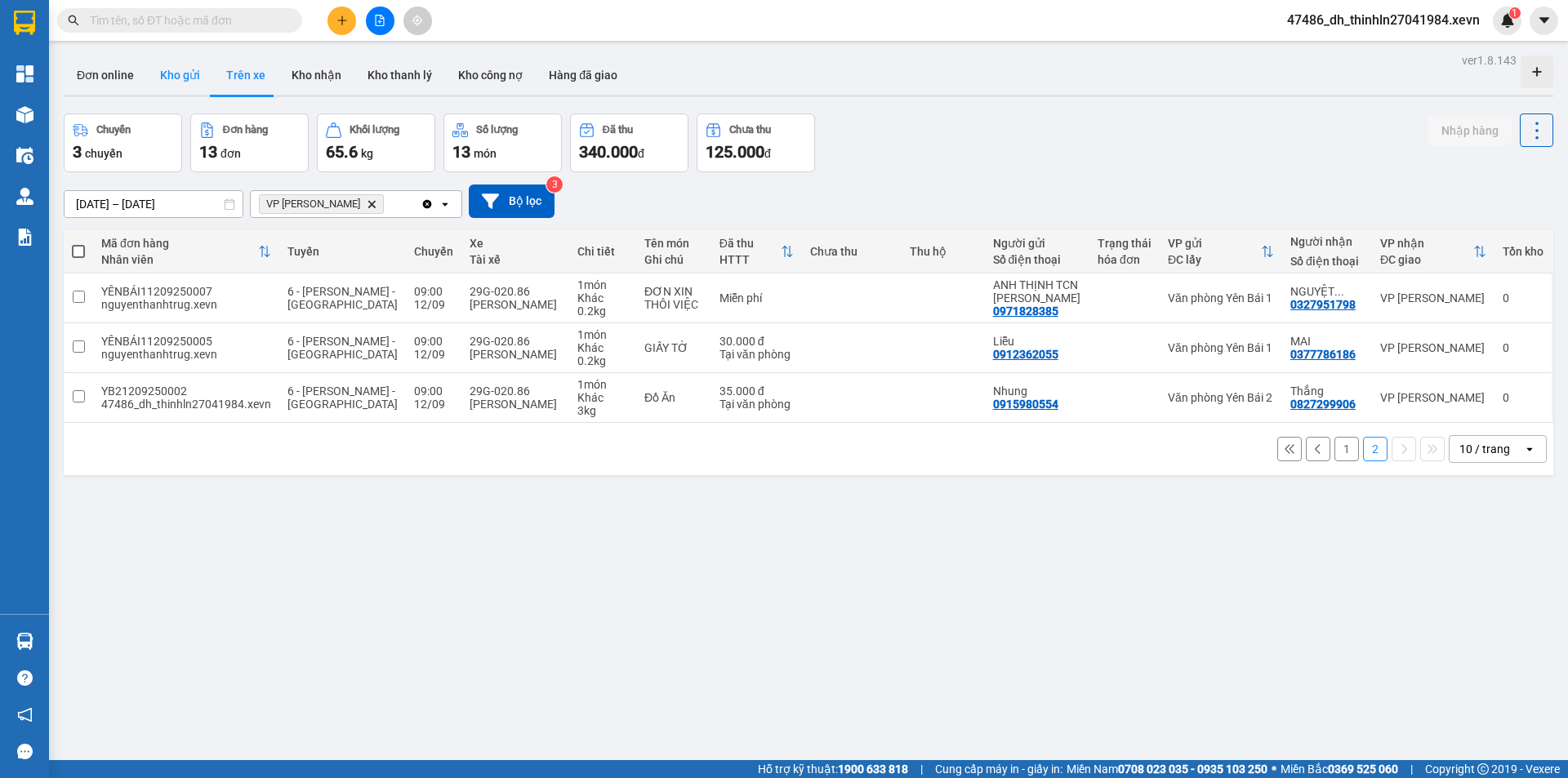
click at [169, 69] on button "Kho gửi" at bounding box center [180, 75] width 66 height 39
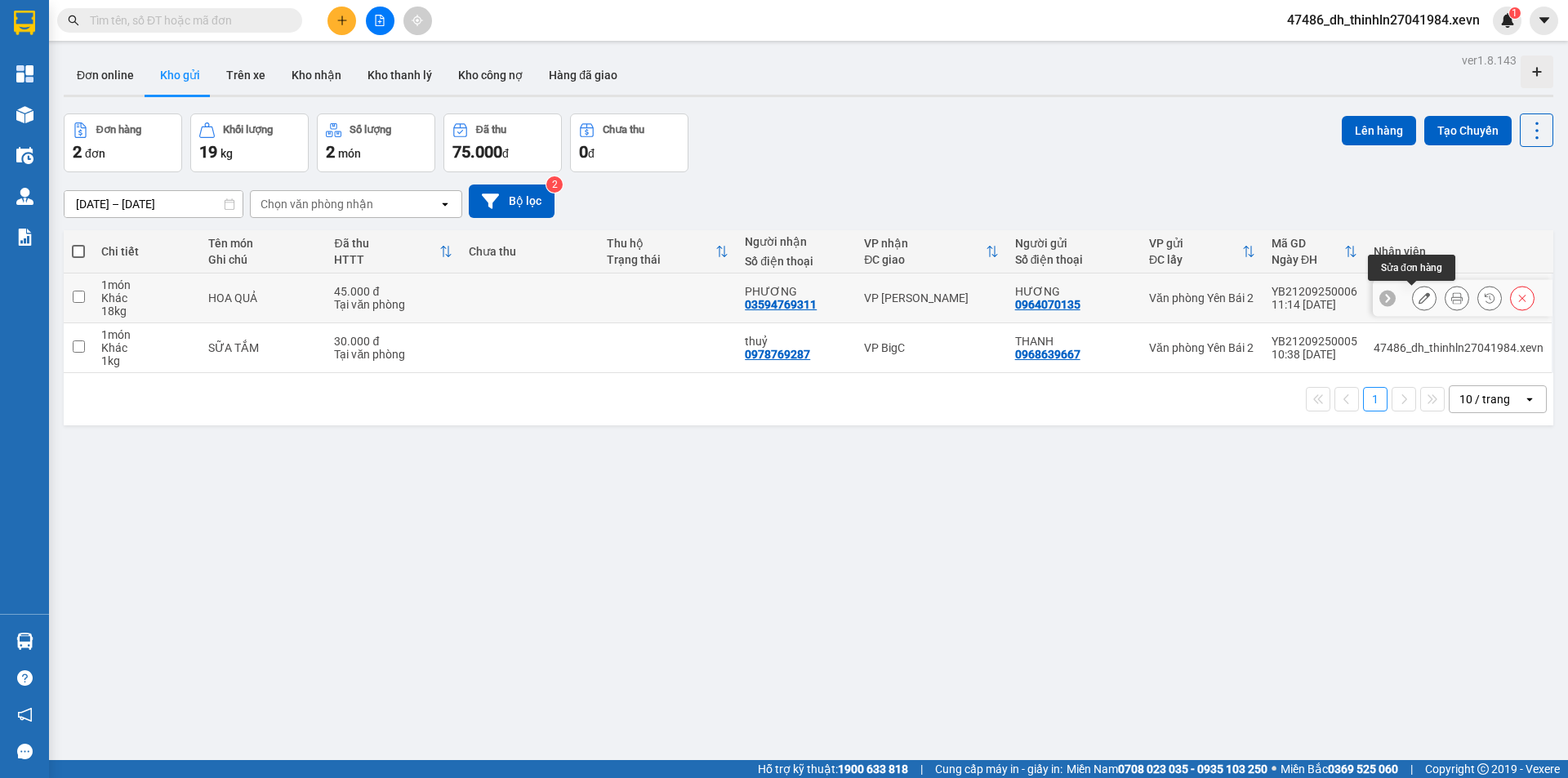
click at [1418, 298] on icon at bounding box center [1423, 297] width 11 height 11
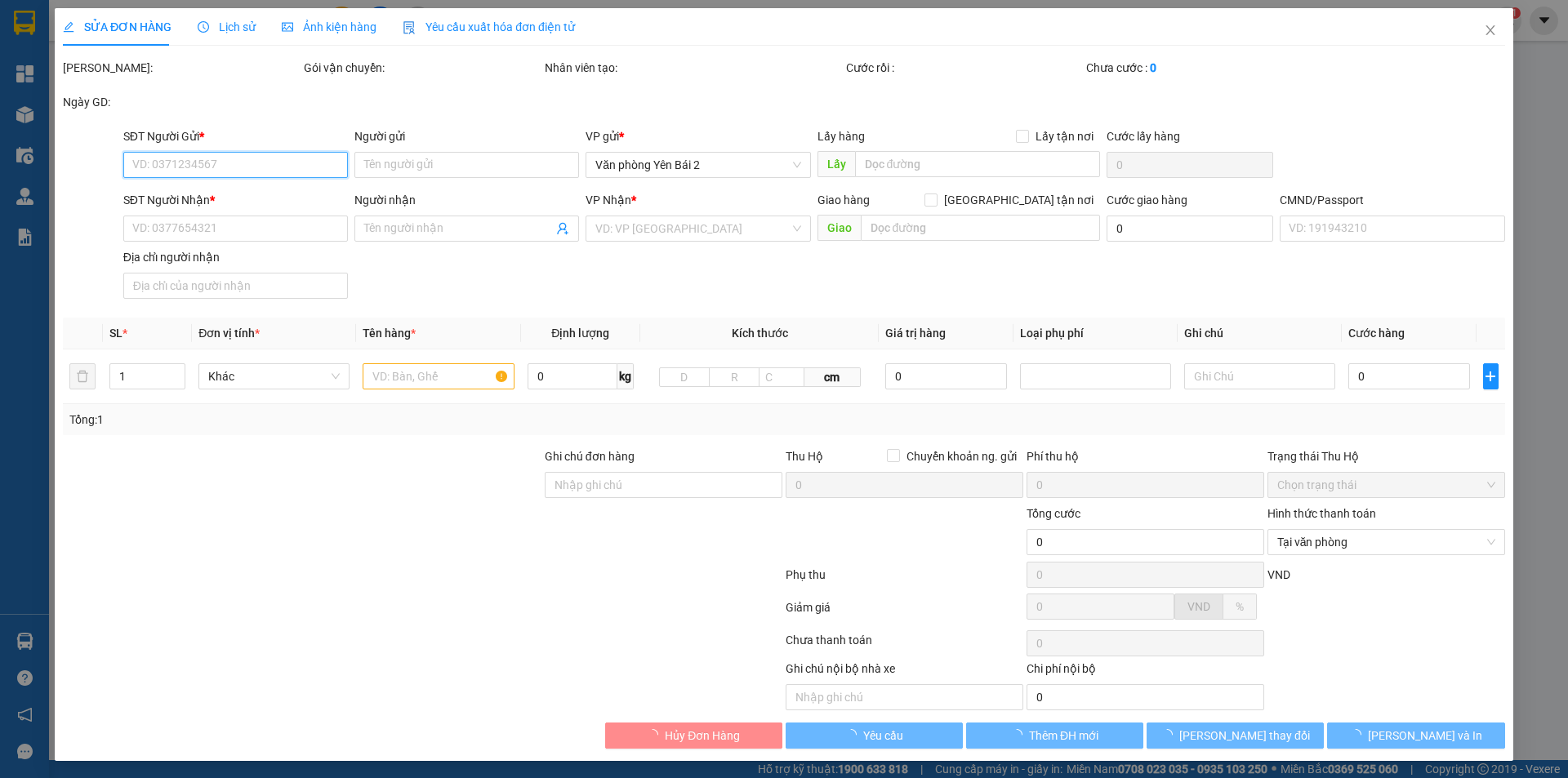
type input "0964070135"
type input "HƯƠNG"
type input "03594769311"
type input "PHƯƠNG"
type input "45.000"
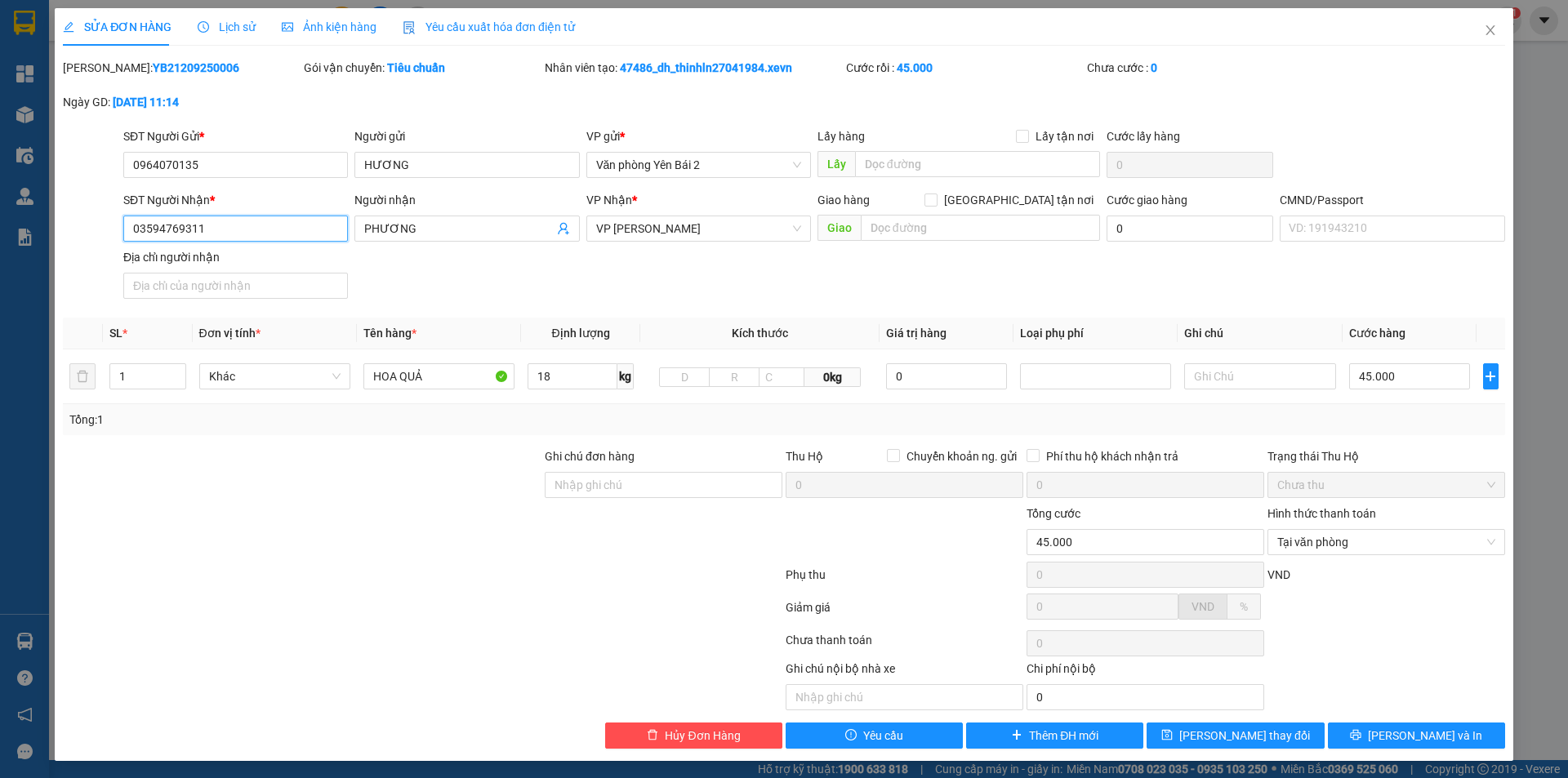
drag, startPoint x: 228, startPoint y: 222, endPoint x: 122, endPoint y: 242, distance: 107.9
click at [115, 244] on div "SĐT Người Nhận * 03594769311 03594769311 Người nhận PHƯƠNG VP Nhận * VP Trần Đạ…" at bounding box center [783, 248] width 1445 height 114
type input "0394769311"
click at [1253, 732] on span "Lưu thay đổi" at bounding box center [1244, 735] width 131 height 18
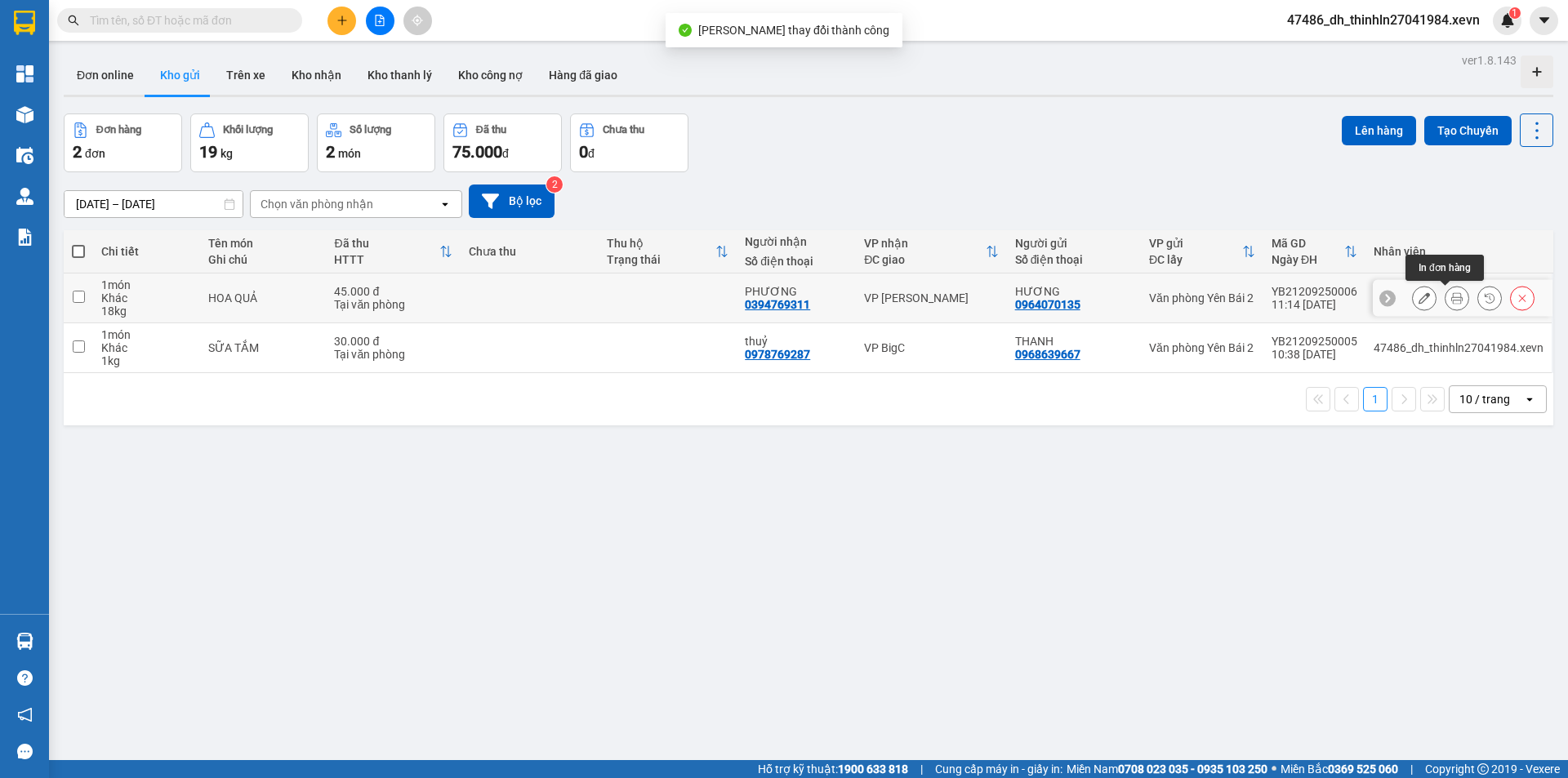
click at [1451, 295] on icon at bounding box center [1456, 297] width 11 height 11
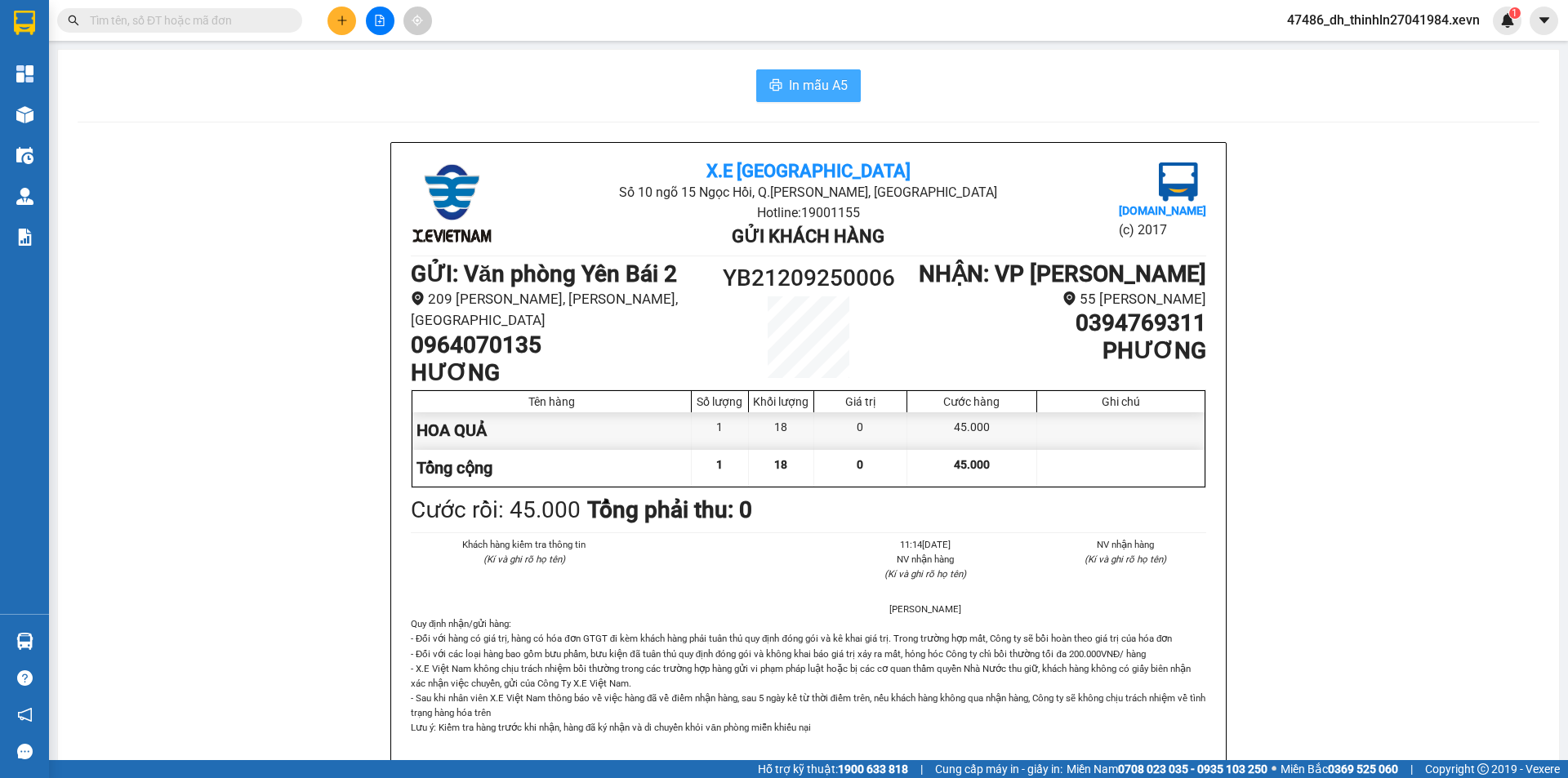
click at [802, 75] on span "In mẫu A5" at bounding box center [818, 85] width 59 height 21
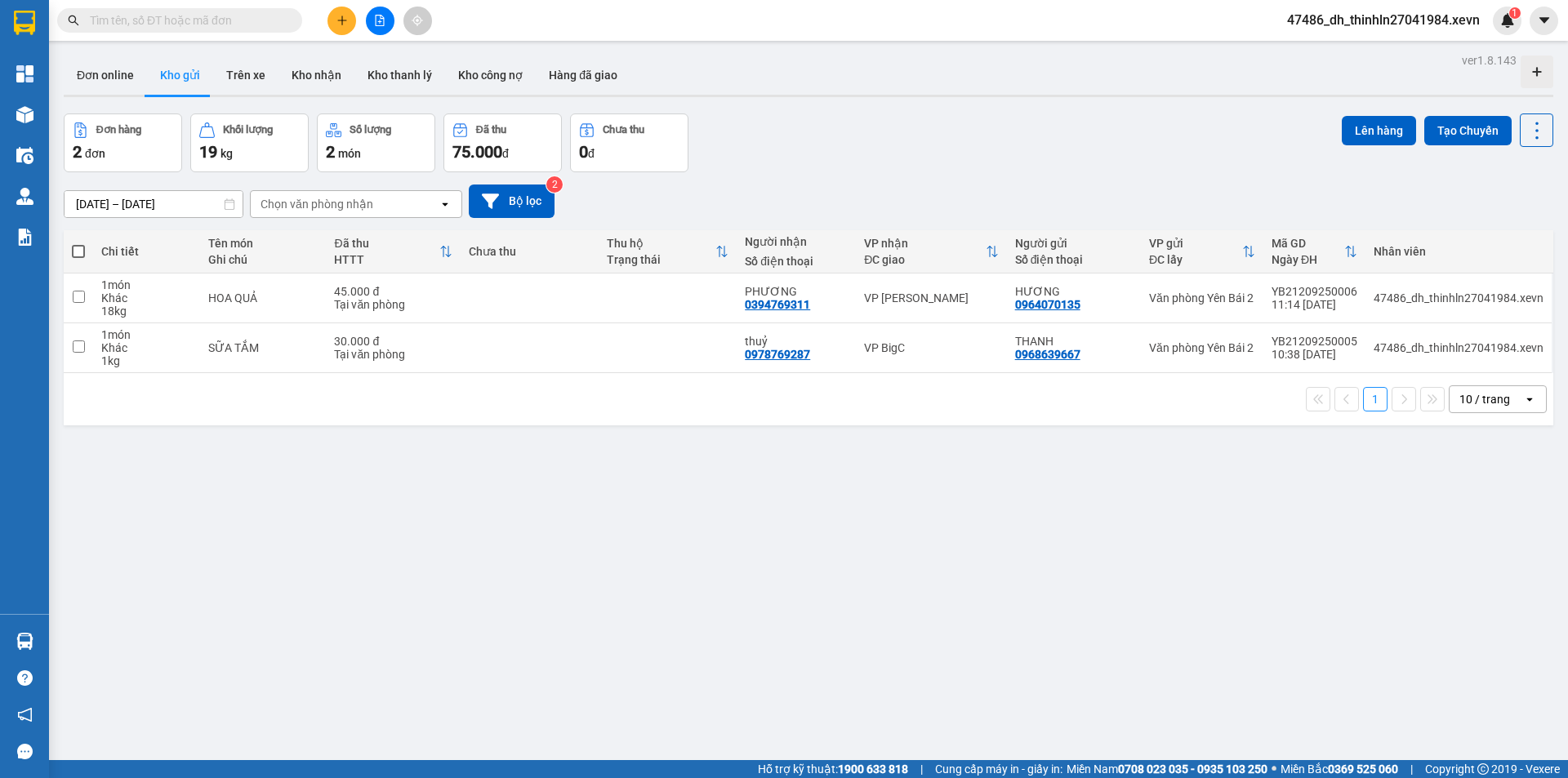
click at [194, 22] on input "text" at bounding box center [186, 20] width 192 height 18
click at [229, 205] on icon at bounding box center [229, 204] width 11 height 11
click at [245, 24] on input "text" at bounding box center [186, 20] width 192 height 18
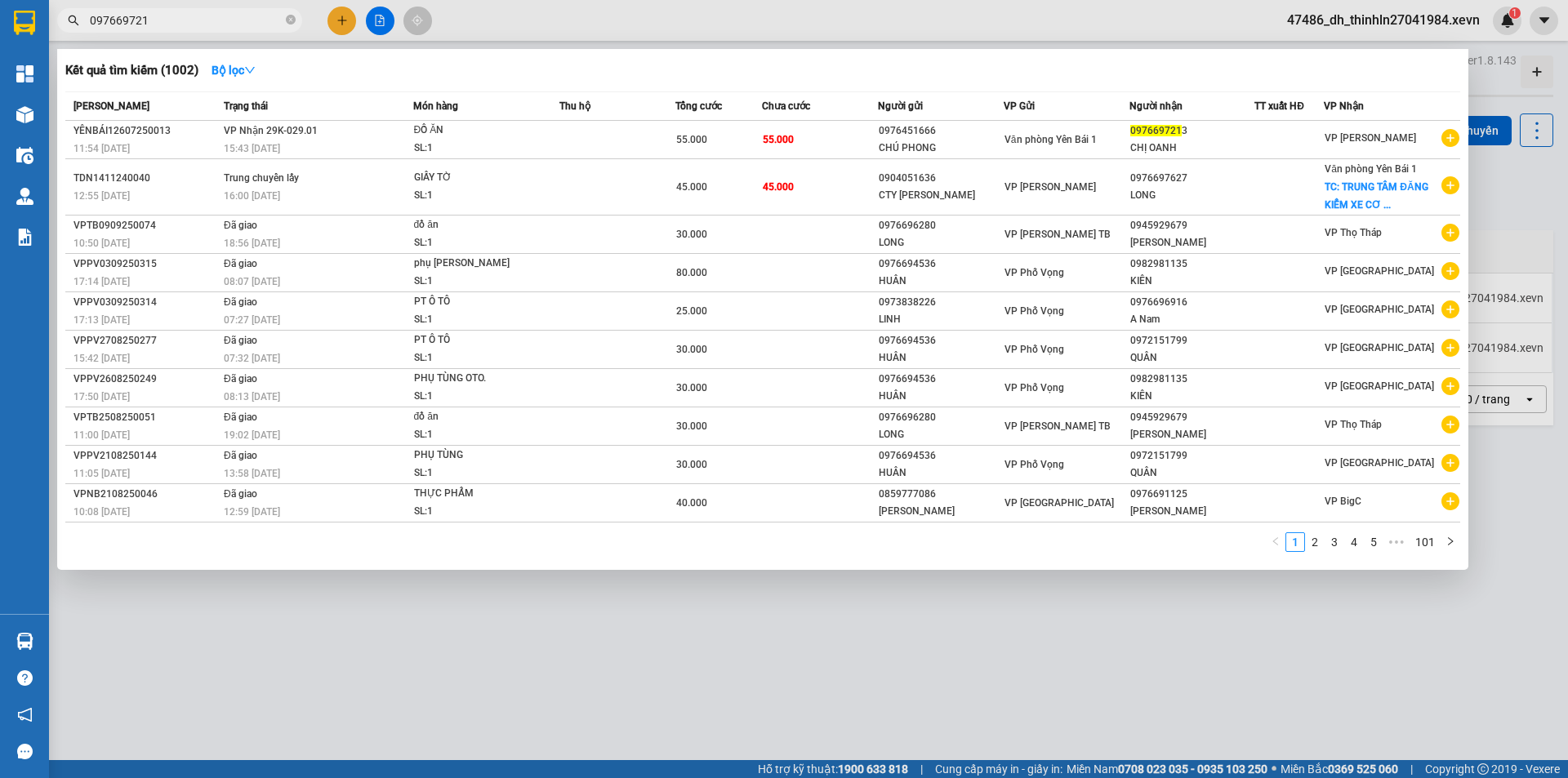
type input "0976697213"
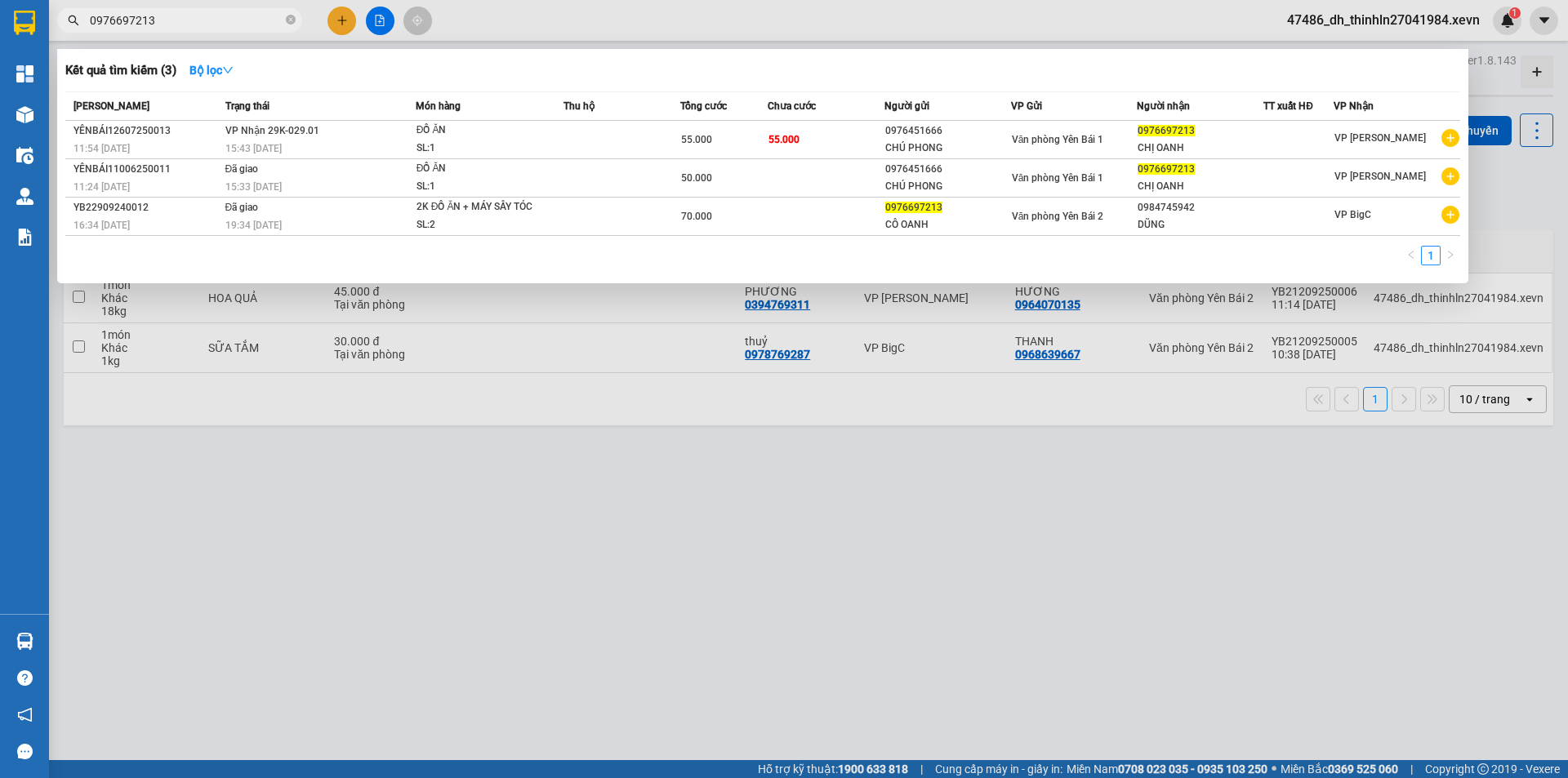
drag, startPoint x: 156, startPoint y: 23, endPoint x: 90, endPoint y: 20, distance: 66.1
click at [90, 20] on input "0976697213" at bounding box center [186, 20] width 192 height 18
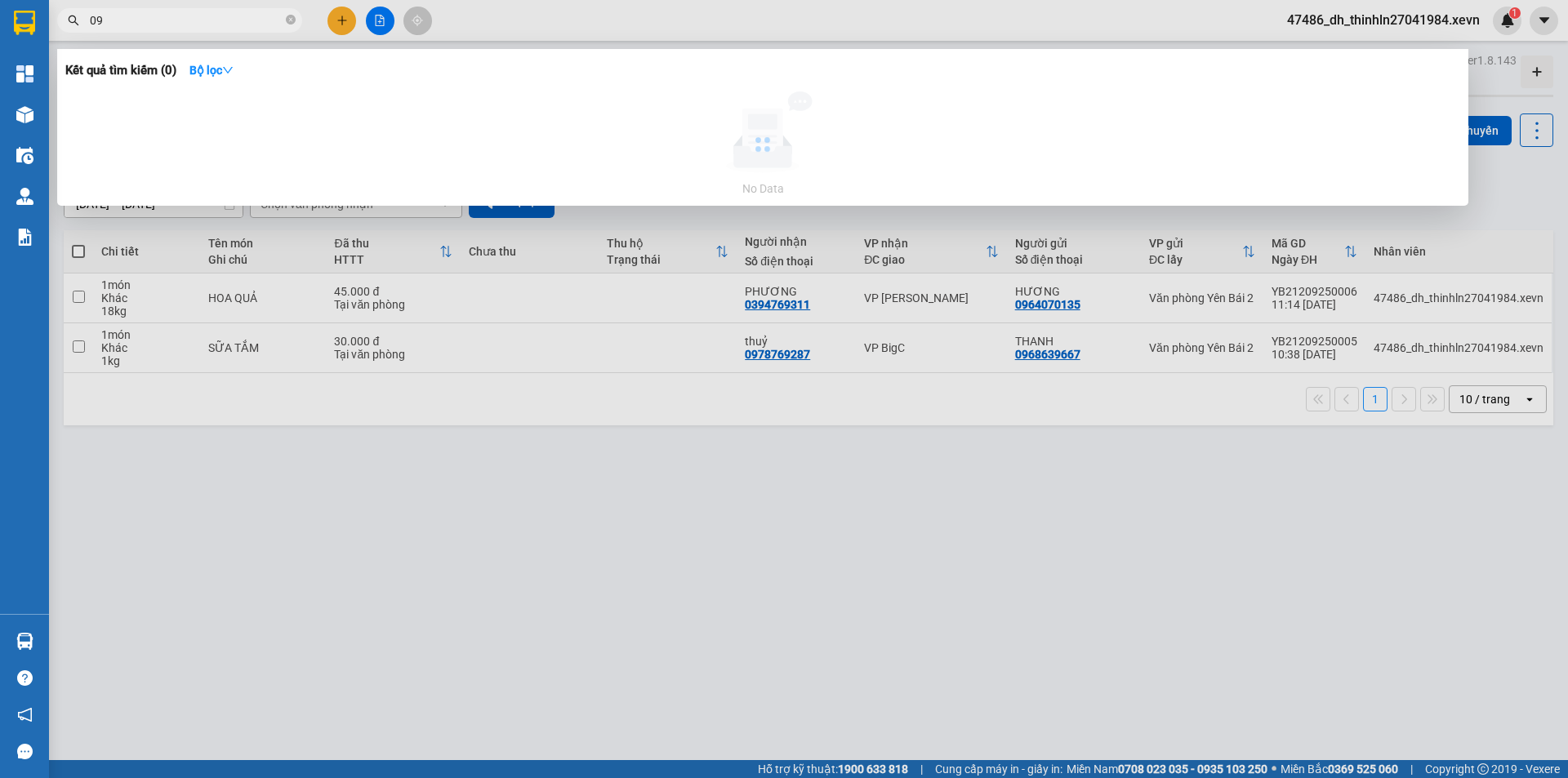
type input "0"
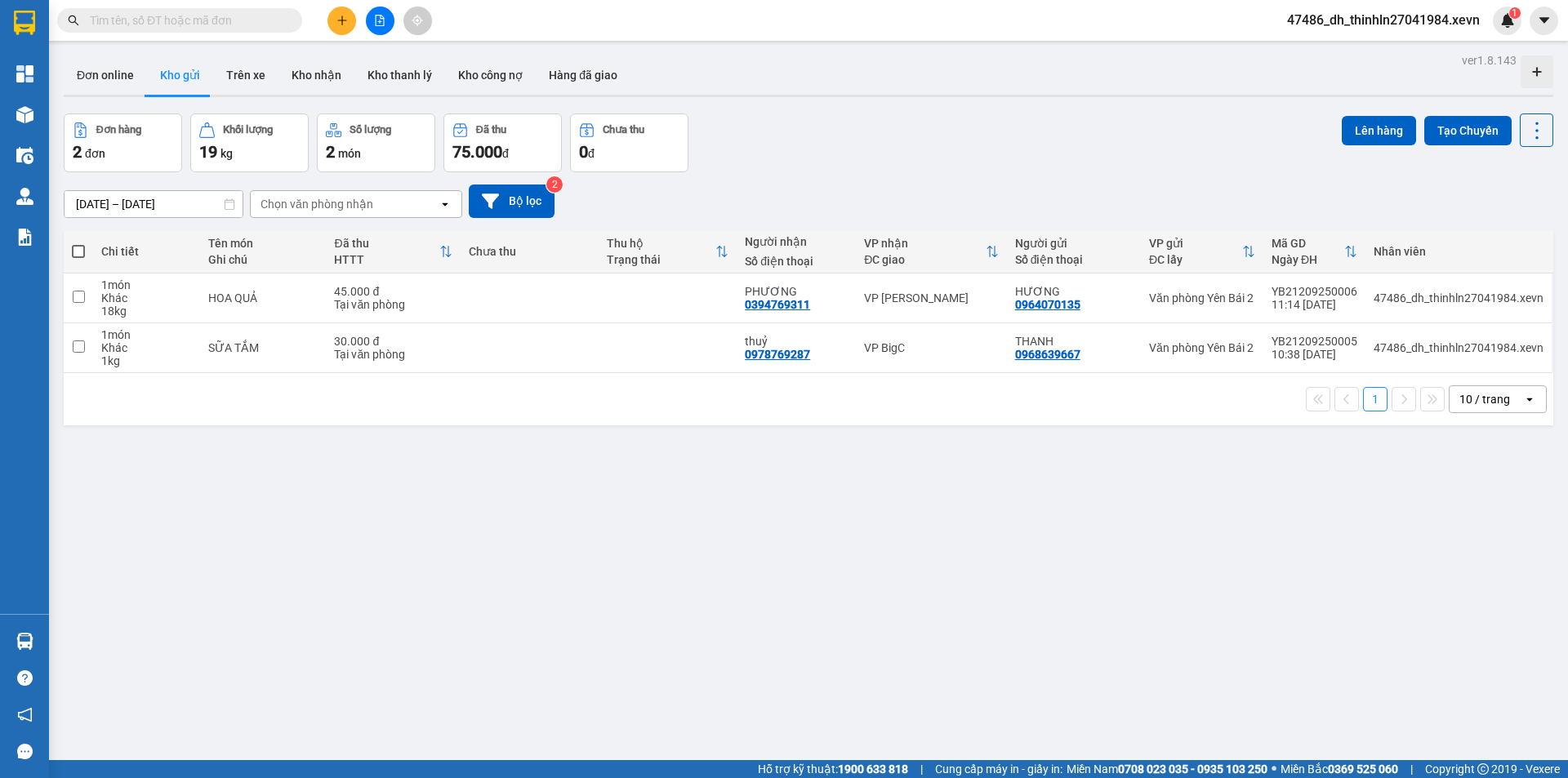
click at [215, 17] on input "text" at bounding box center [186, 20] width 192 height 18
click at [201, 33] on div "Kết quả tìm kiếm ( 4 ) Bộ lọc Mã ĐH Trạng thái Món hàng Thu hộ Tổng cước Chưa c…" at bounding box center [159, 21] width 318 height 28
click at [200, 13] on input "text" at bounding box center [186, 20] width 192 height 18
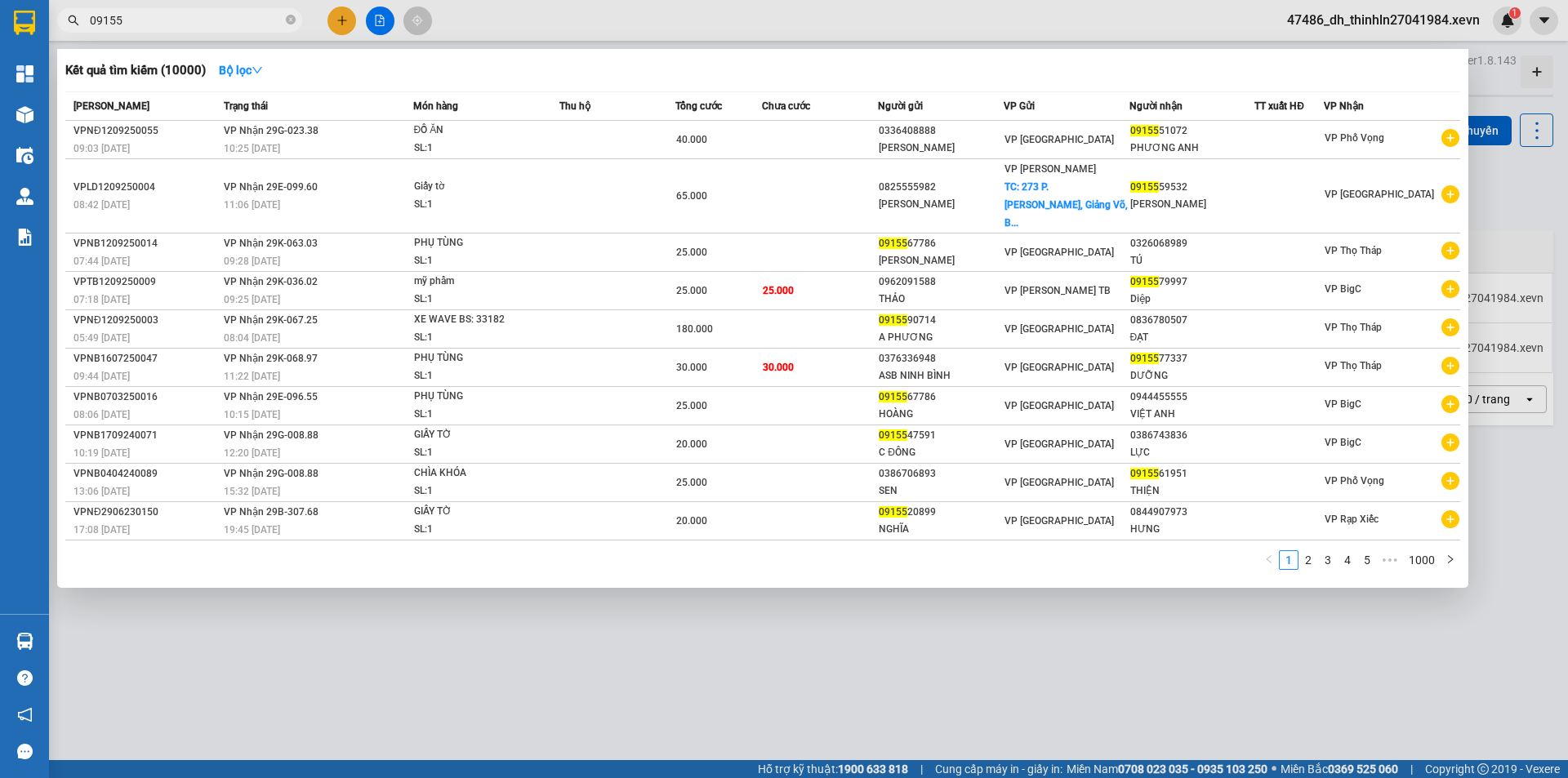
type input "09155"
click at [1514, 193] on div at bounding box center [784, 389] width 1568 height 778
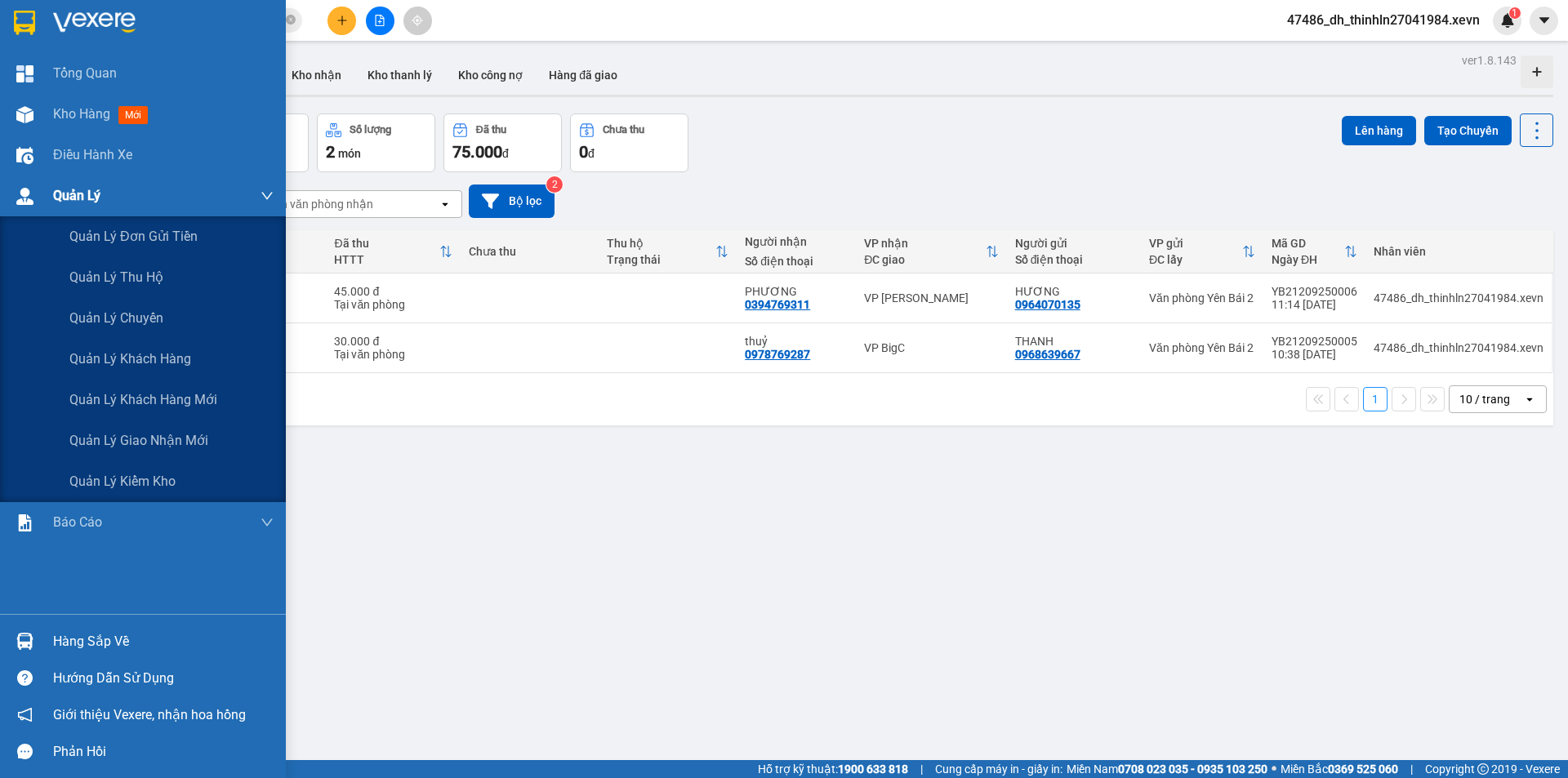
click at [76, 199] on span "Quản Lý" at bounding box center [77, 195] width 47 height 21
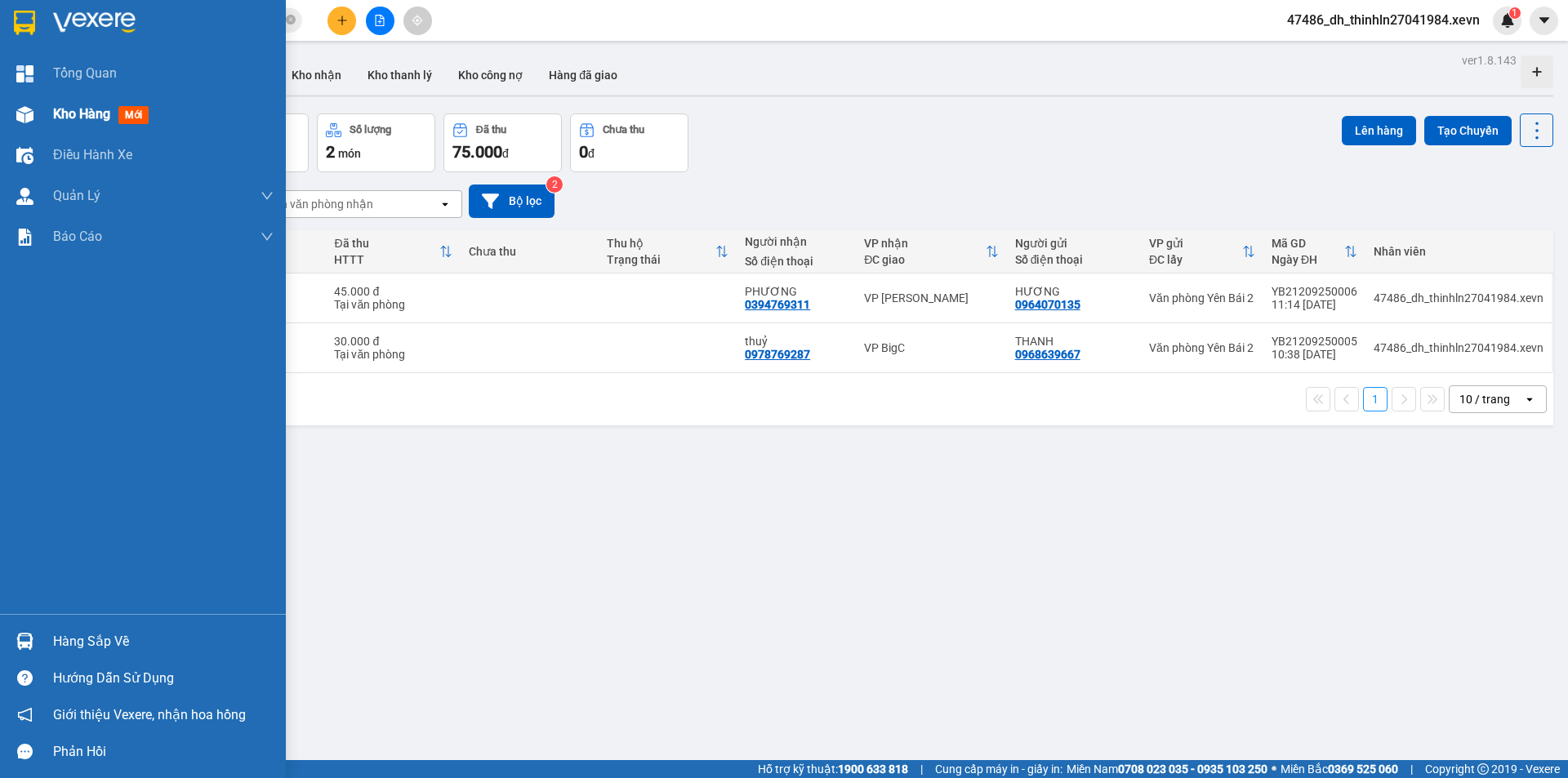
click at [96, 121] on span "Kho hàng" at bounding box center [82, 114] width 57 height 16
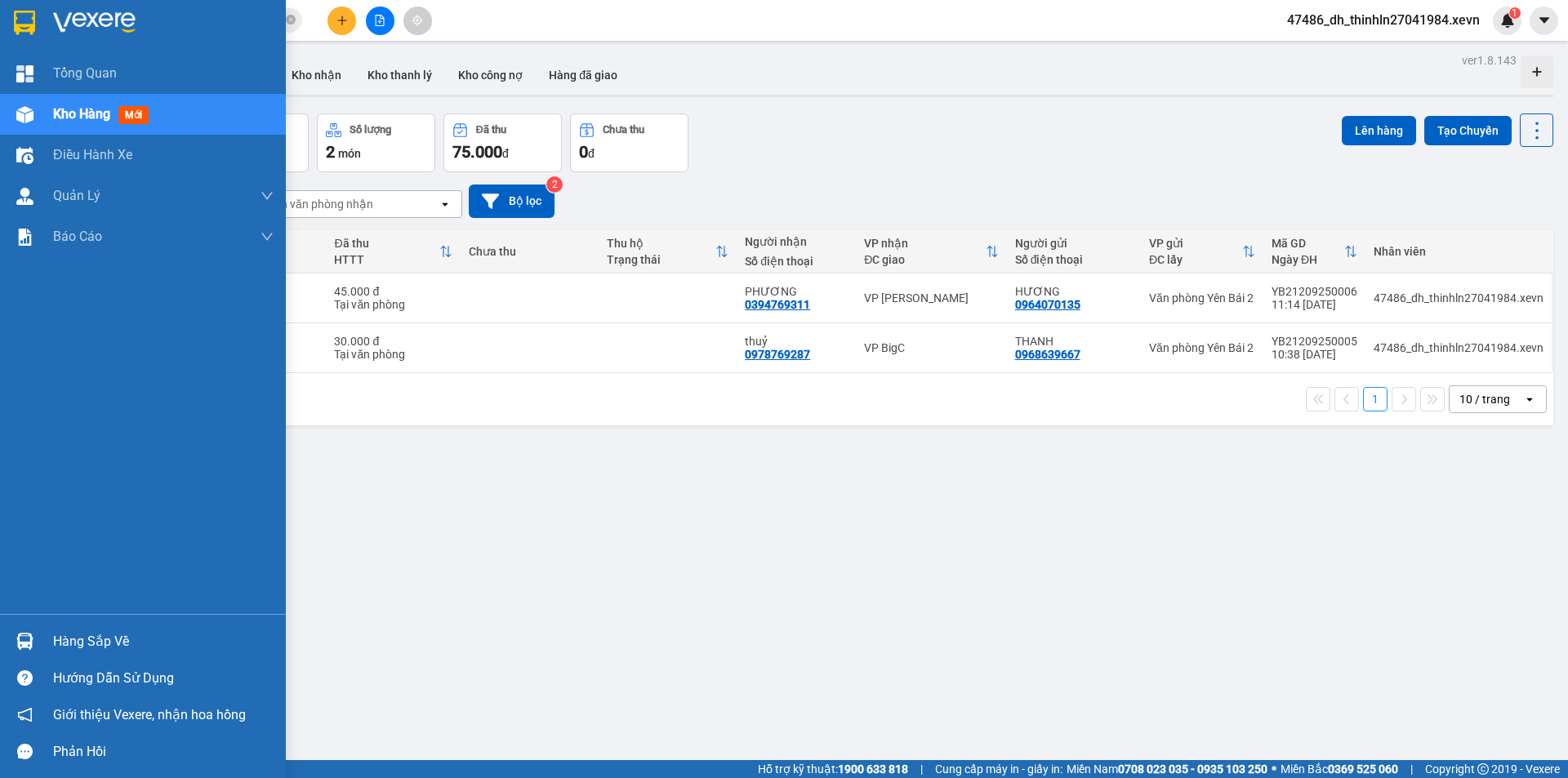
click at [103, 114] on span "Kho hàng" at bounding box center [82, 114] width 57 height 16
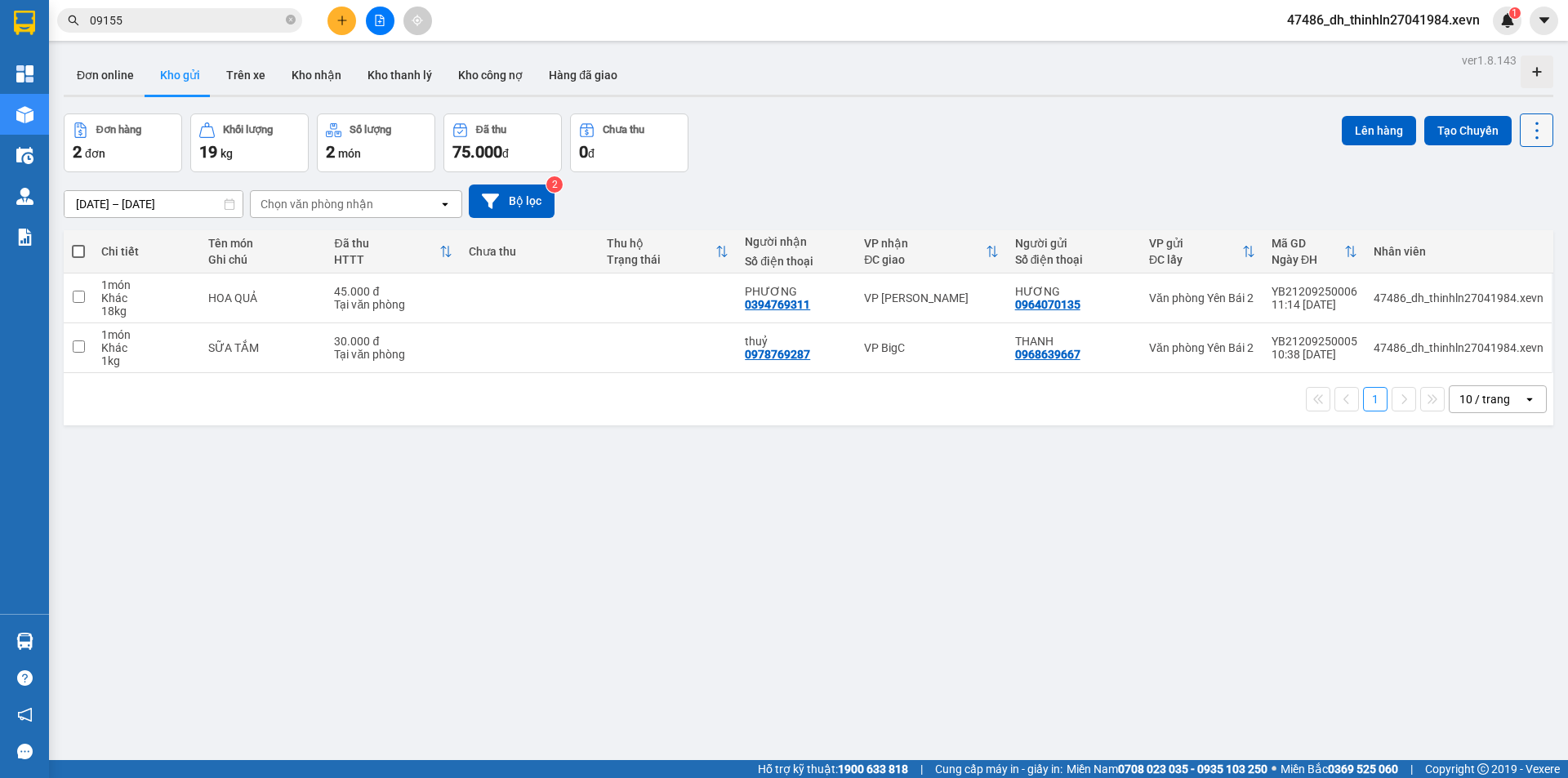
click at [1525, 126] on icon at bounding box center [1536, 130] width 23 height 23
click at [304, 74] on button "Kho nhận" at bounding box center [316, 75] width 76 height 39
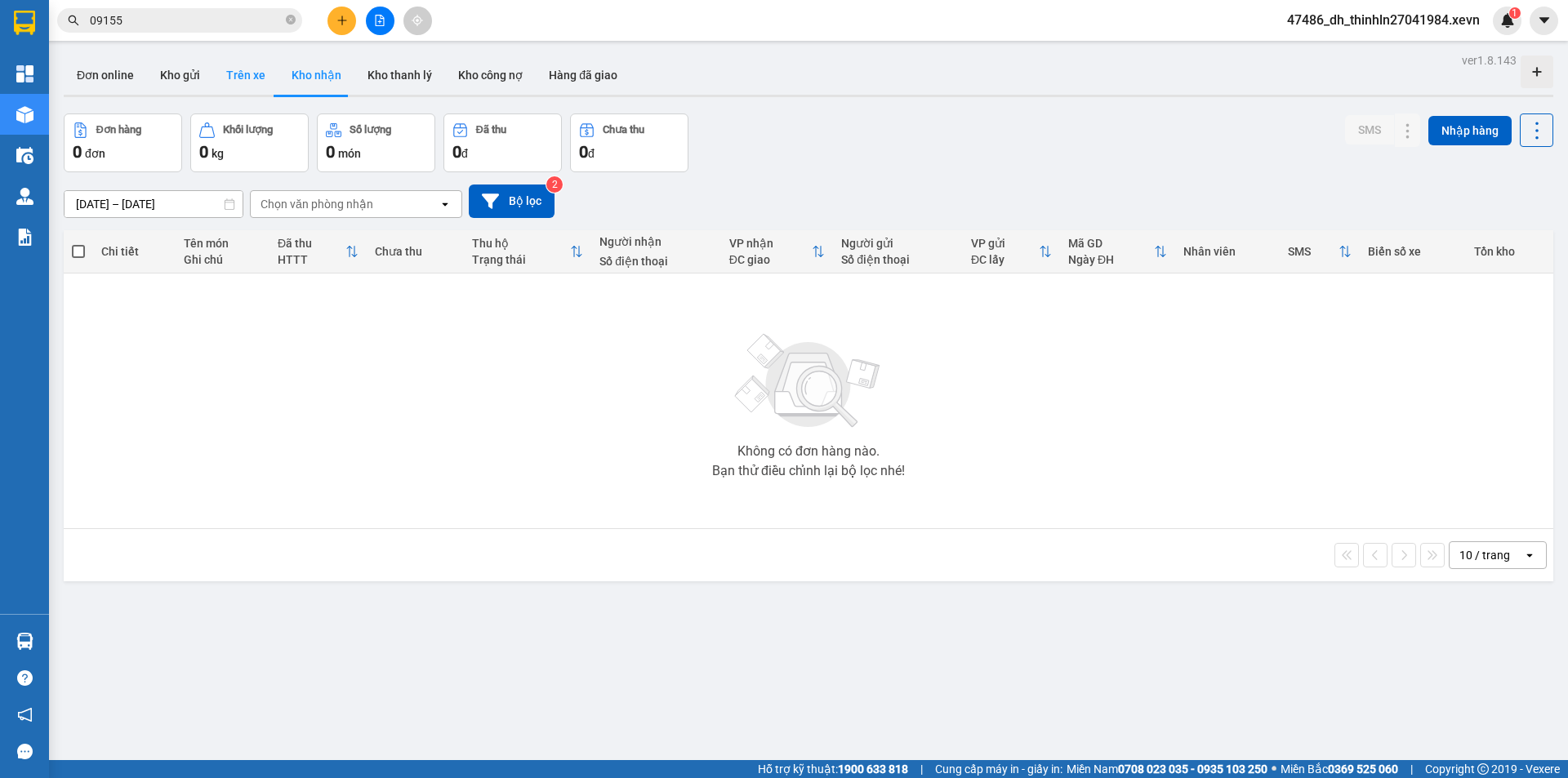
click at [254, 77] on button "Trên xe" at bounding box center [246, 75] width 66 height 39
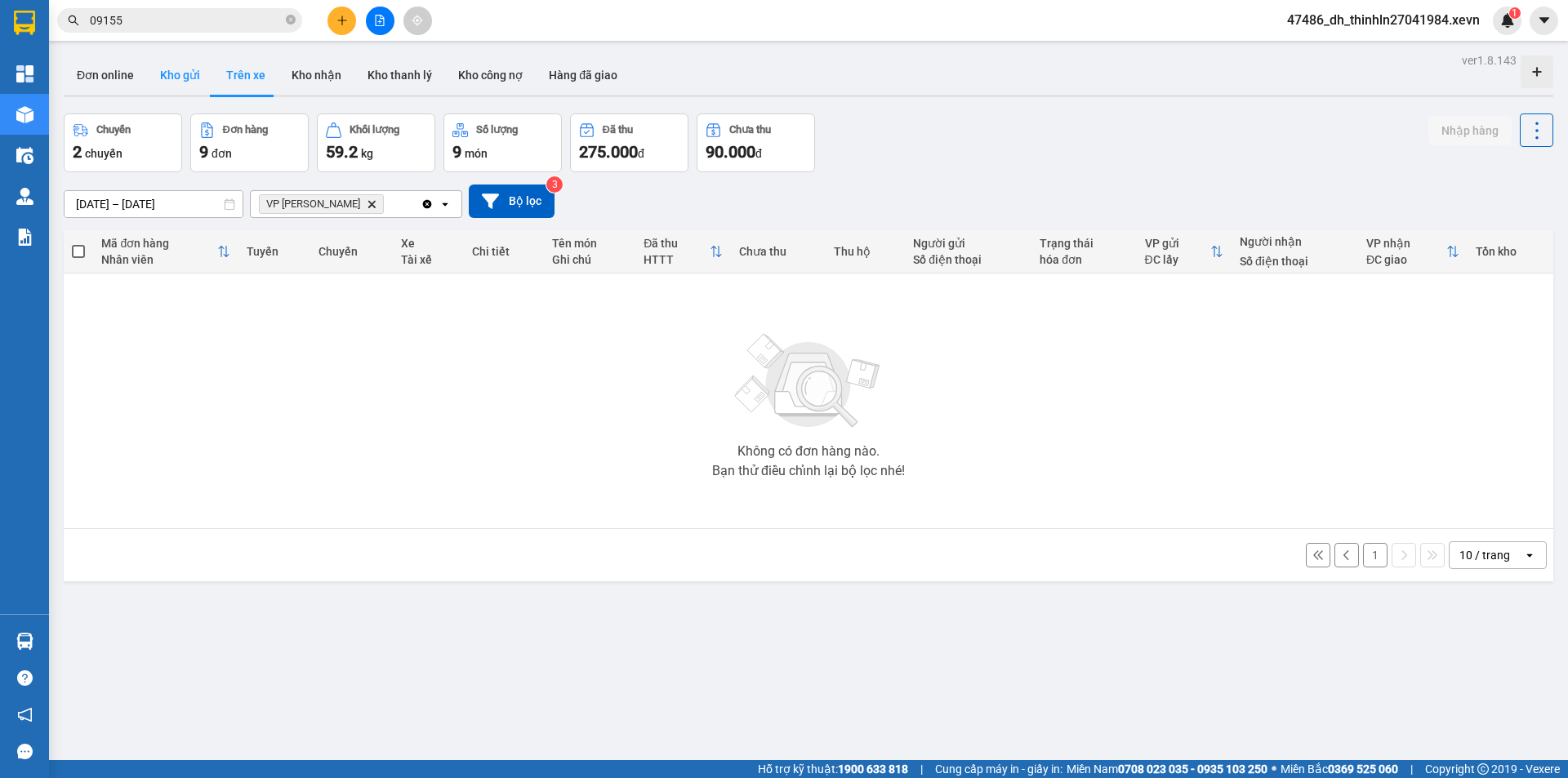
click at [185, 79] on button "Kho gửi" at bounding box center [180, 75] width 66 height 39
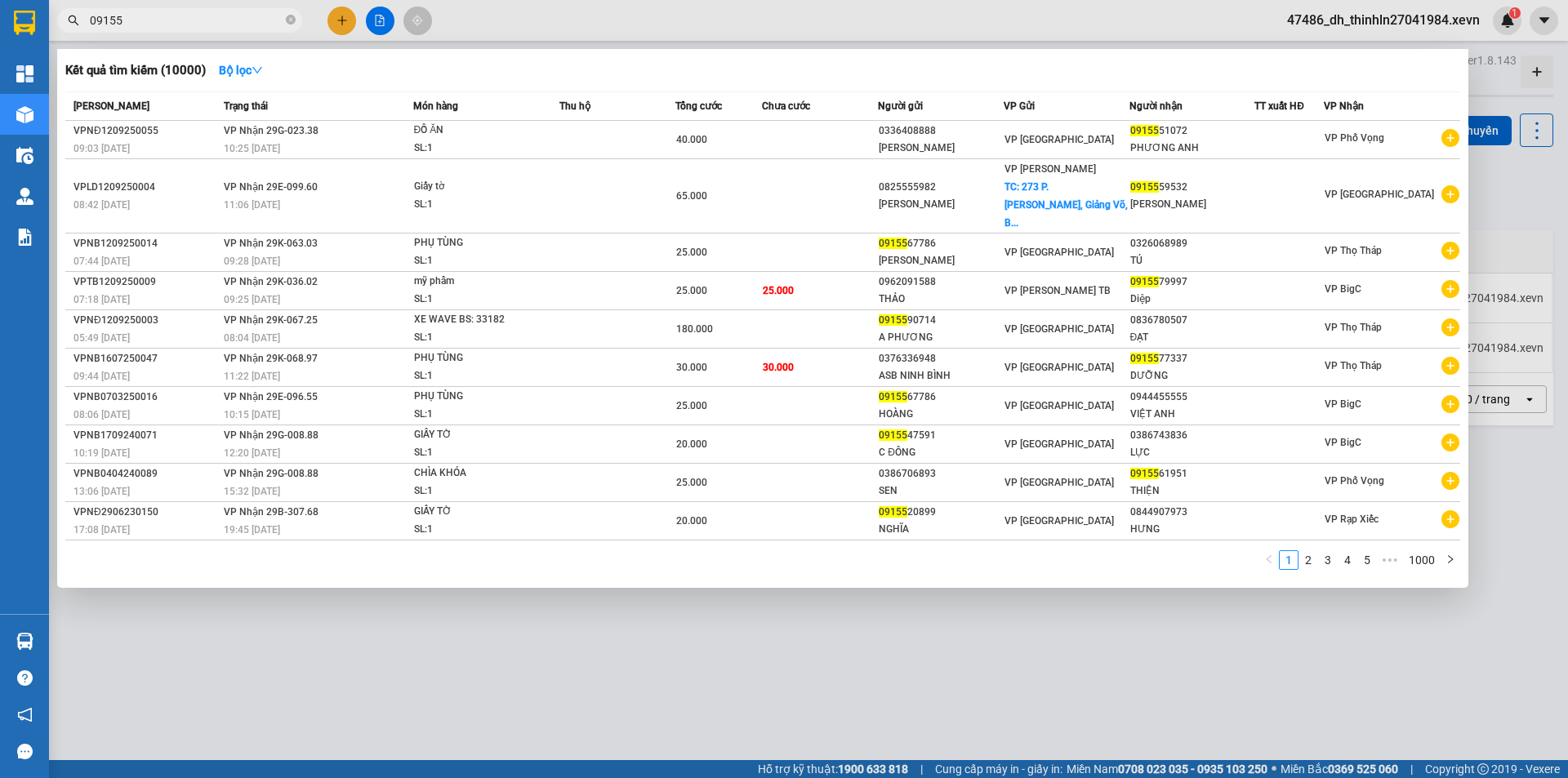
drag, startPoint x: 163, startPoint y: 12, endPoint x: 75, endPoint y: 16, distance: 88.1
click at [75, 16] on div "09155" at bounding box center [159, 21] width 318 height 24
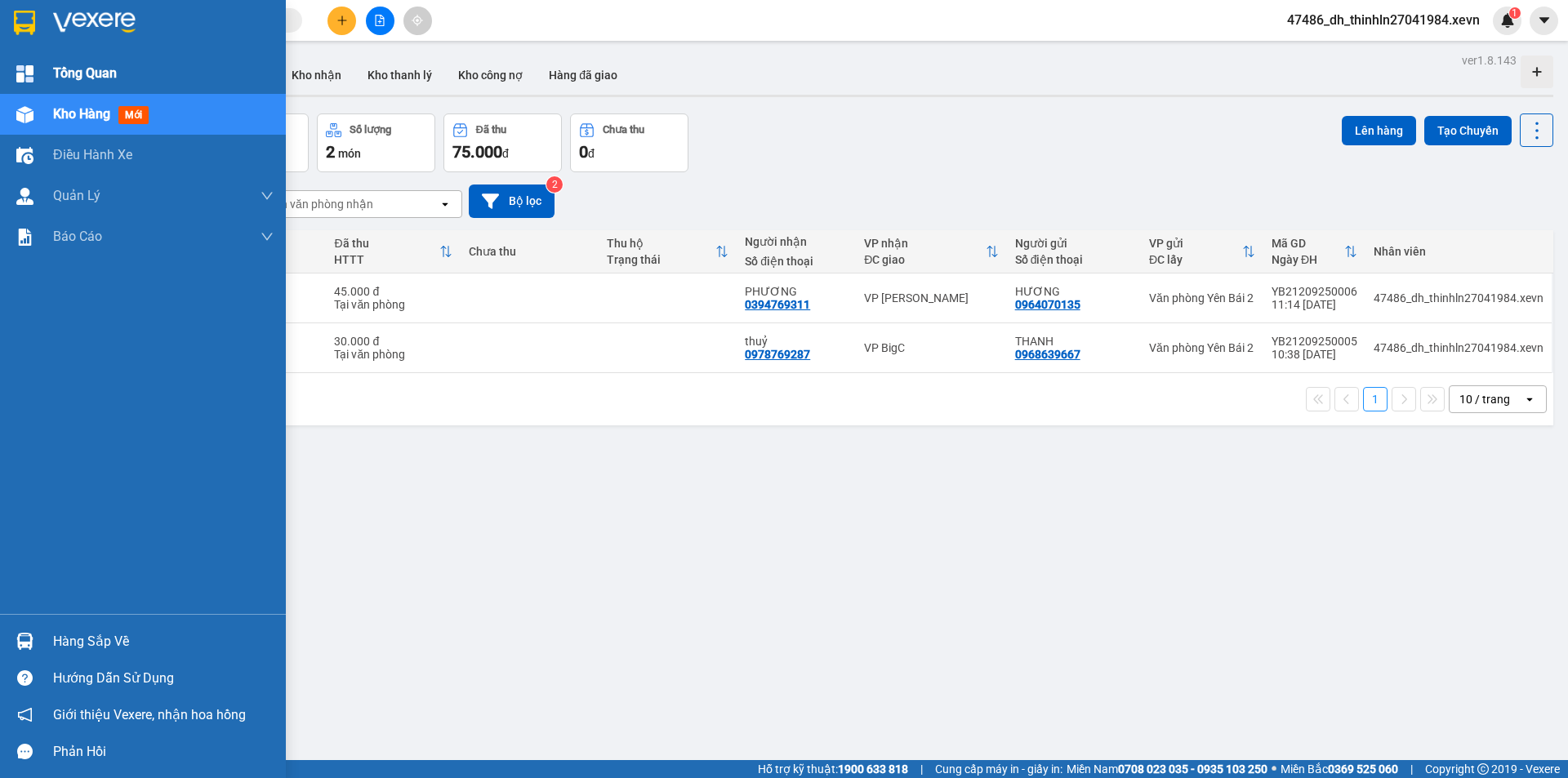
click at [69, 74] on span "Tổng Quan" at bounding box center [85, 73] width 64 height 21
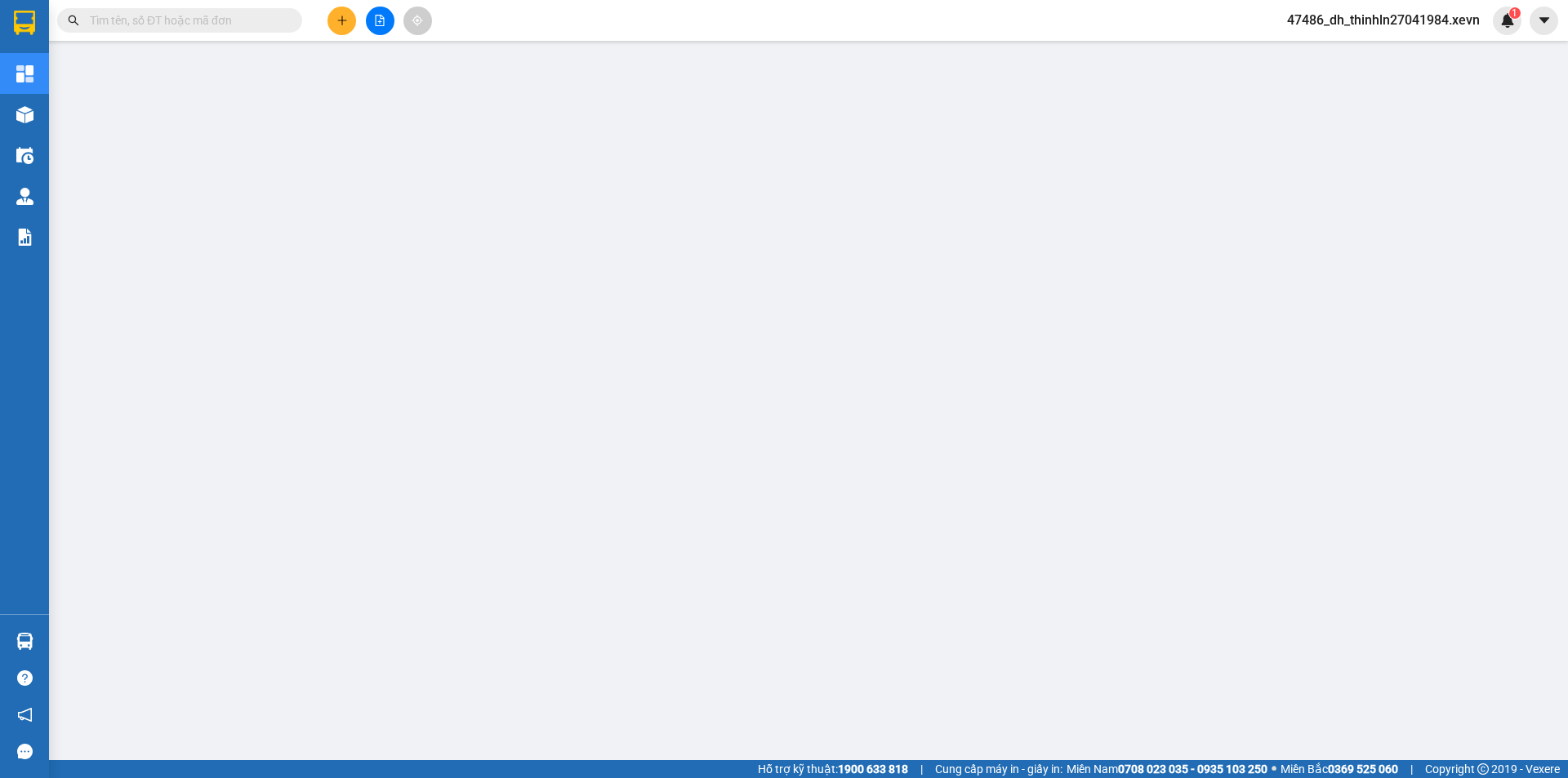
click at [248, 17] on input "text" at bounding box center [186, 20] width 192 height 18
click at [377, 17] on icon "file-add" at bounding box center [379, 21] width 11 height 11
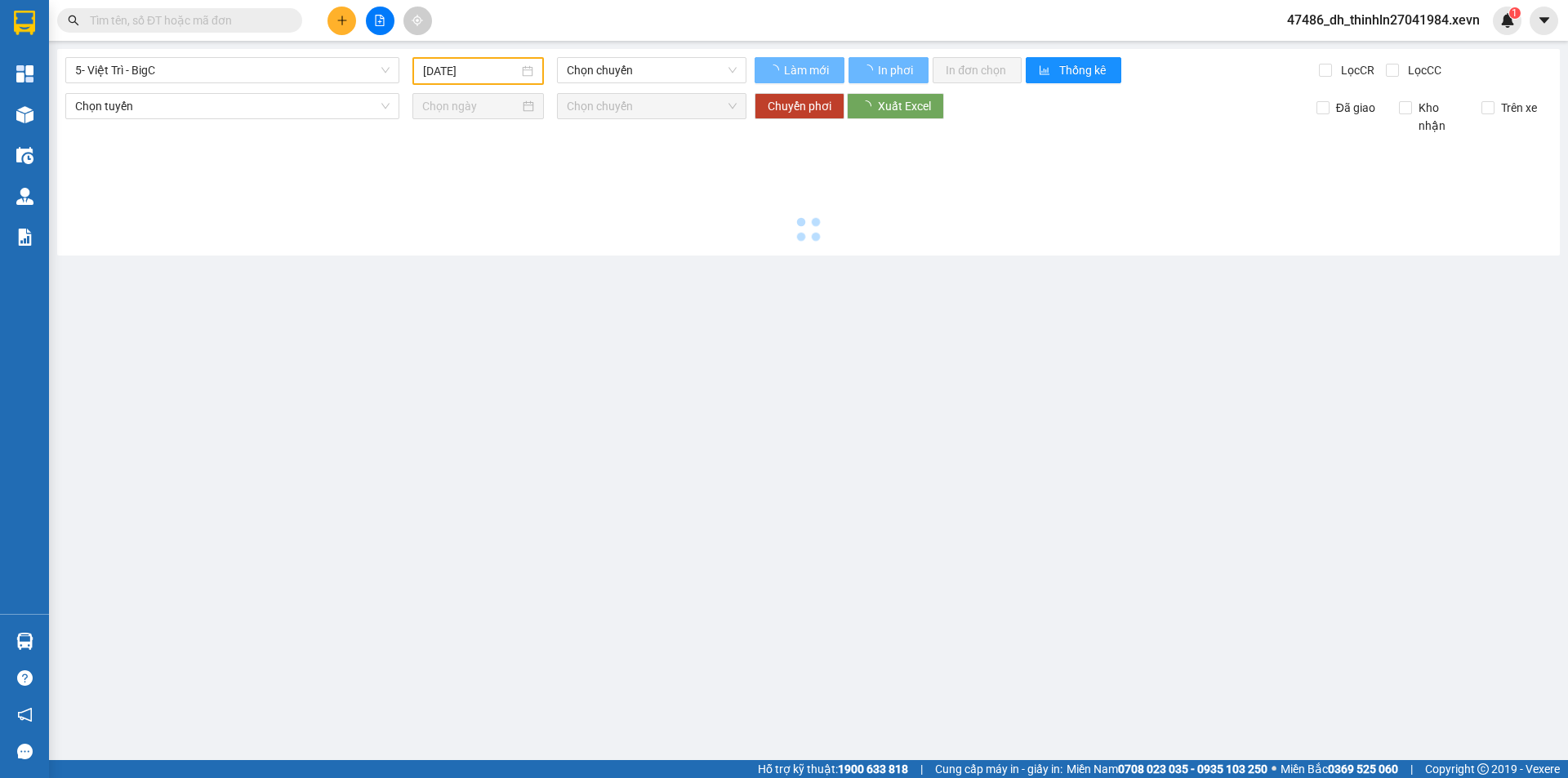
type input "12/09/2025"
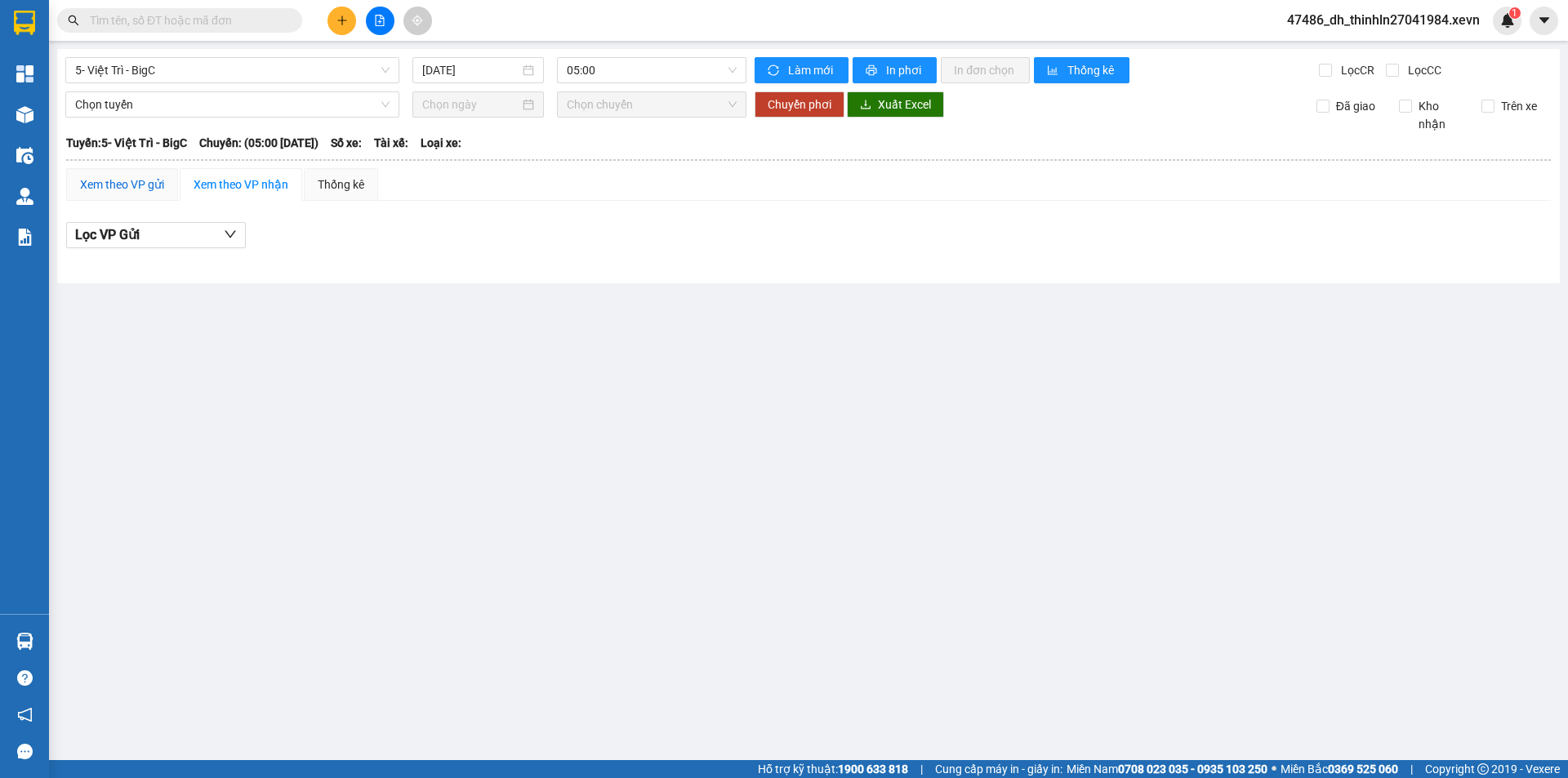
click at [129, 186] on div "Xem theo VP gửi" at bounding box center [122, 184] width 85 height 18
click at [167, 235] on button "Lọc VP nhận" at bounding box center [155, 236] width 179 height 26
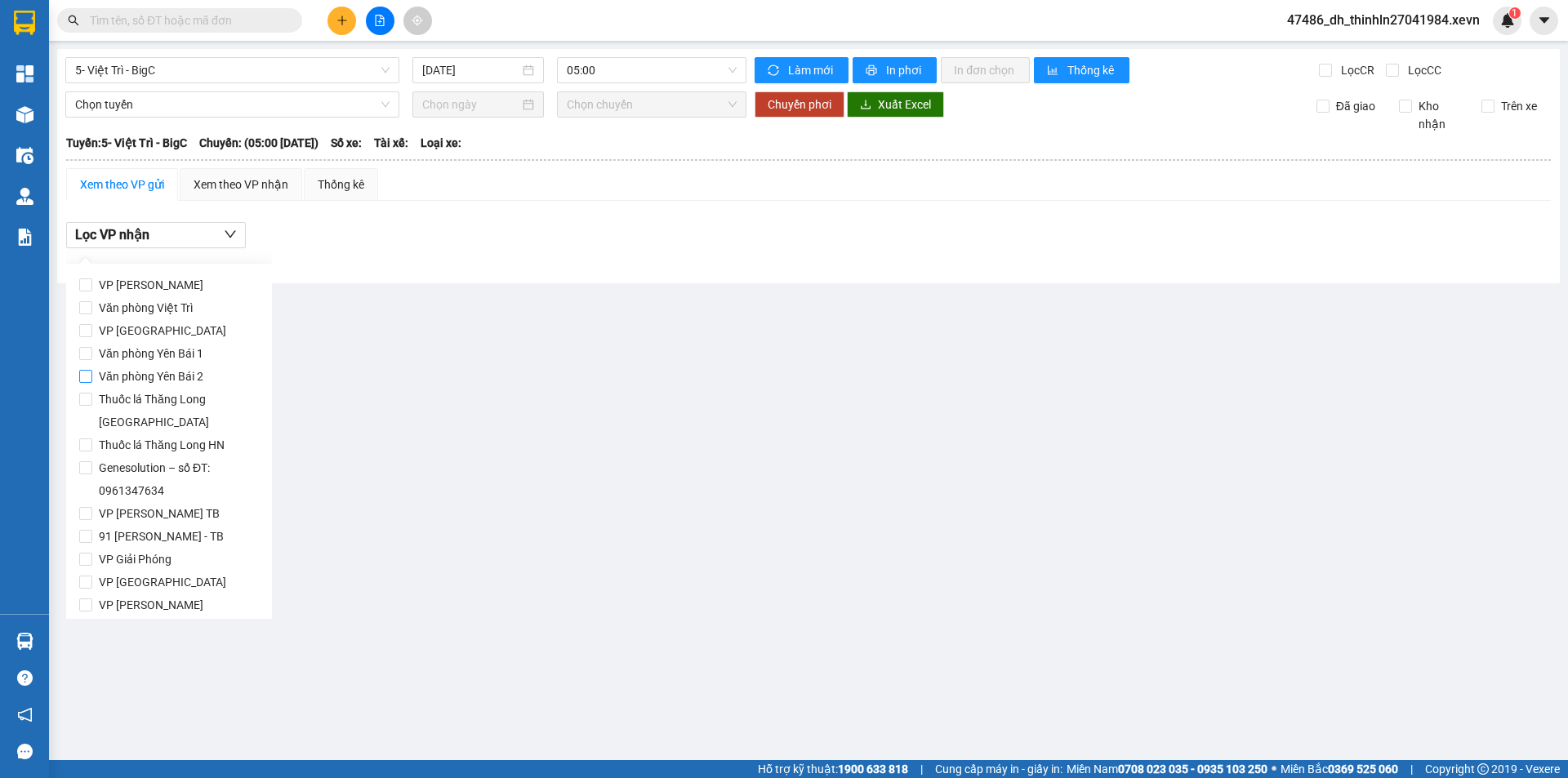
click at [191, 371] on span "Văn phòng Yên Bái 2" at bounding box center [150, 376] width 117 height 23
click at [92, 371] on input "Văn phòng Yên Bái 2" at bounding box center [85, 376] width 13 height 13
click at [202, 232] on button "Lọc VP nhận" at bounding box center [155, 236] width 179 height 26
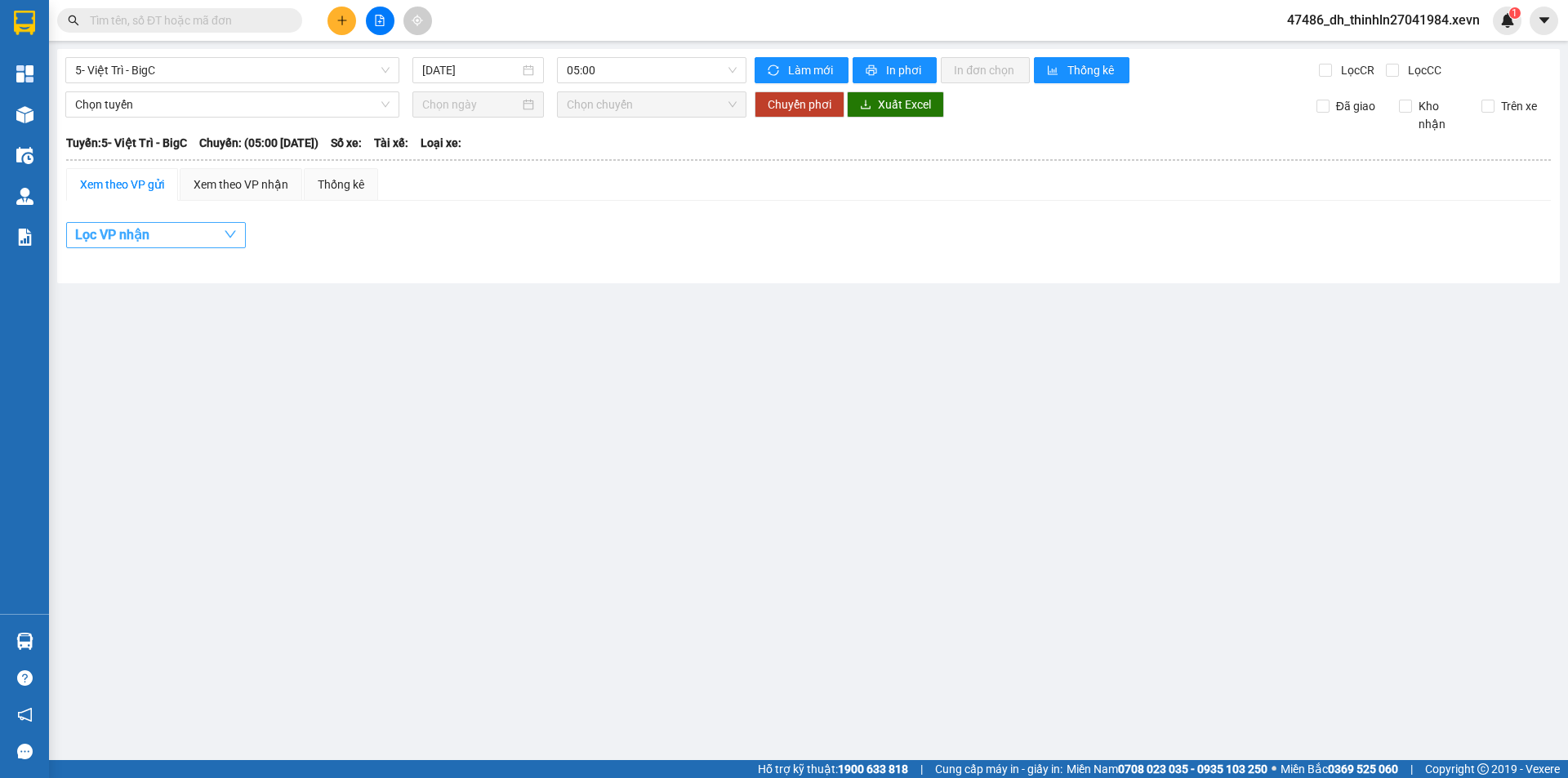
click at [202, 232] on button "Lọc VP nhận" at bounding box center [155, 236] width 179 height 26
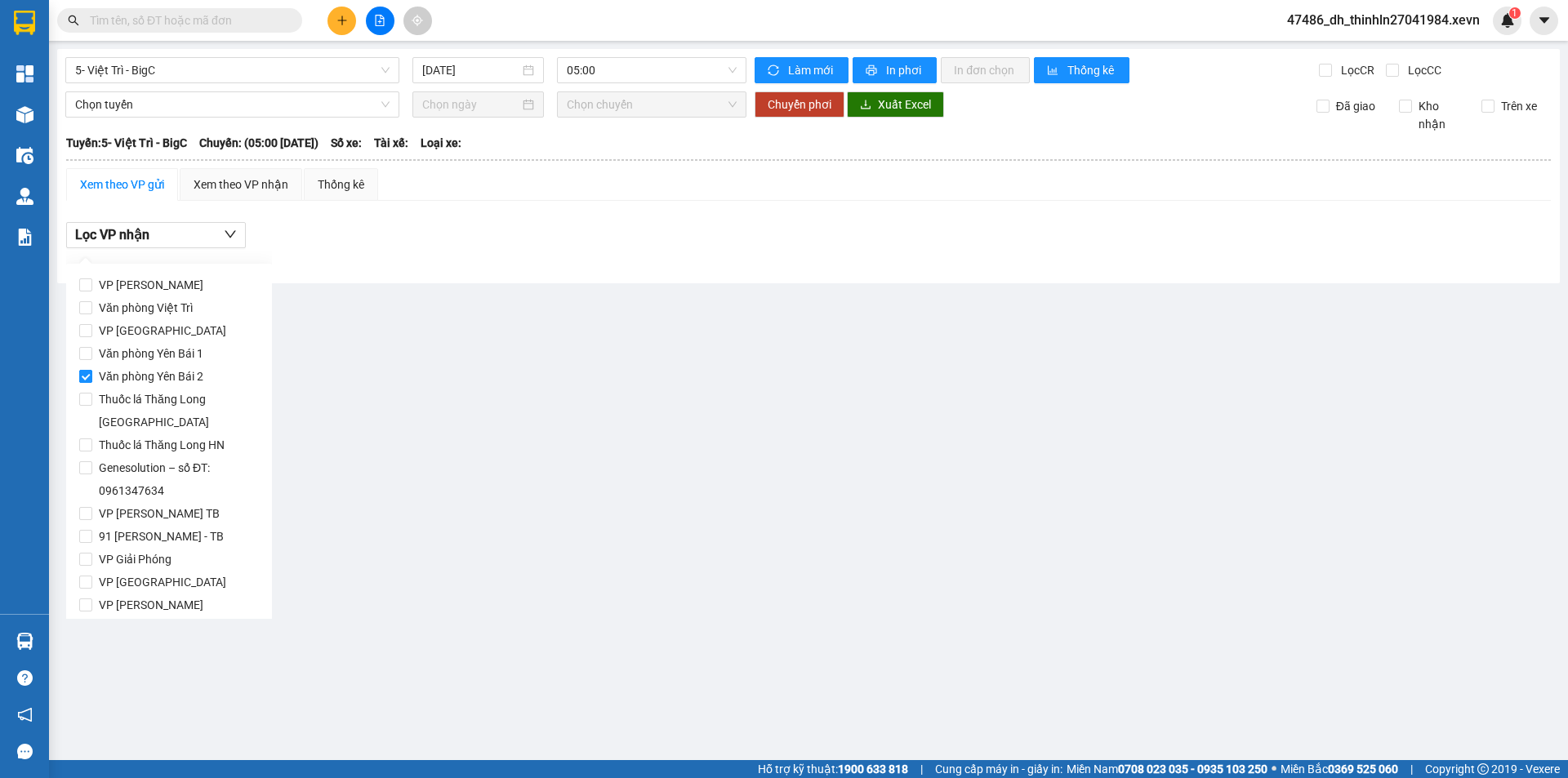
click at [133, 372] on span "Văn phòng Yên Bái 2" at bounding box center [150, 376] width 117 height 23
click at [92, 372] on input "Văn phòng Yên Bái 2" at bounding box center [85, 376] width 13 height 13
click at [133, 372] on span "Văn phòng Yên Bái 2" at bounding box center [150, 376] width 117 height 23
click at [92, 372] on input "Văn phòng Yên Bái 2" at bounding box center [85, 376] width 13 height 13
checkbox input "true"
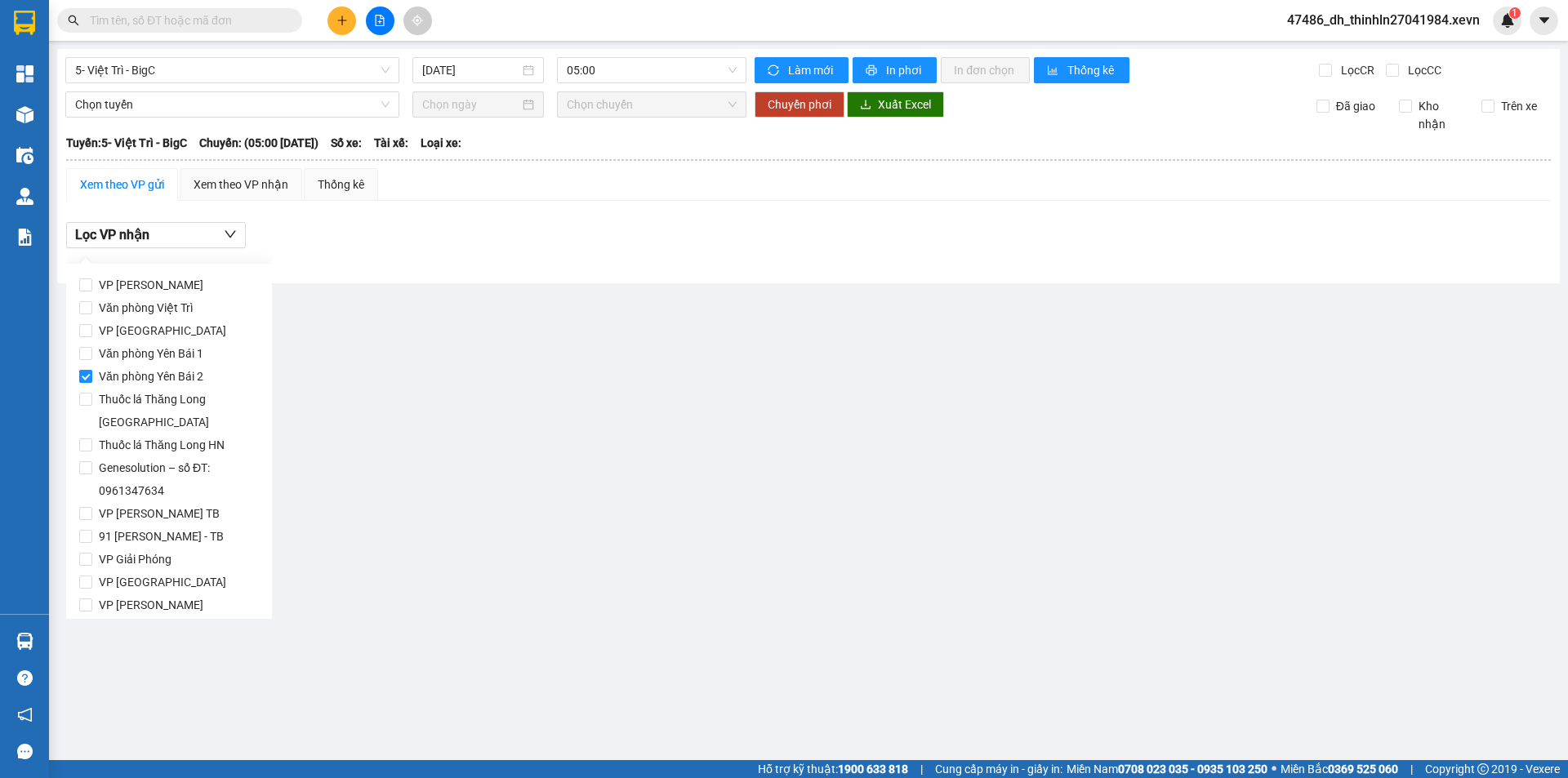
click at [118, 372] on span "Văn phòng Yên Bái 2" at bounding box center [150, 376] width 117 height 23
click at [92, 372] on input "Văn phòng Yên Bái 2" at bounding box center [85, 376] width 13 height 13
click at [118, 372] on span "Văn phòng Yên Bái 2" at bounding box center [150, 376] width 117 height 23
click at [92, 372] on input "Văn phòng Yên Bái 2" at bounding box center [85, 376] width 13 height 13
click at [118, 372] on span "Văn phòng Yên Bái 2" at bounding box center [150, 376] width 117 height 23
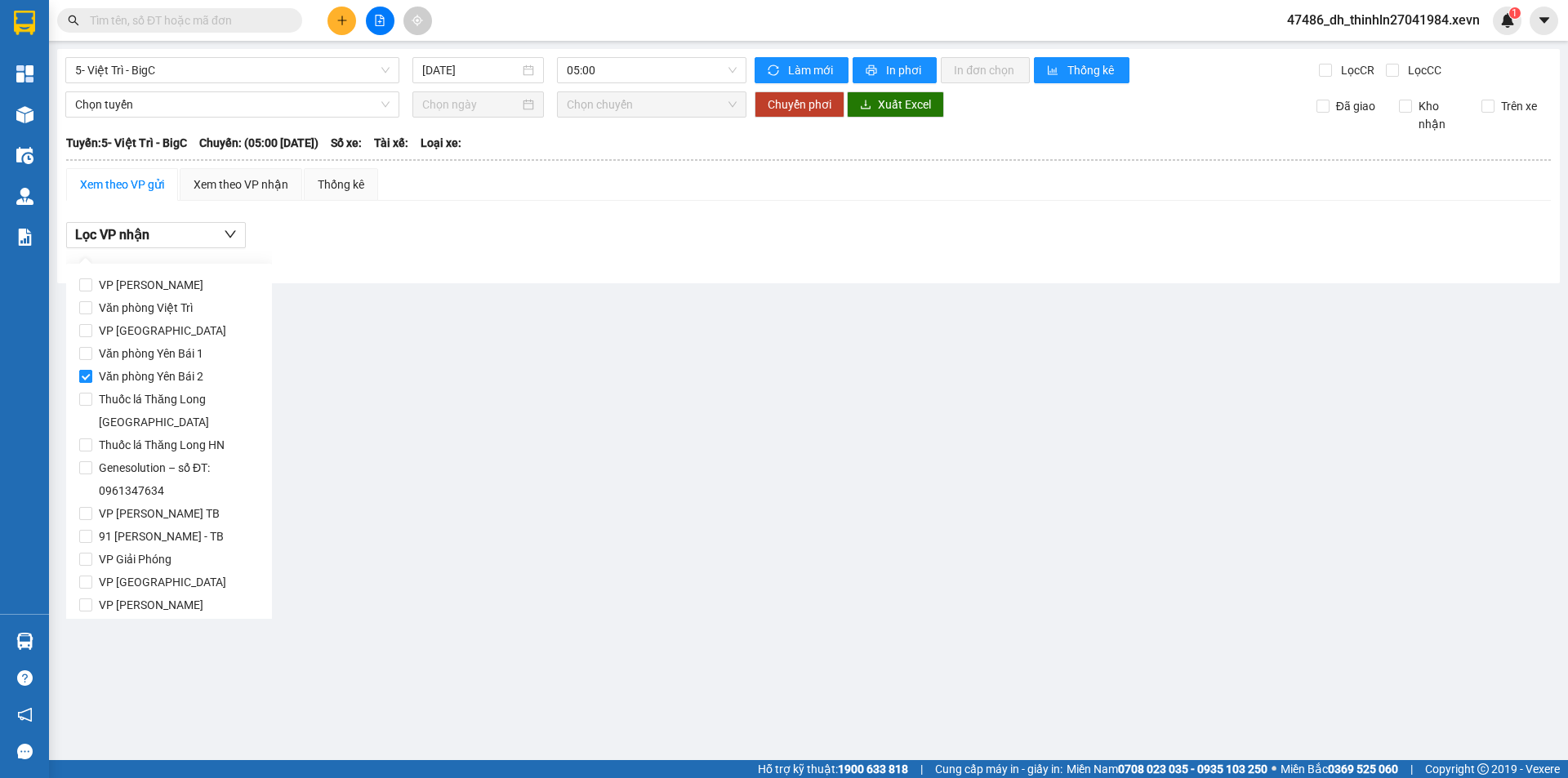
click at [92, 372] on input "Văn phòng Yên Bái 2" at bounding box center [85, 376] width 13 height 13
click at [118, 372] on span "Văn phòng Yên Bái 2" at bounding box center [150, 376] width 117 height 23
click at [92, 372] on input "Văn phòng Yên Bái 2" at bounding box center [85, 376] width 13 height 13
click at [334, 184] on div "Thống kê" at bounding box center [341, 184] width 47 height 18
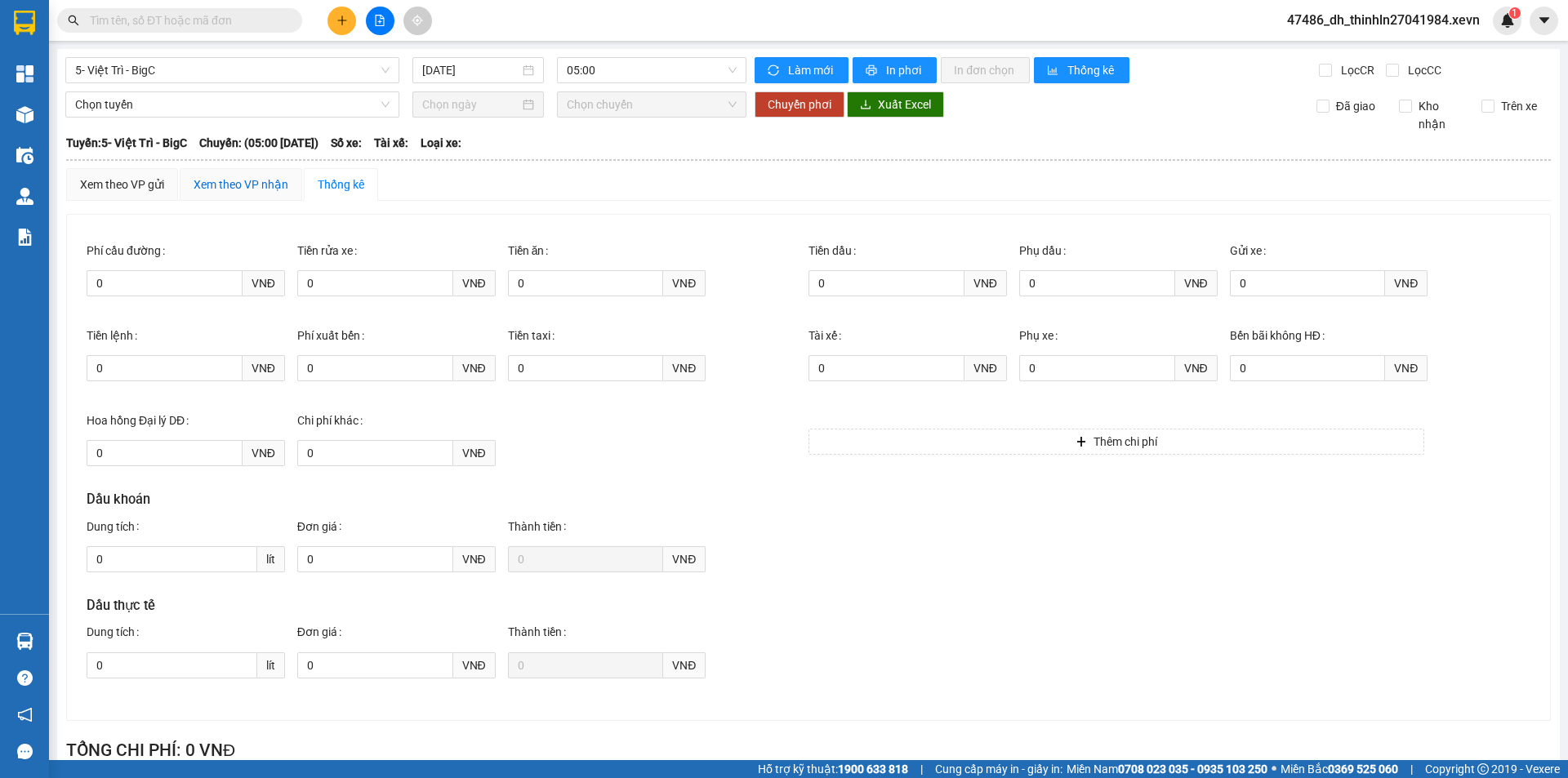
click at [268, 188] on div "Xem theo VP nhận" at bounding box center [240, 184] width 95 height 18
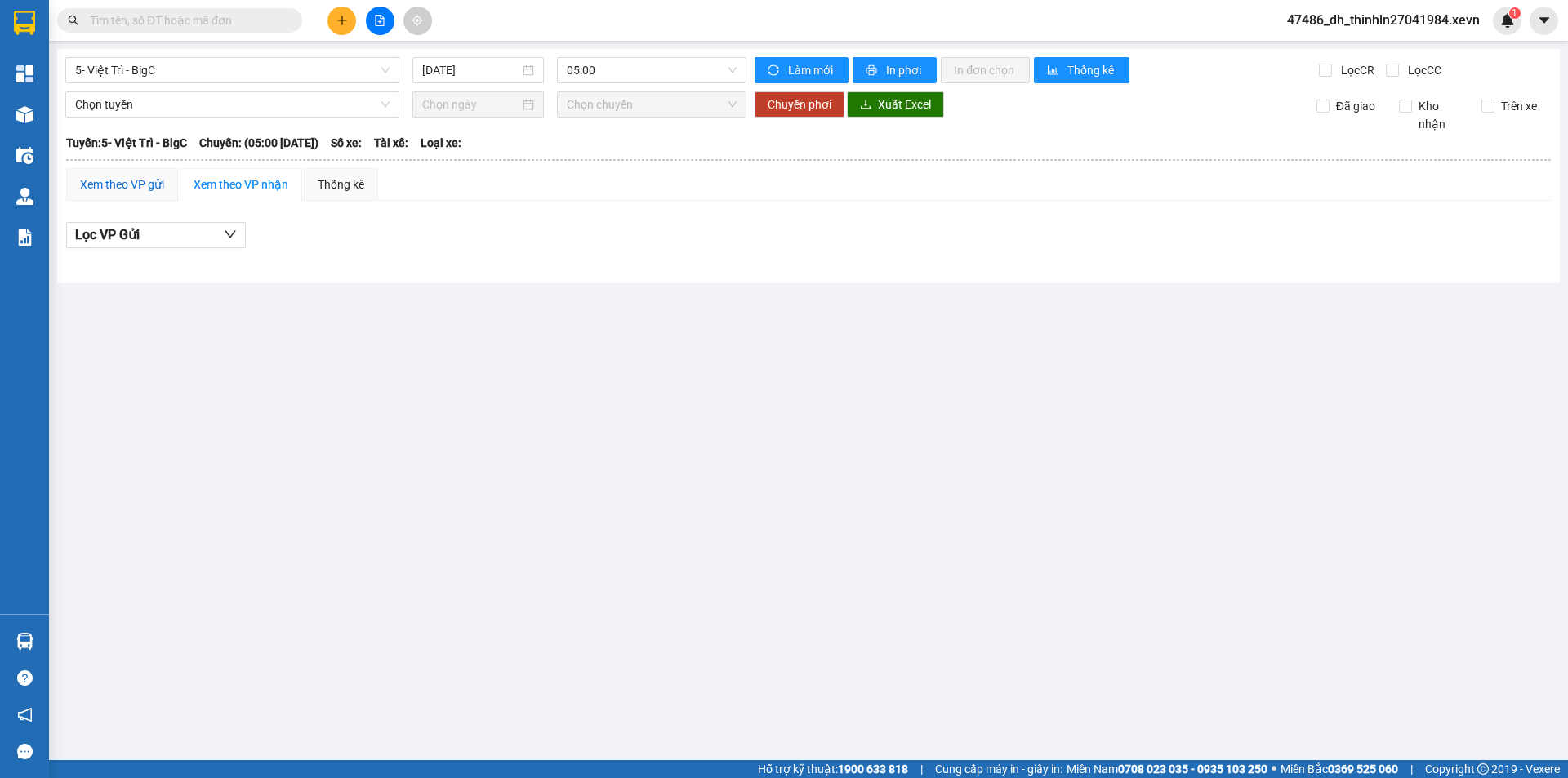
click at [150, 185] on div "Xem theo VP gửi" at bounding box center [122, 184] width 85 height 18
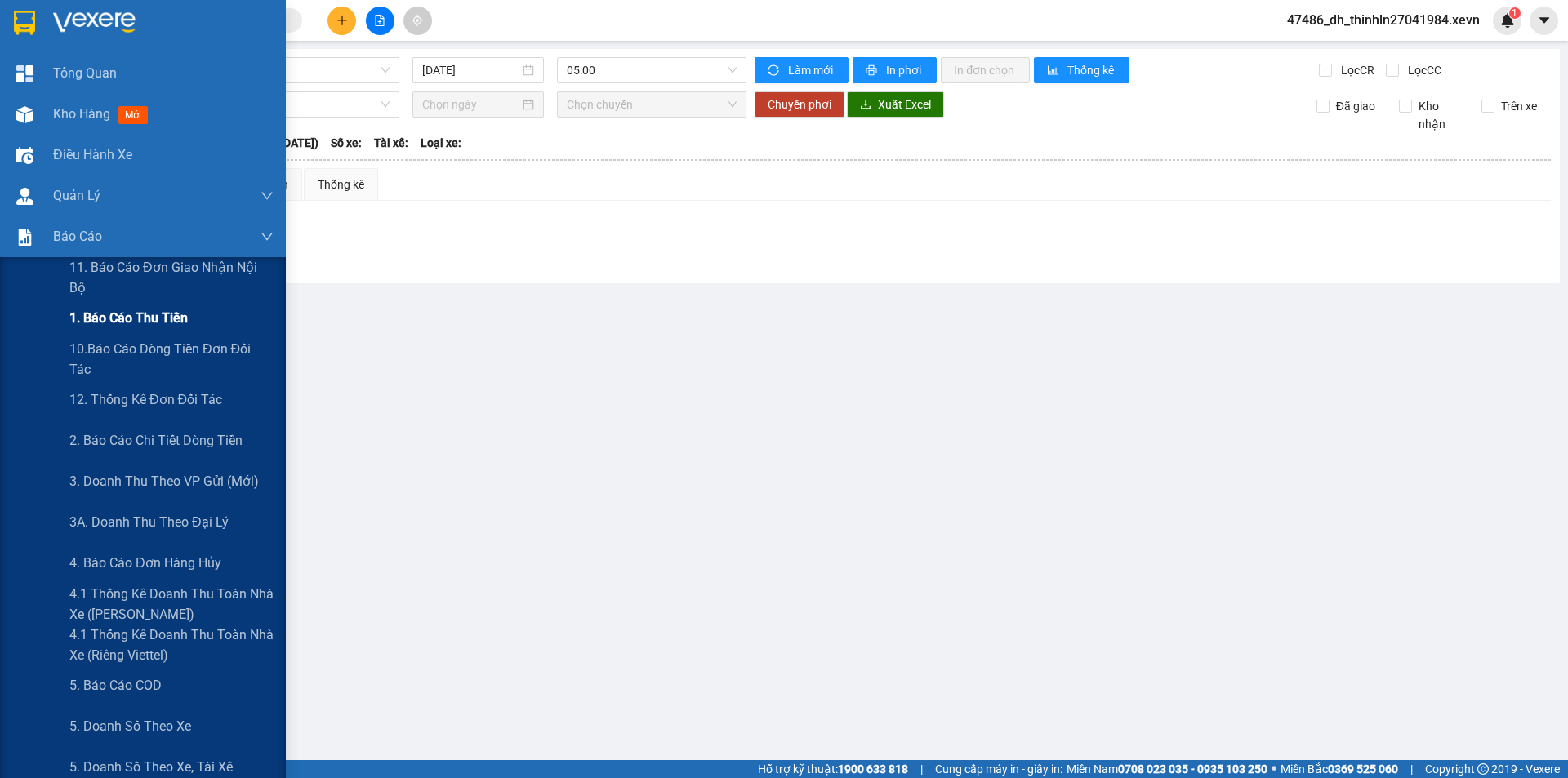
click at [124, 326] on span "1. Báo cáo thu tiền" at bounding box center [129, 318] width 118 height 21
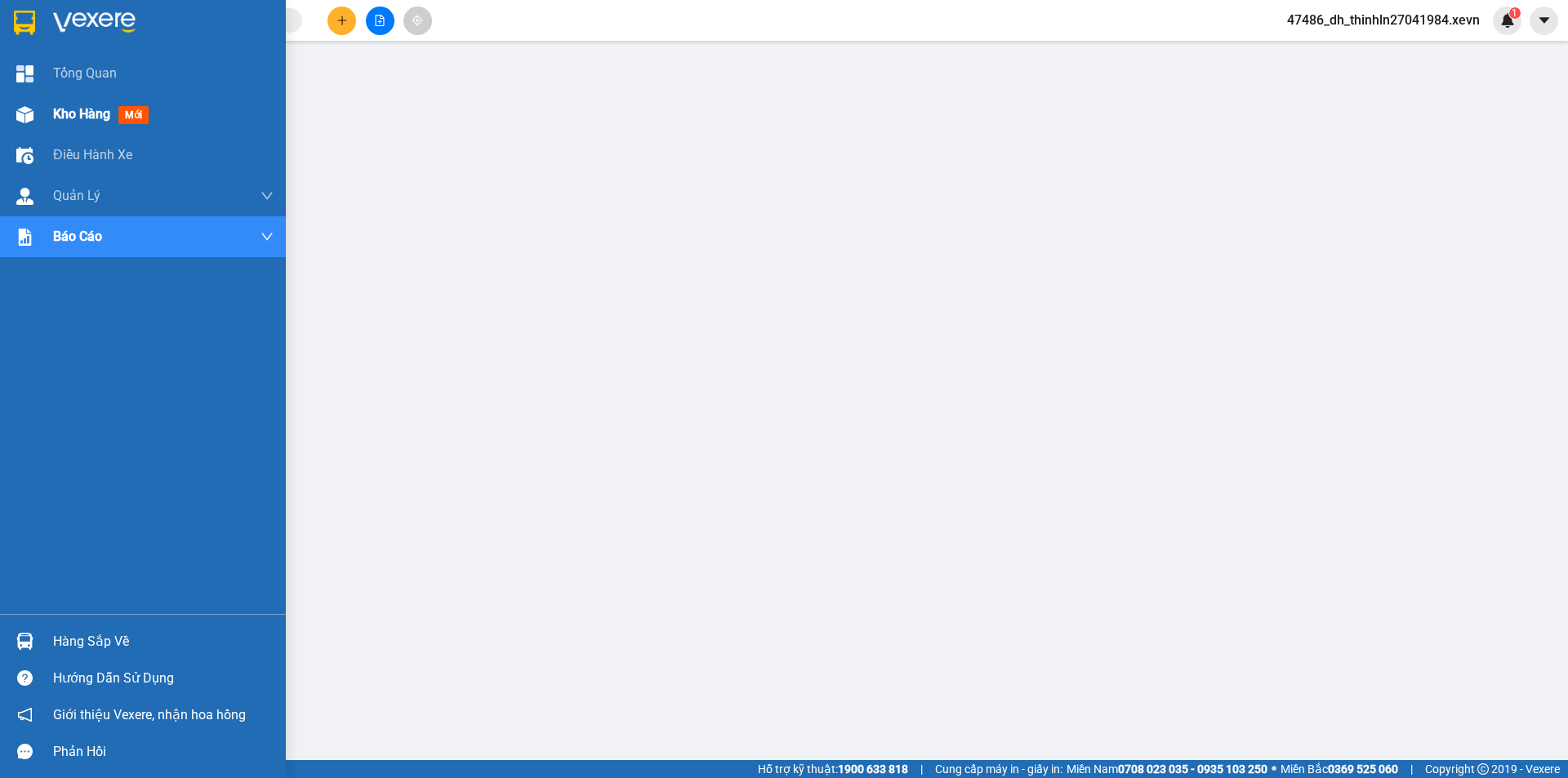
click at [78, 115] on span "Kho hàng" at bounding box center [82, 114] width 57 height 16
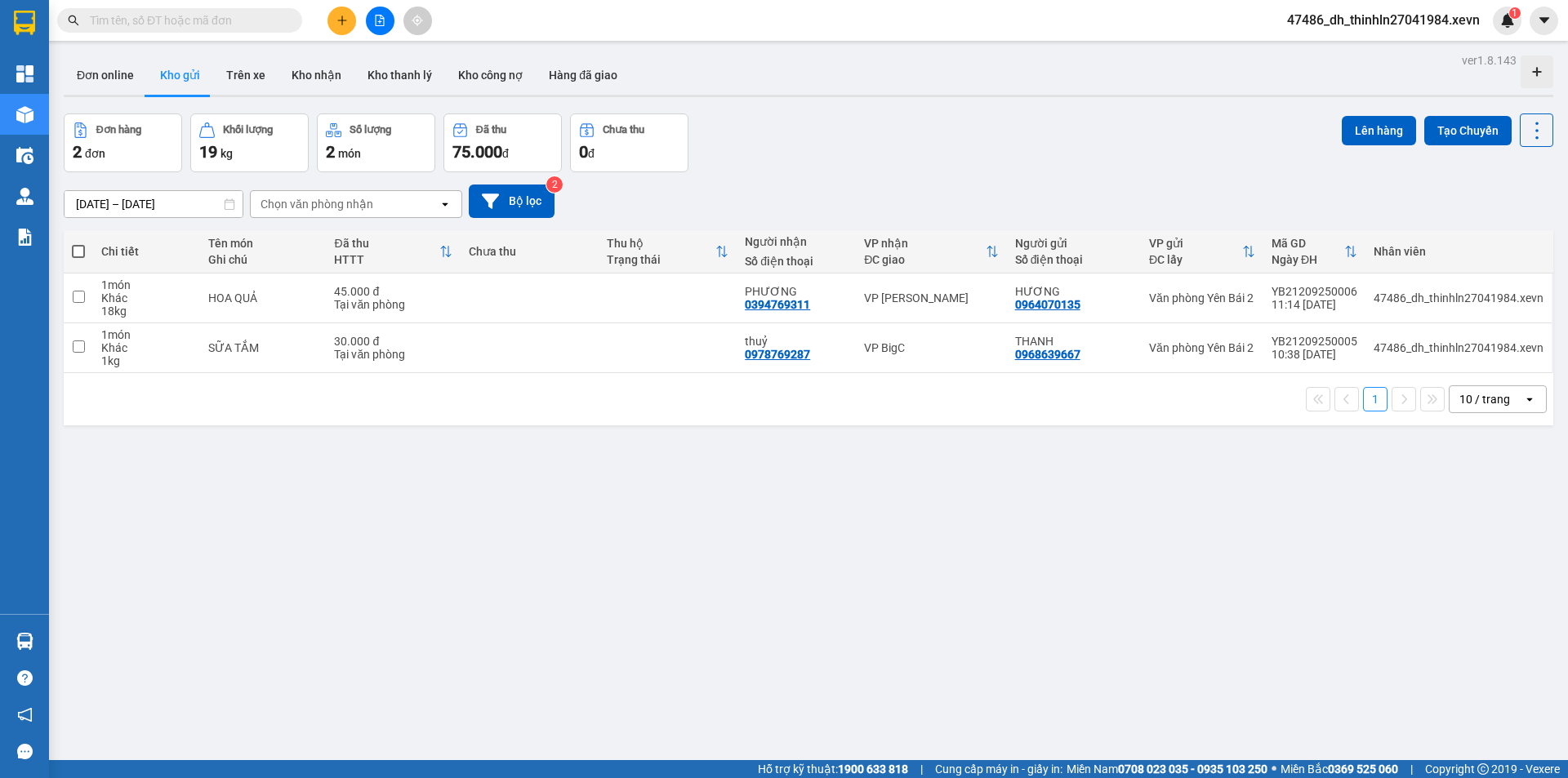
click at [191, 23] on input "text" at bounding box center [186, 20] width 192 height 18
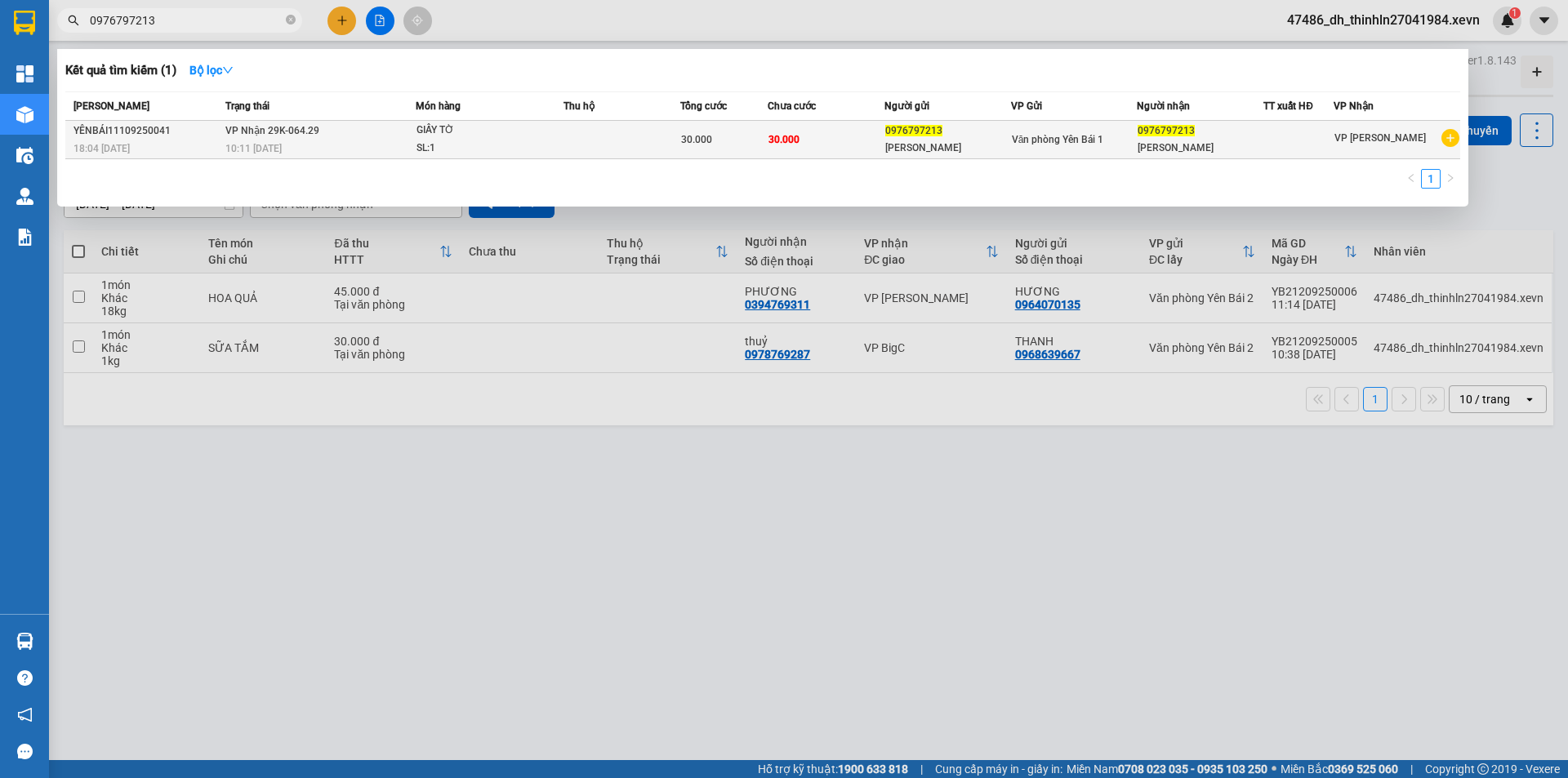
type input "0976797213"
click at [322, 134] on td "VP Nhận 29K-064.29 10:11 - 12/09" at bounding box center [318, 140] width 194 height 38
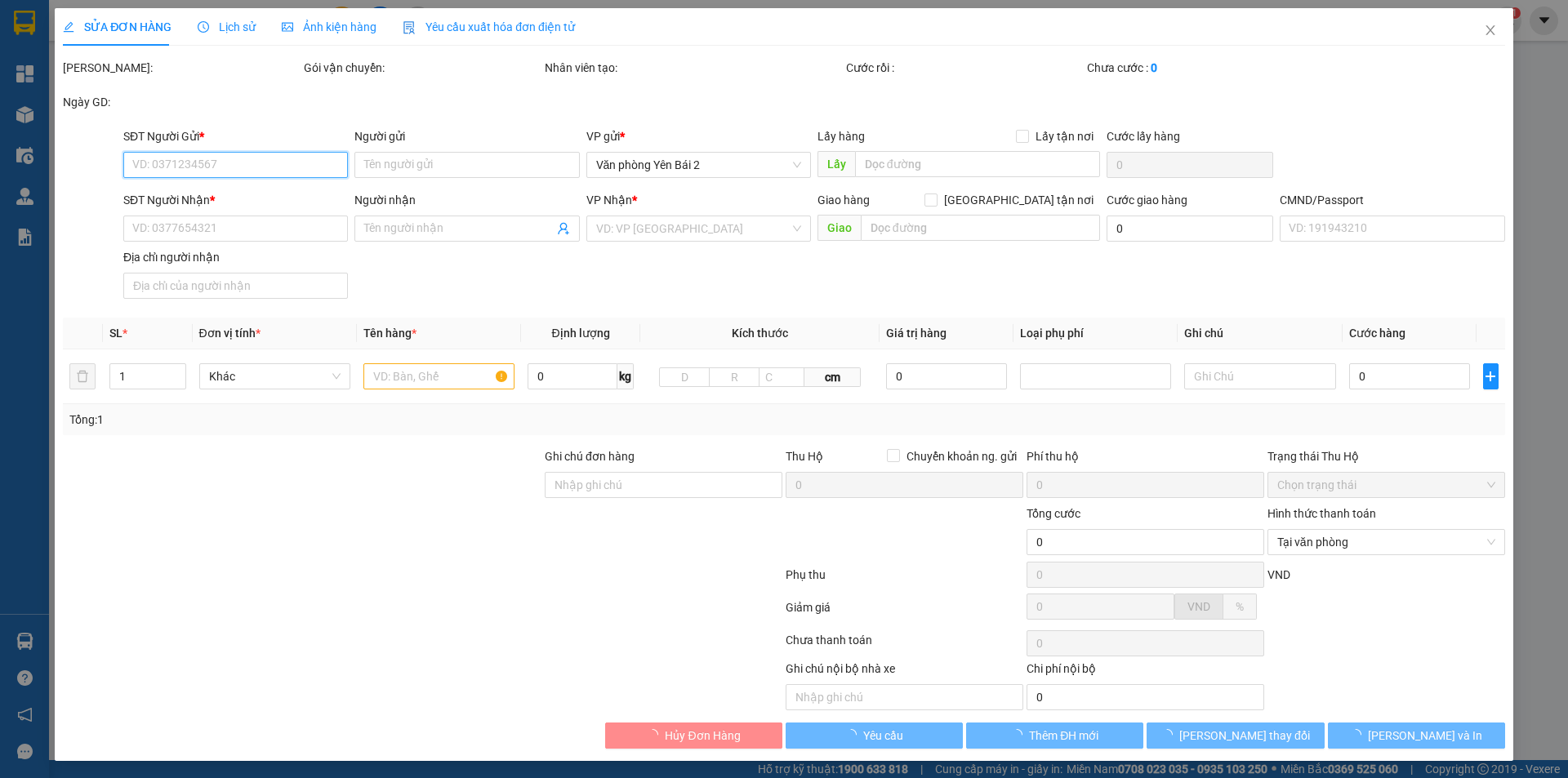
type input "0976797213"
type input "KIM OANH"
type input "0976797213"
type input "KIM OANH"
type input "30.000"
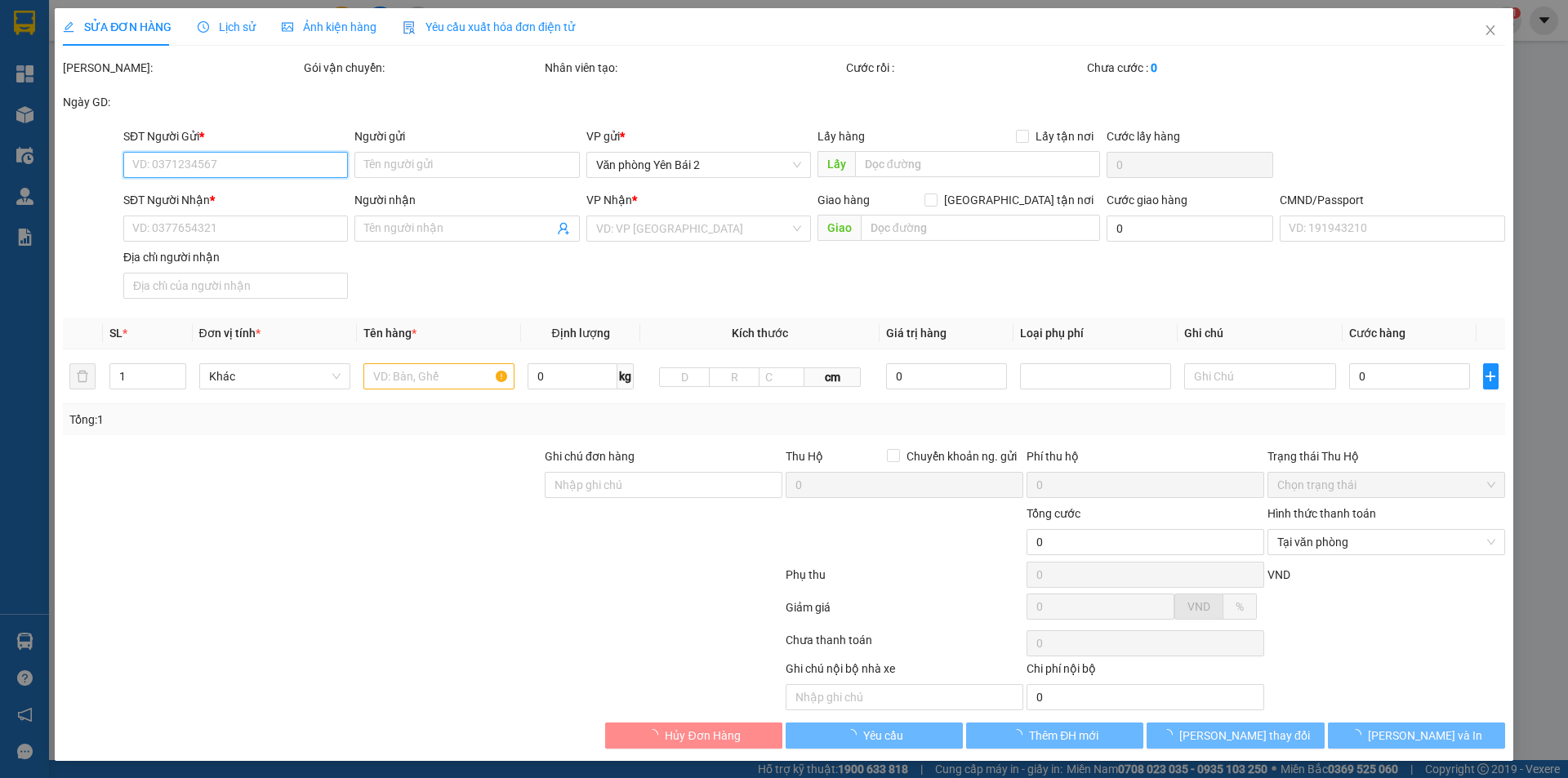
type input "30.000"
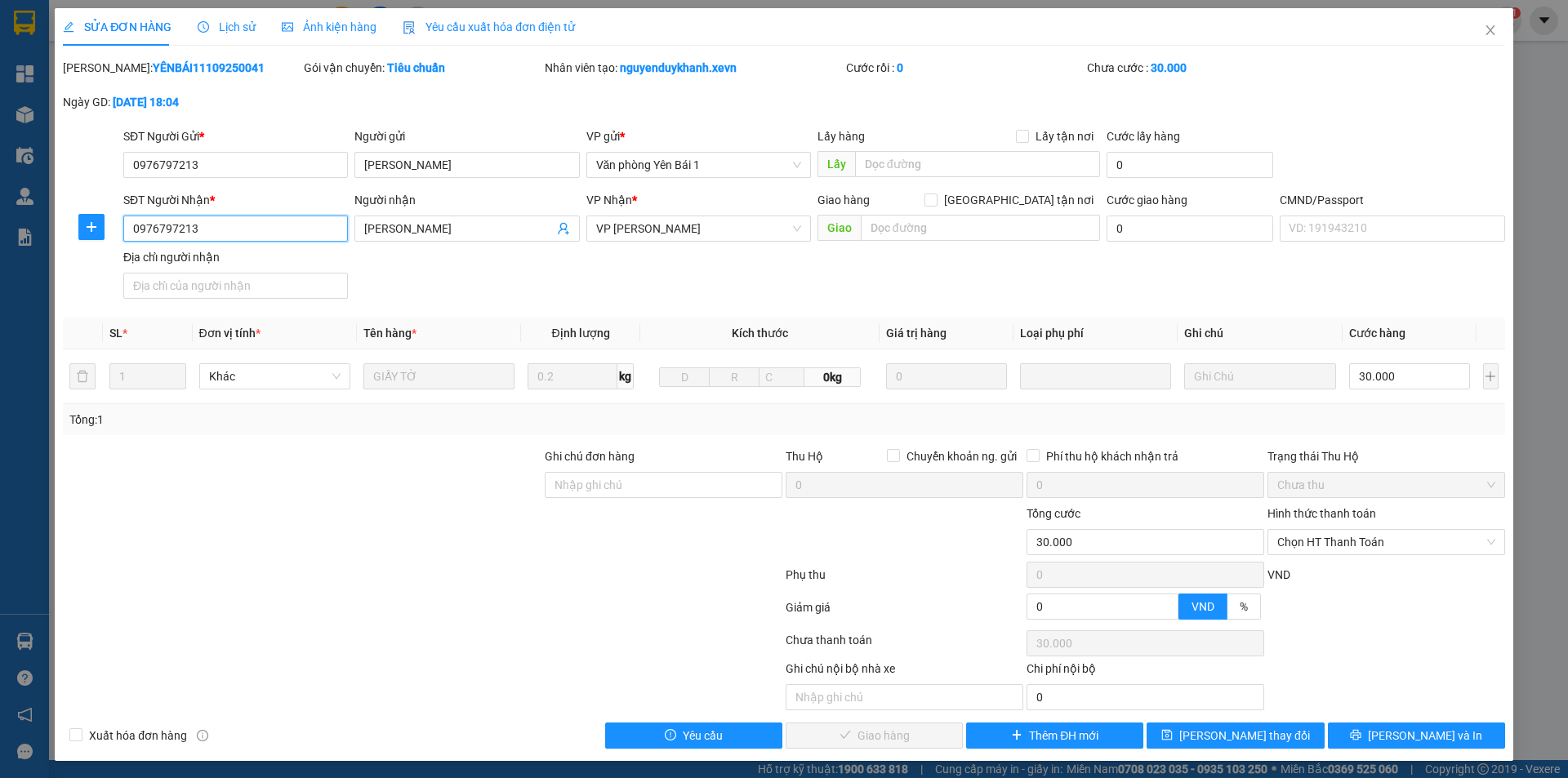
drag, startPoint x: 197, startPoint y: 227, endPoint x: 134, endPoint y: 232, distance: 63.2
click at [134, 232] on input "0976797213" at bounding box center [235, 229] width 224 height 26
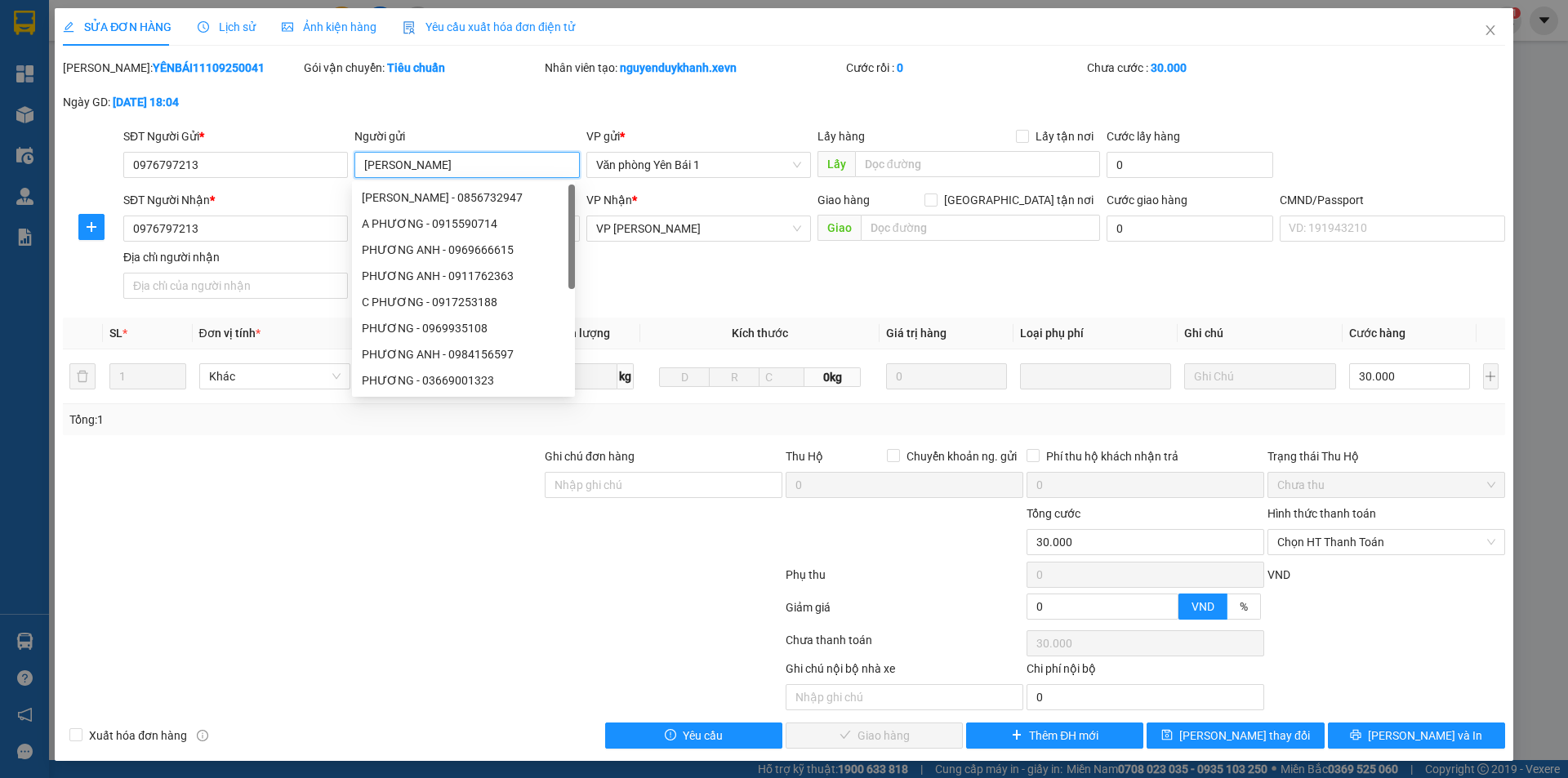
drag, startPoint x: 360, startPoint y: 162, endPoint x: 441, endPoint y: 182, distance: 83.4
click at [443, 182] on body "Kết quả tìm kiếm ( 1 ) Bộ lọc Mã ĐH Trạng thái Món hàng Thu hộ Tổng cước Chưa c…" at bounding box center [784, 389] width 1568 height 778
click at [684, 434] on div "Tổng: 1" at bounding box center [784, 419] width 1442 height 31
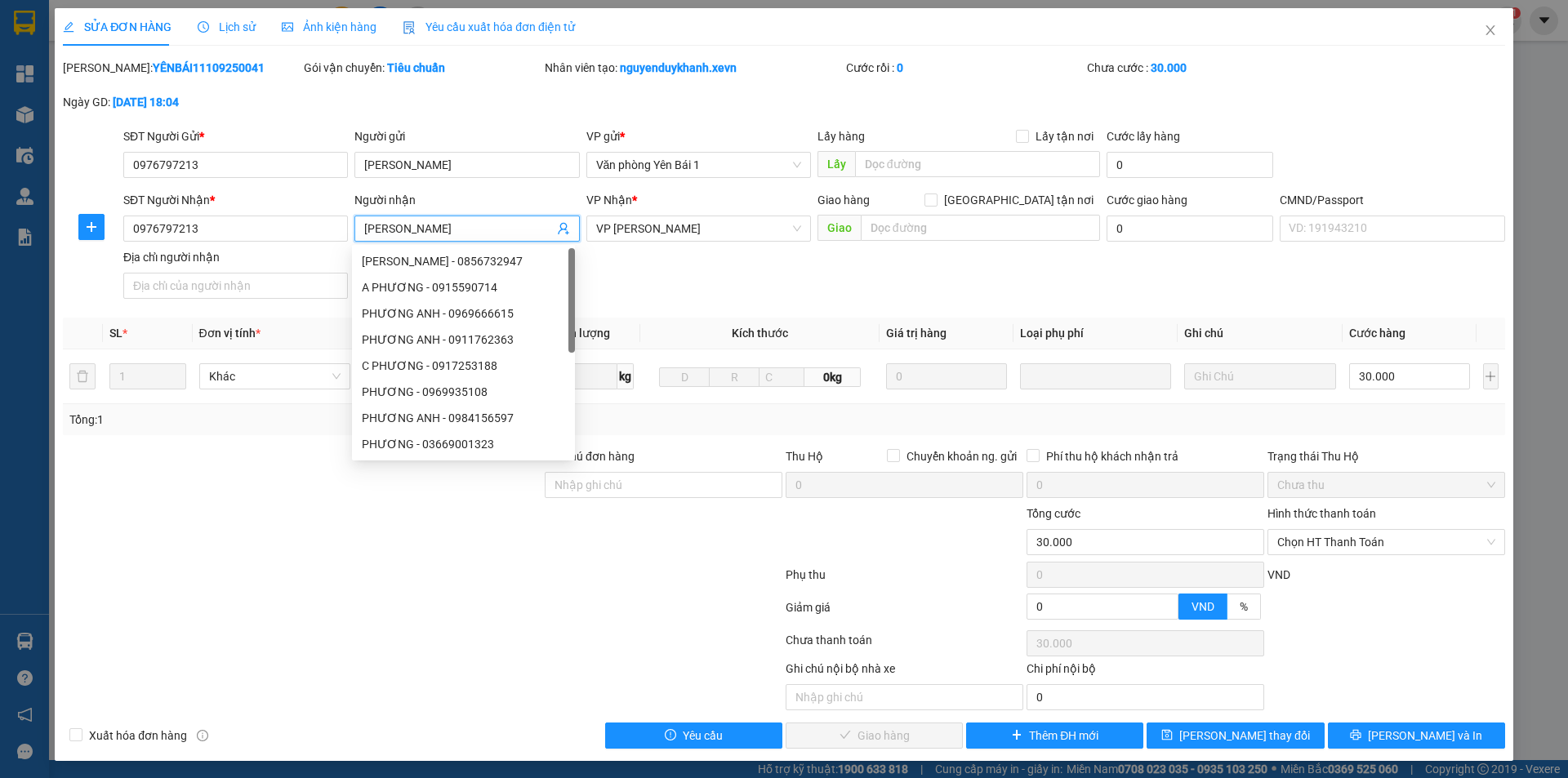
drag, startPoint x: 441, startPoint y: 231, endPoint x: 354, endPoint y: 221, distance: 87.6
click at [354, 221] on span "KIM OANH" at bounding box center [466, 229] width 224 height 26
click at [298, 511] on div at bounding box center [301, 532] width 482 height 57
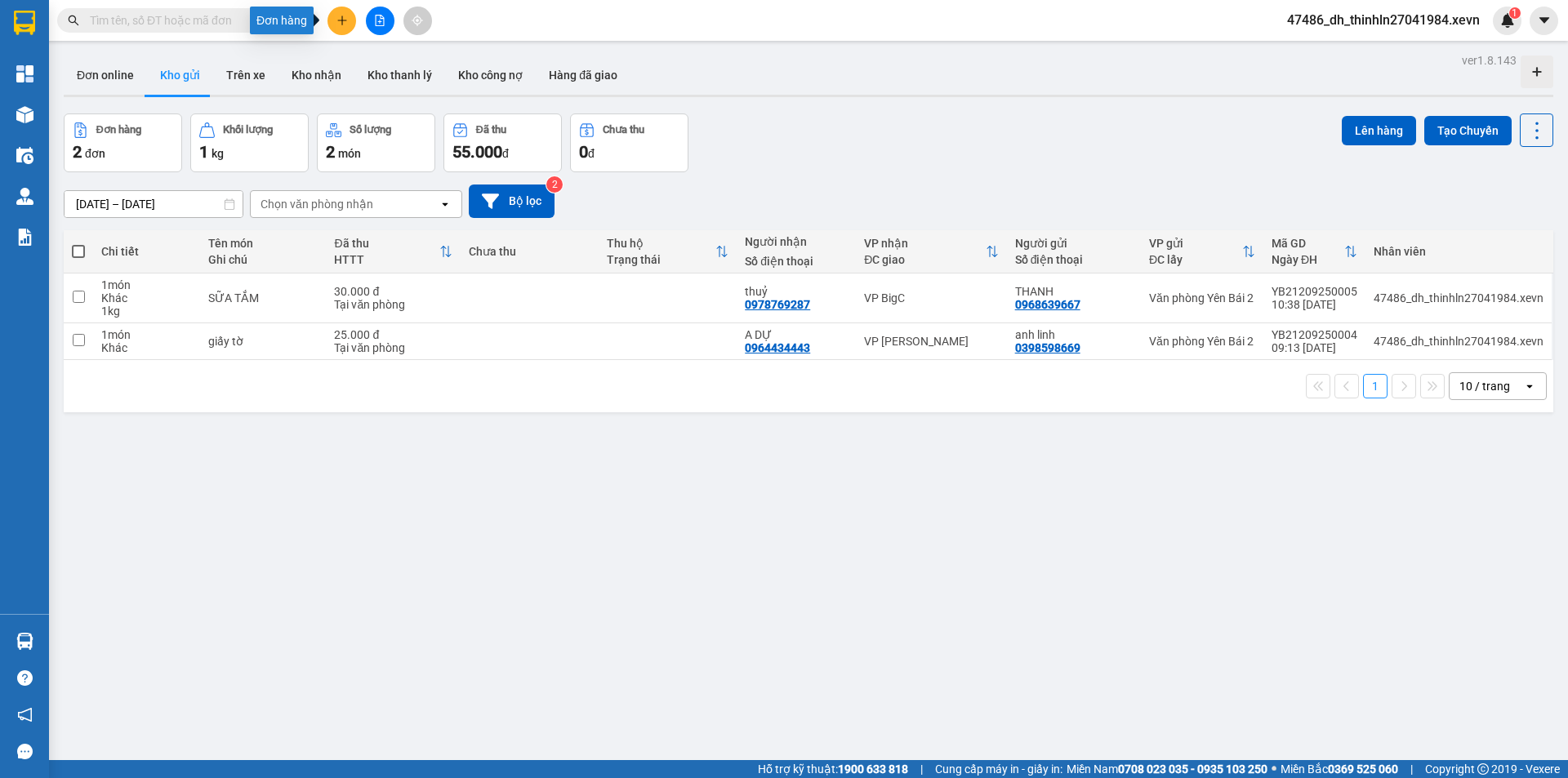
click at [339, 17] on icon "plus" at bounding box center [342, 21] width 11 height 11
click at [392, 68] on div "Tạo đơn hàng" at bounding box center [407, 61] width 71 height 18
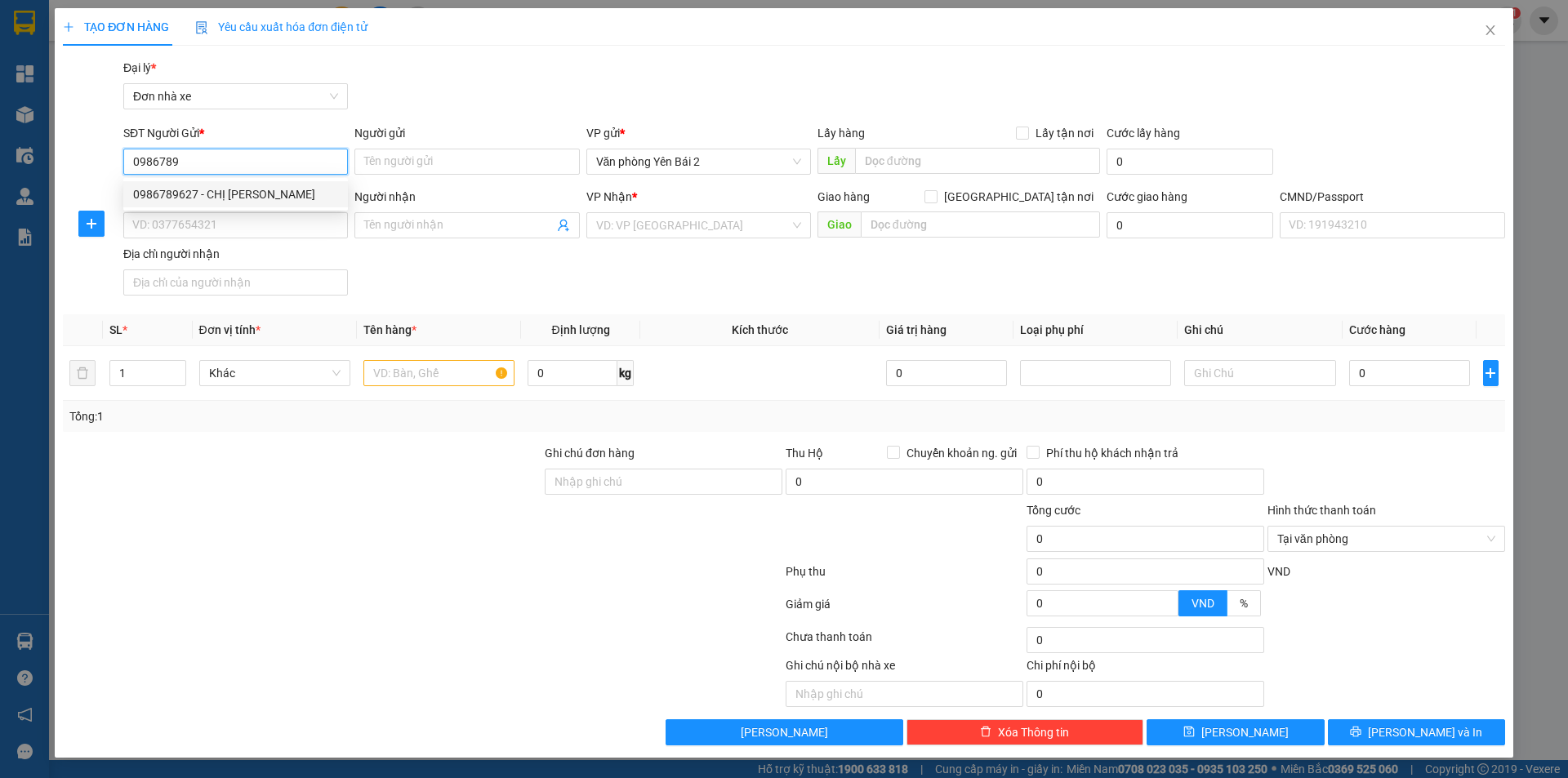
click at [231, 197] on div "0986789627 - CHỊ [PERSON_NAME]" at bounding box center [236, 193] width 205 height 18
type input "0986789627"
type input "CHỊ [PERSON_NAME]"
type input "0961771599"
type input "THÀNH"
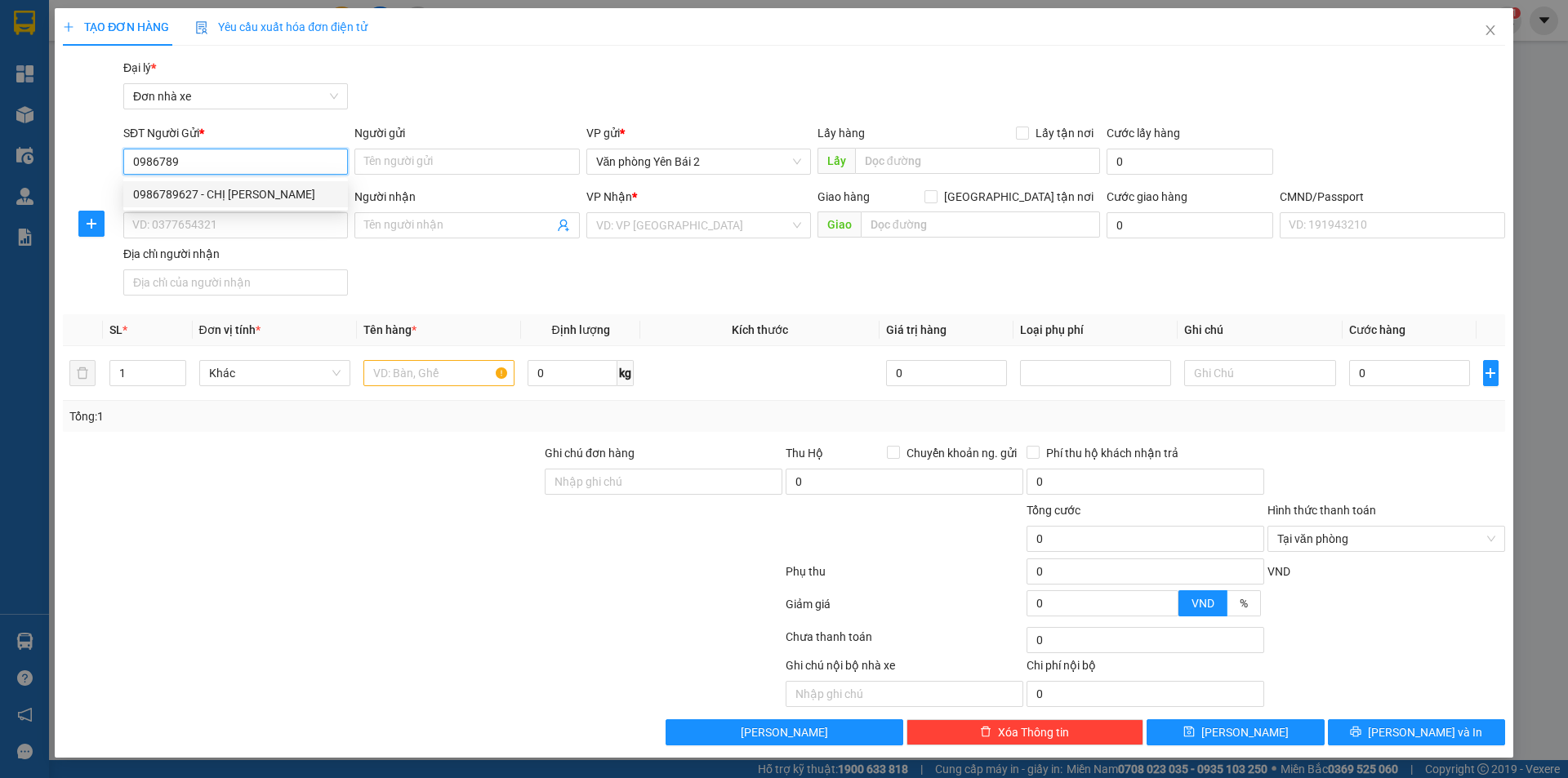
type input "1"
type input "0986789627"
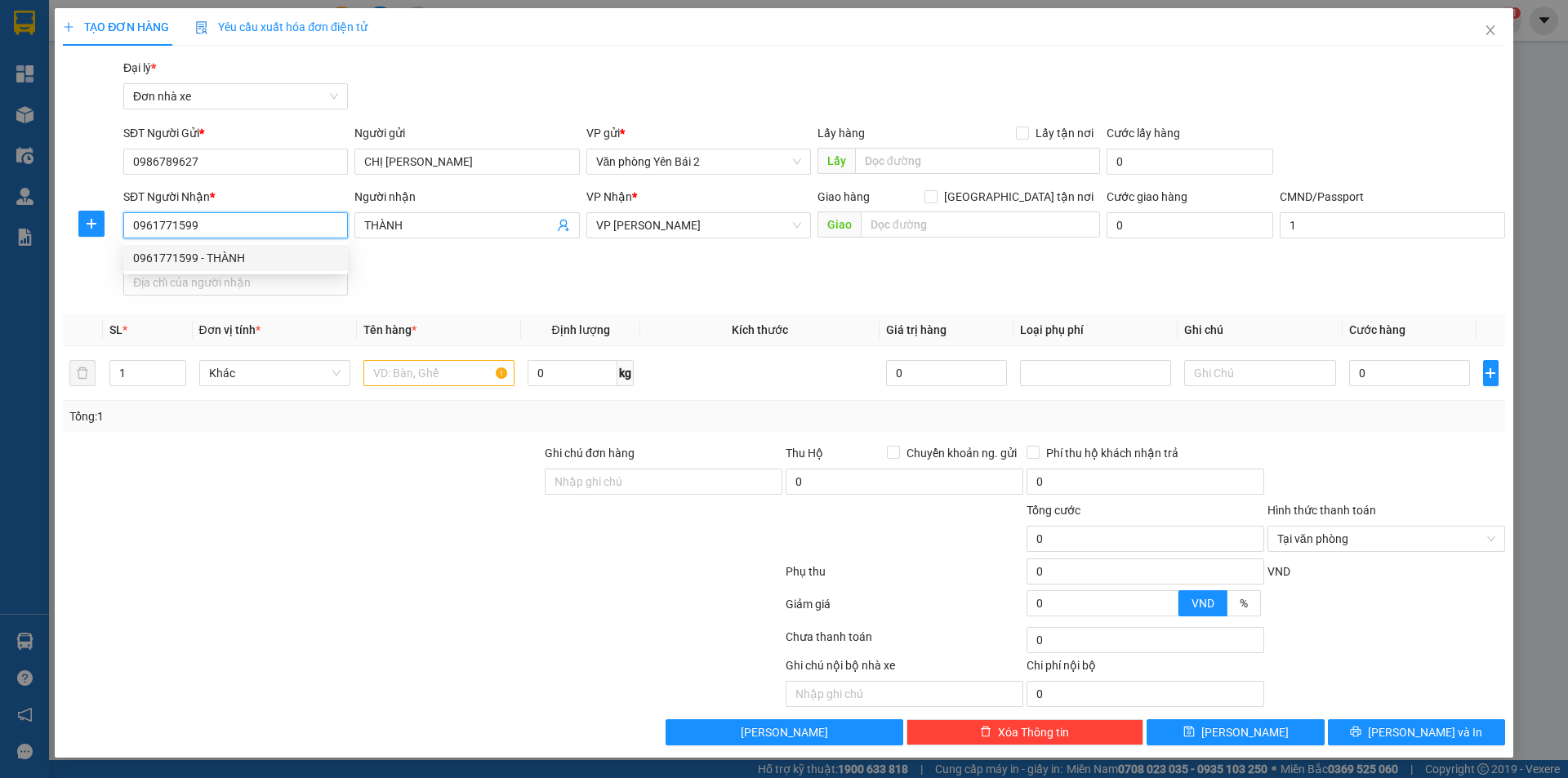
drag, startPoint x: 258, startPoint y: 222, endPoint x: 106, endPoint y: 221, distance: 152.0
click at [106, 221] on div "SĐT Người Nhận * 0961771599 Người nhận THÀNH VP Nhận * VP Trần Đại Nghĩa Giao h…" at bounding box center [783, 245] width 1445 height 114
type input "0842615269"
drag, startPoint x: 437, startPoint y: 223, endPoint x: 306, endPoint y: 226, distance: 131.0
click at [306, 226] on div "SĐT Người Nhận * 0842615269 Người nhận THÀNH THÀNH VP Nhận * VP Trần Đại Nghĩa …" at bounding box center [814, 245] width 1388 height 114
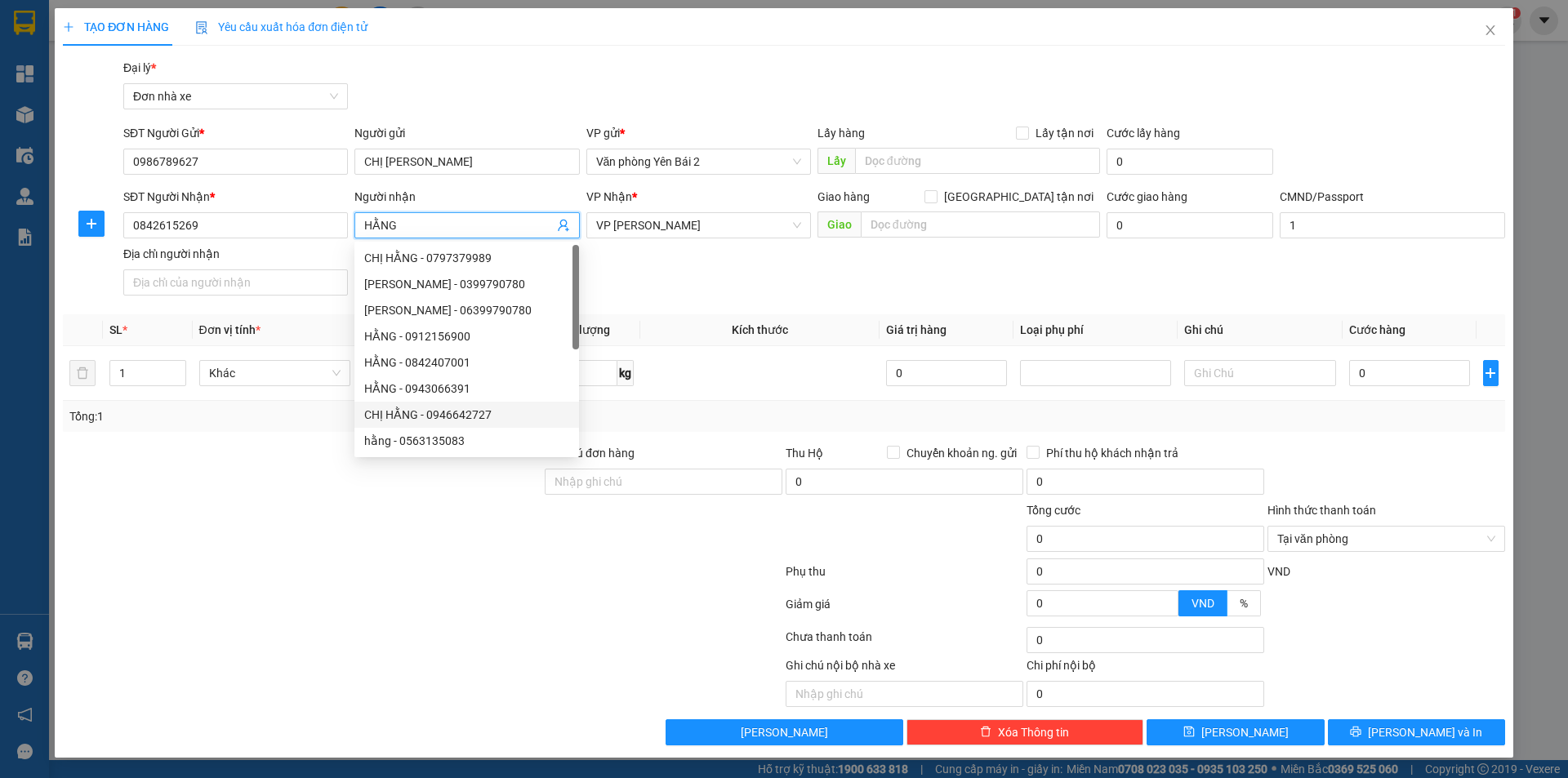
type input "HẰNG"
click at [253, 538] on div at bounding box center [301, 529] width 482 height 57
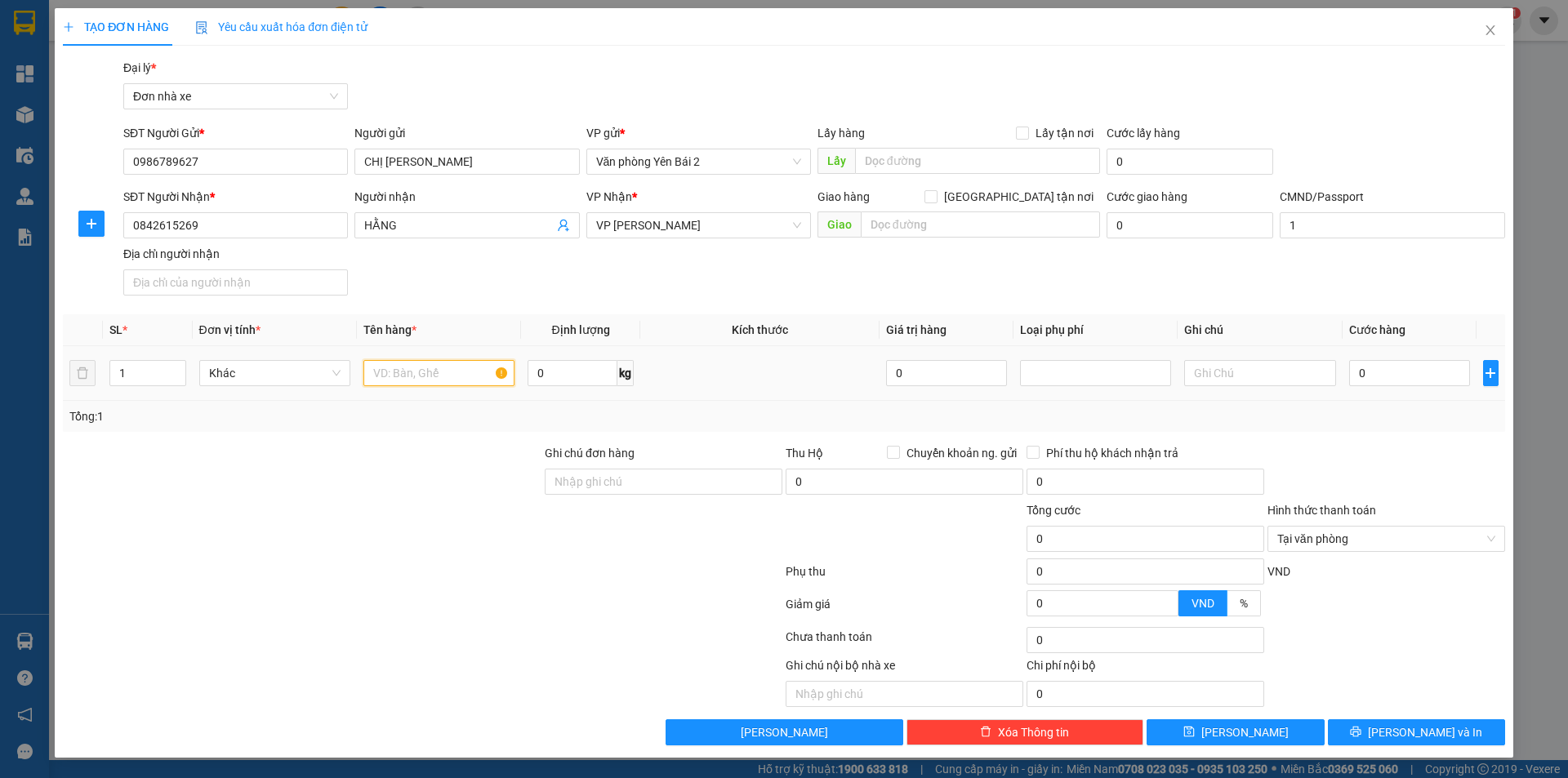
click at [423, 370] on input "text" at bounding box center [438, 373] width 151 height 26
type input "TRỨNG+QUẢ"
click at [565, 380] on input "0" at bounding box center [573, 373] width 90 height 26
type input "5"
click at [1383, 378] on input "0" at bounding box center [1410, 373] width 122 height 26
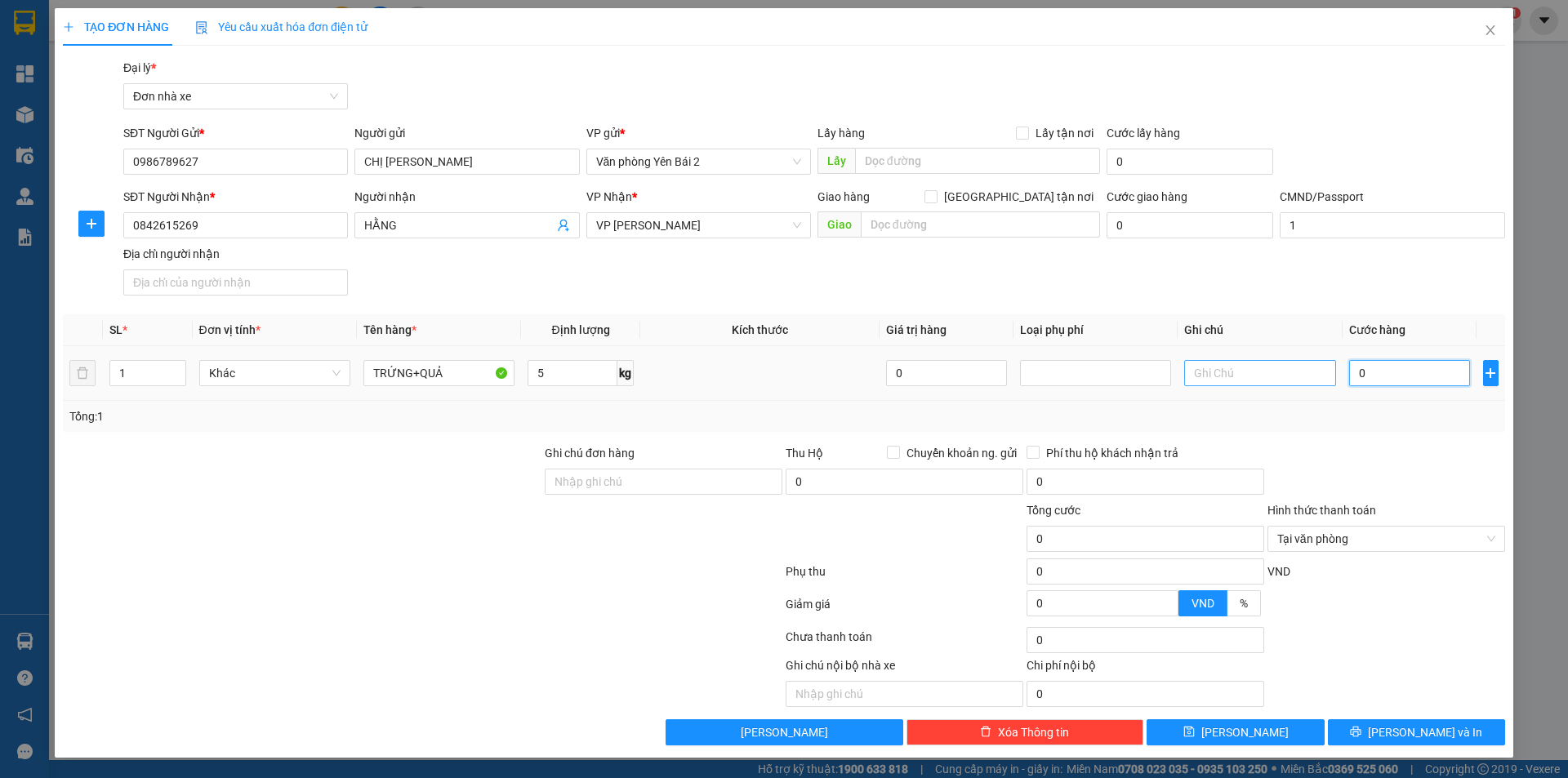
type input "3"
type input "30"
type input "300"
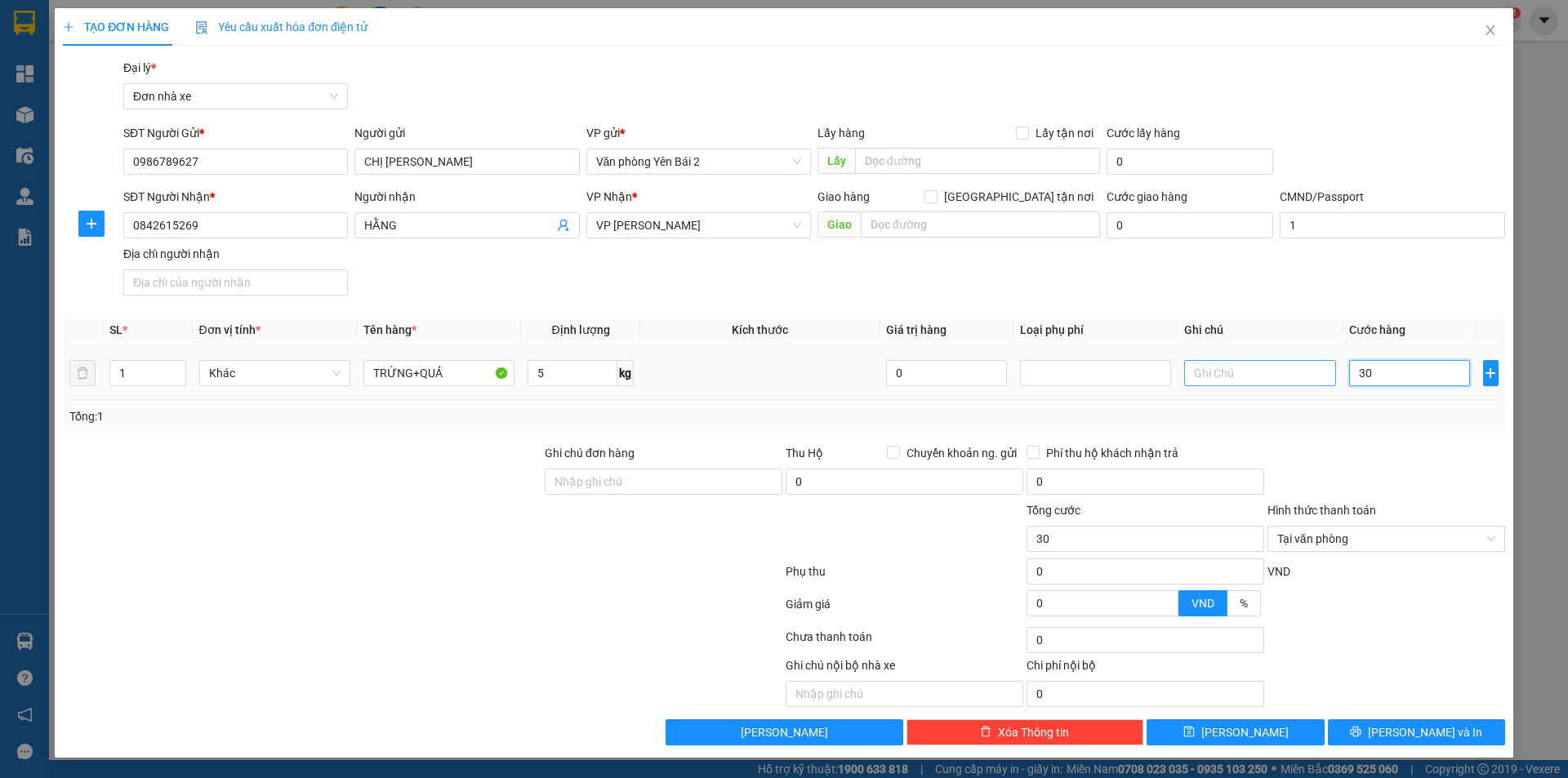
type input "300"
type input "3.000"
type input "30.000"
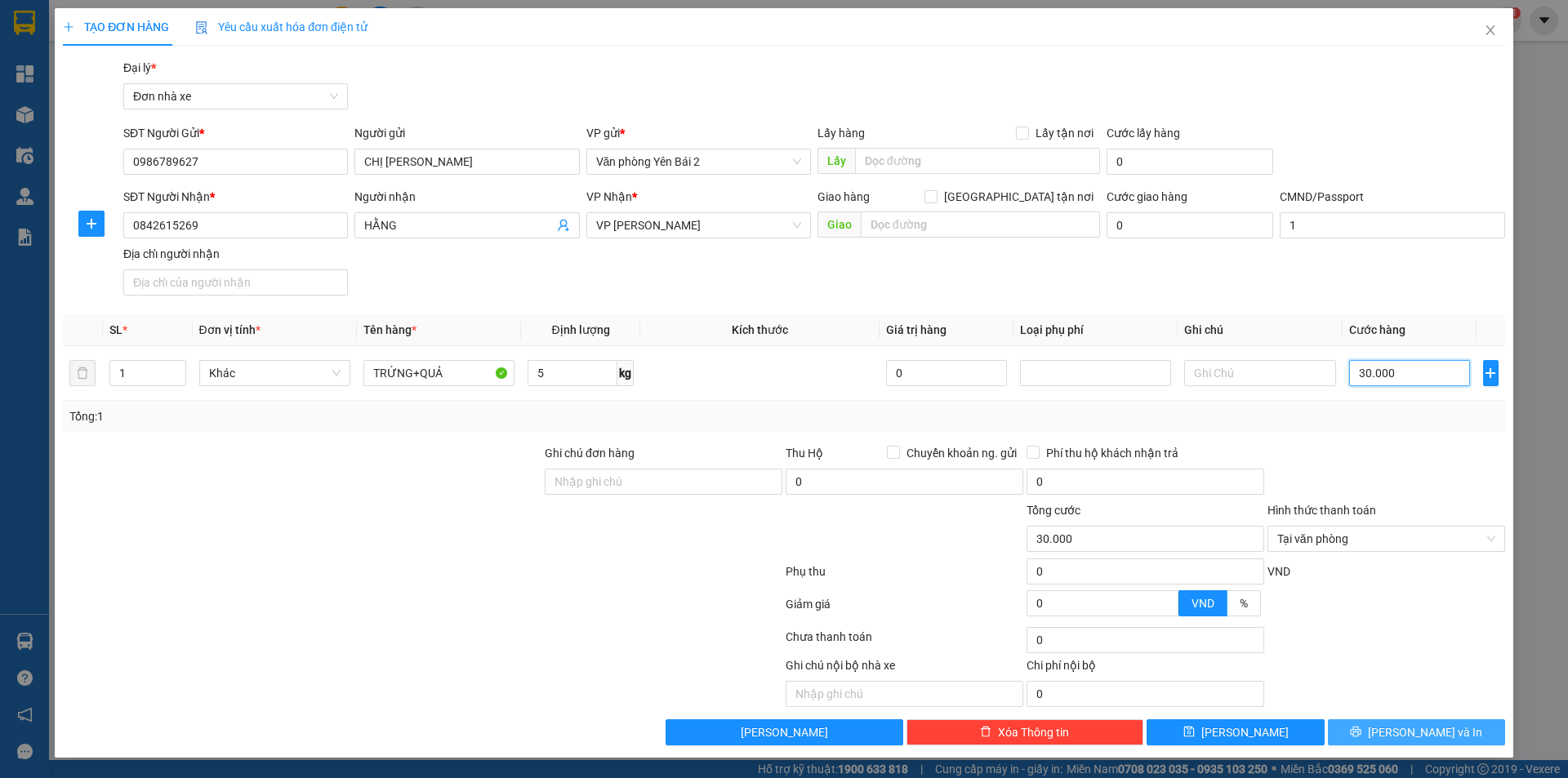
type input "30.000"
click at [1437, 730] on span "Lưu và In" at bounding box center [1425, 731] width 115 height 18
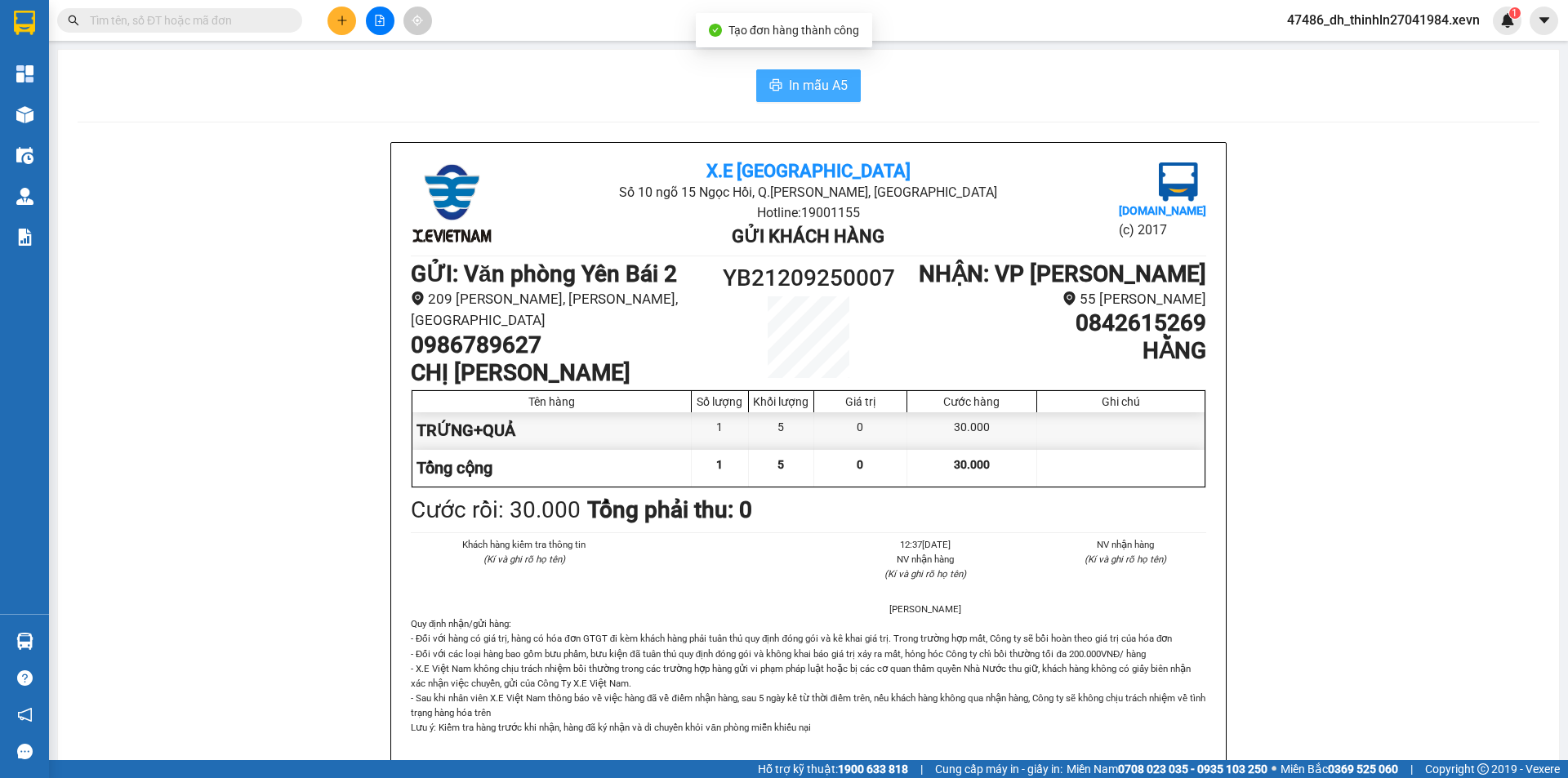
click at [807, 79] on span "In mẫu A5" at bounding box center [818, 85] width 59 height 21
